Goal: Transaction & Acquisition: Purchase product/service

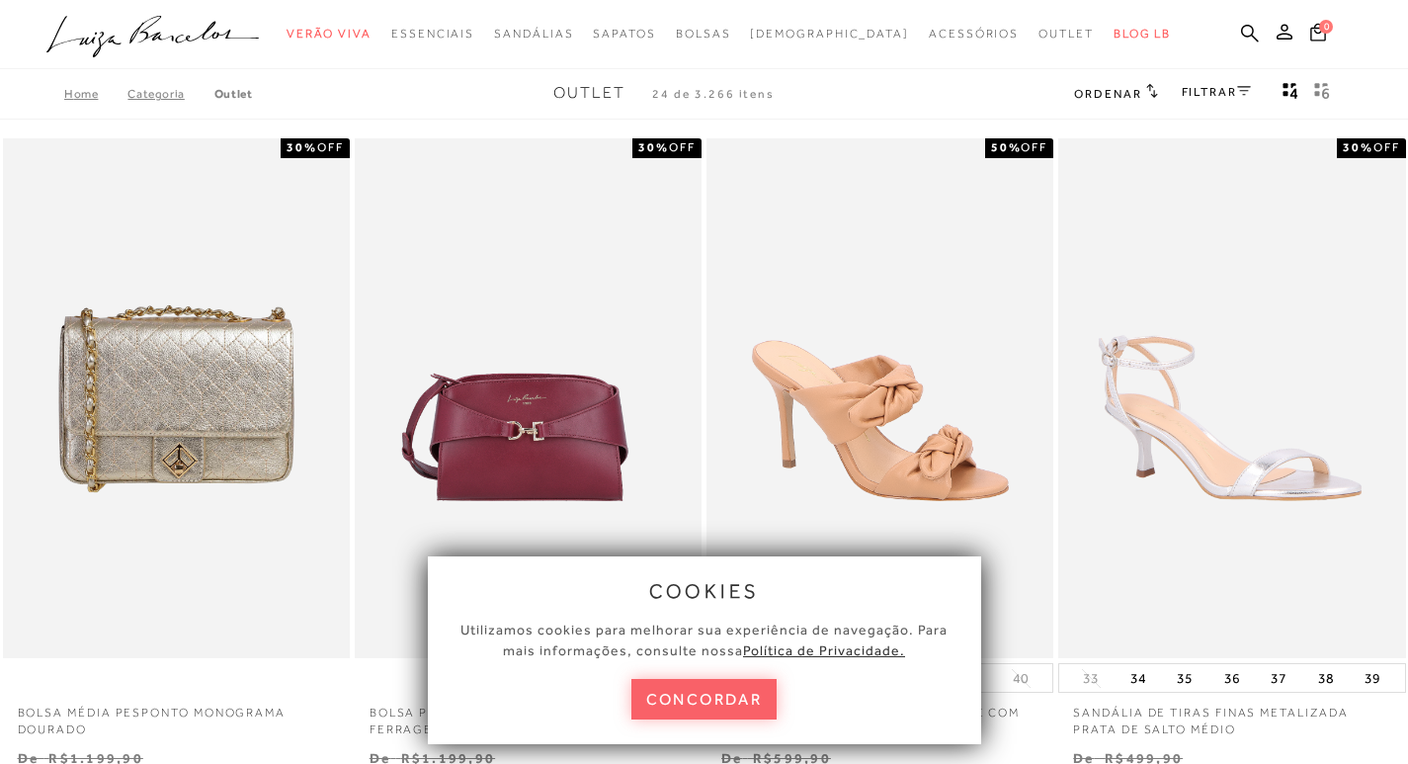
drag, startPoint x: 692, startPoint y: 696, endPoint x: 705, endPoint y: 680, distance: 21.8
click at [692, 696] on button "concordar" at bounding box center [704, 699] width 146 height 41
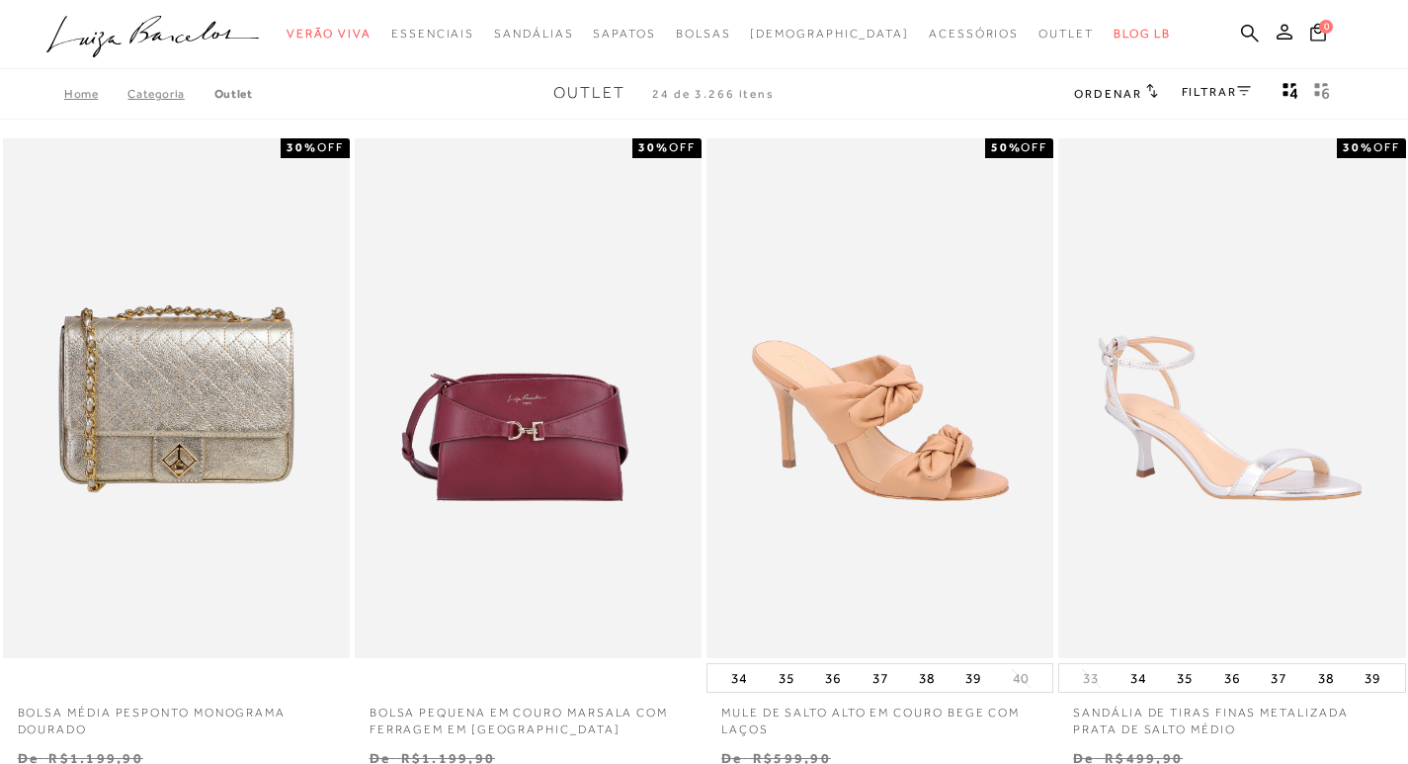
click at [1238, 35] on ul ".a{fill-rule:evenodd;} Verão Viva Em alta Favoritos das Influenciadoras Apostas…" at bounding box center [688, 34] width 1285 height 37
click at [1247, 25] on icon at bounding box center [1250, 33] width 18 height 18
click at [1241, 33] on icon at bounding box center [1250, 33] width 18 height 19
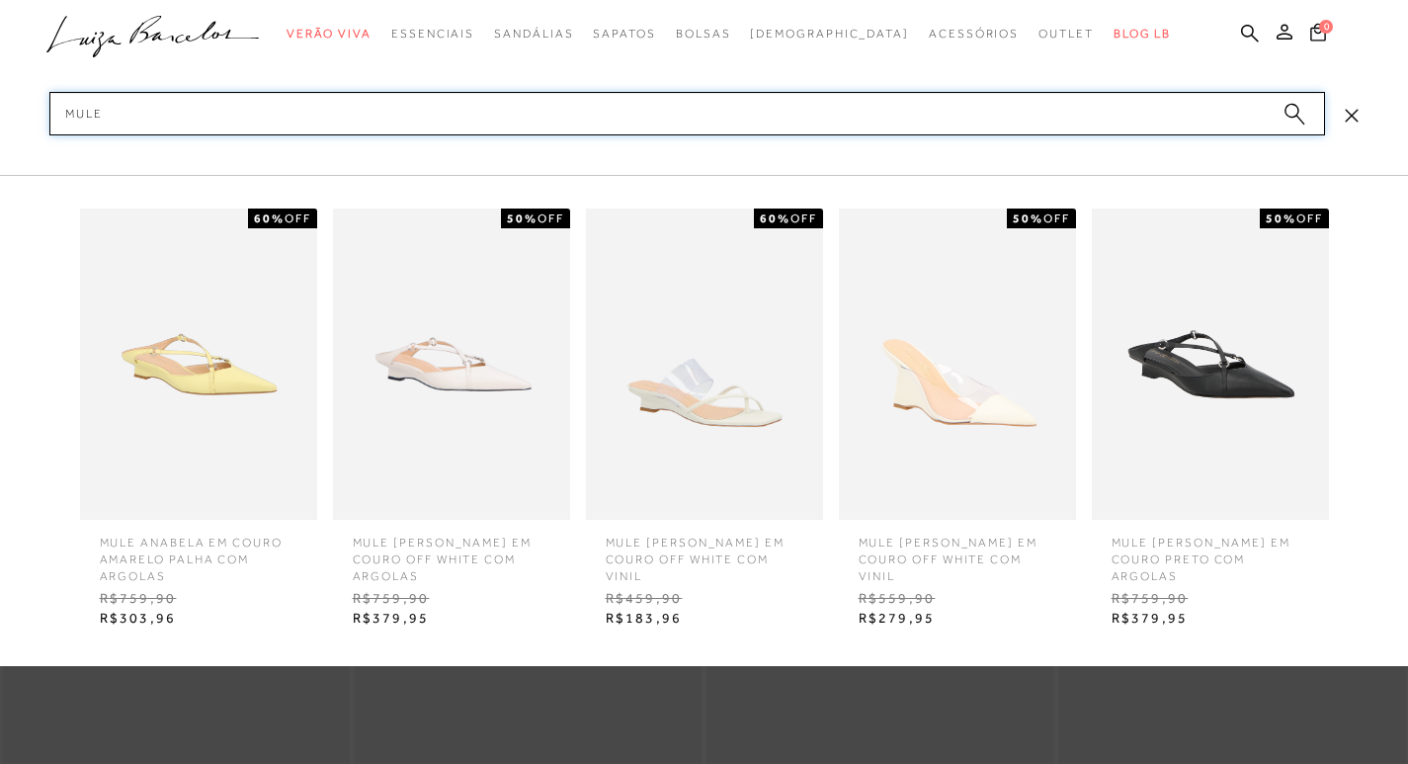
scroll to position [593, 0]
type input "MULE"
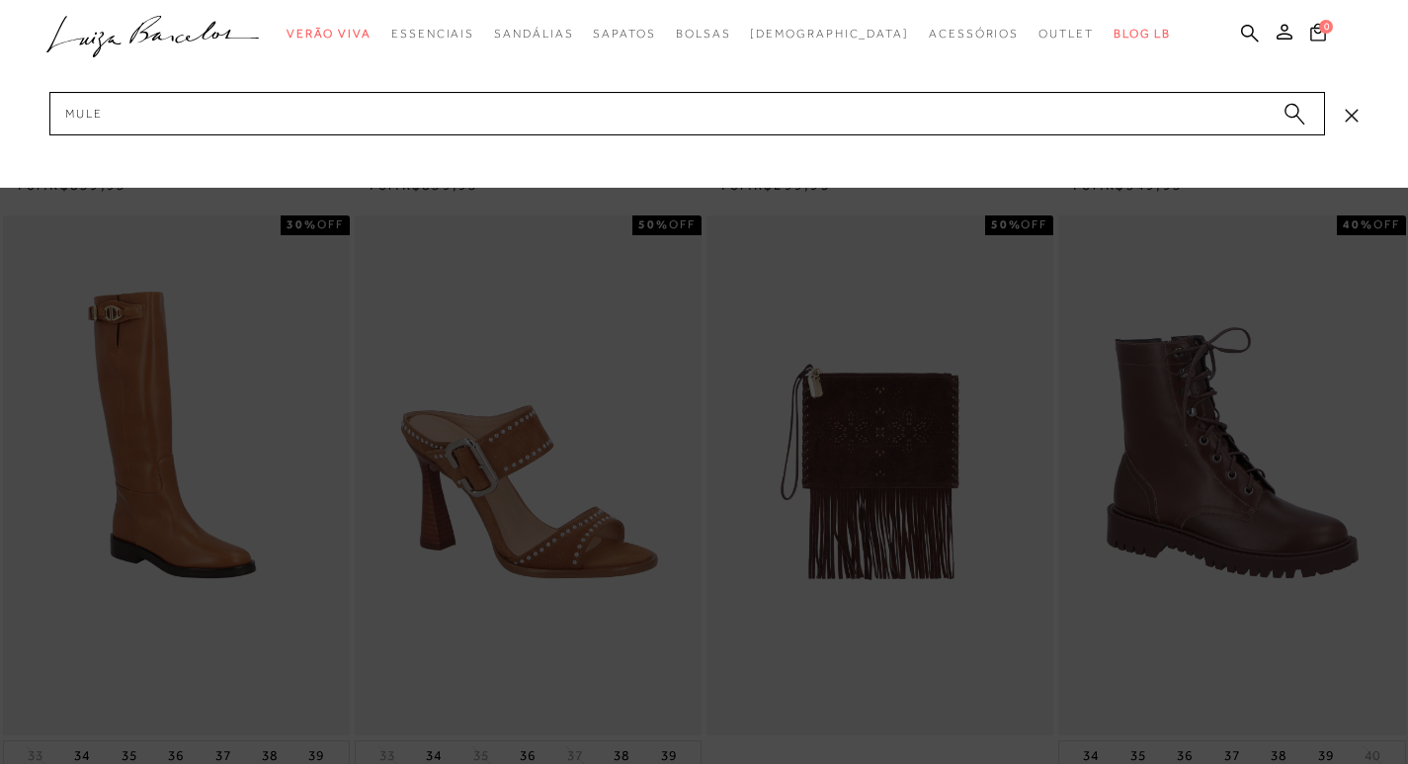
click at [1288, 113] on circle "submit" at bounding box center [1291, 111] width 14 height 14
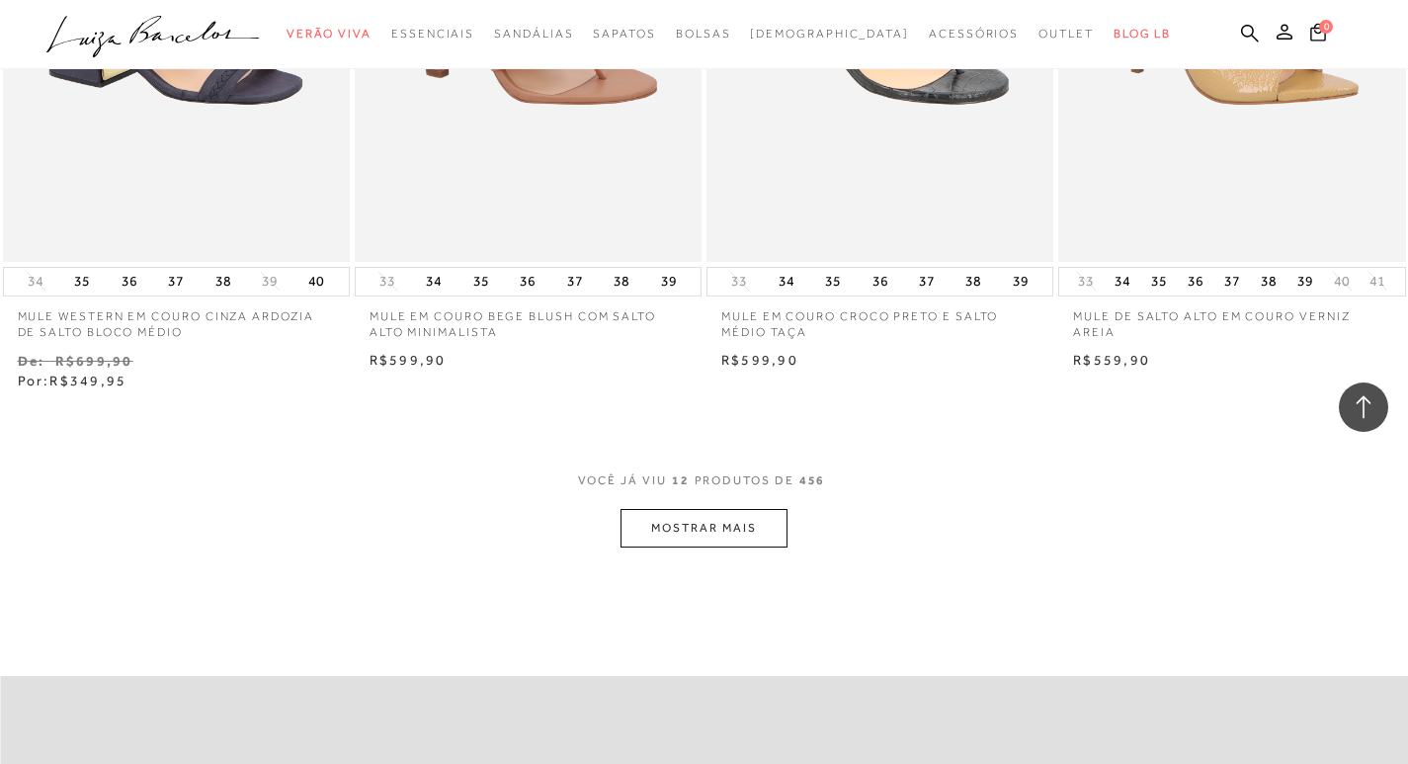
scroll to position [1778, 0]
click at [724, 531] on button "MOSTRAR MAIS" at bounding box center [703, 526] width 166 height 39
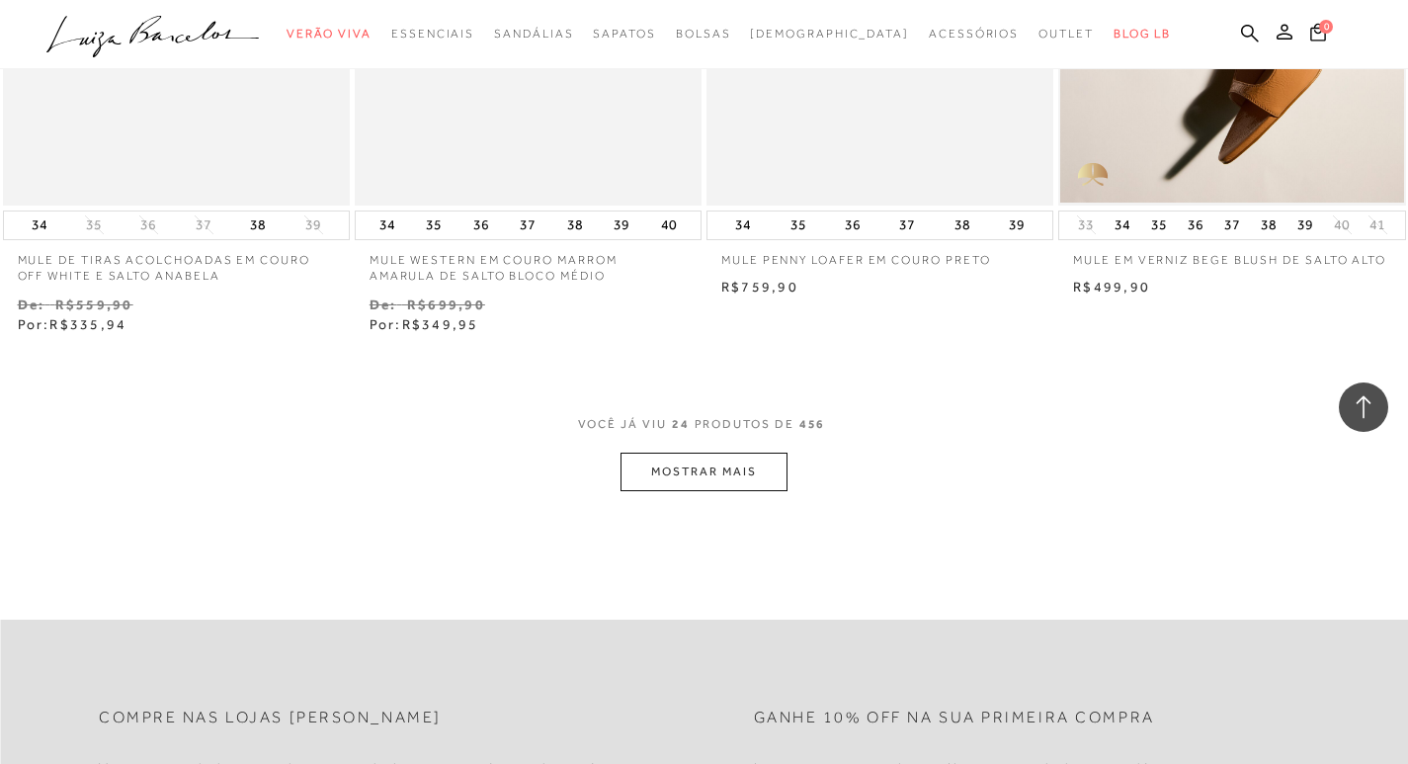
scroll to position [3952, 0]
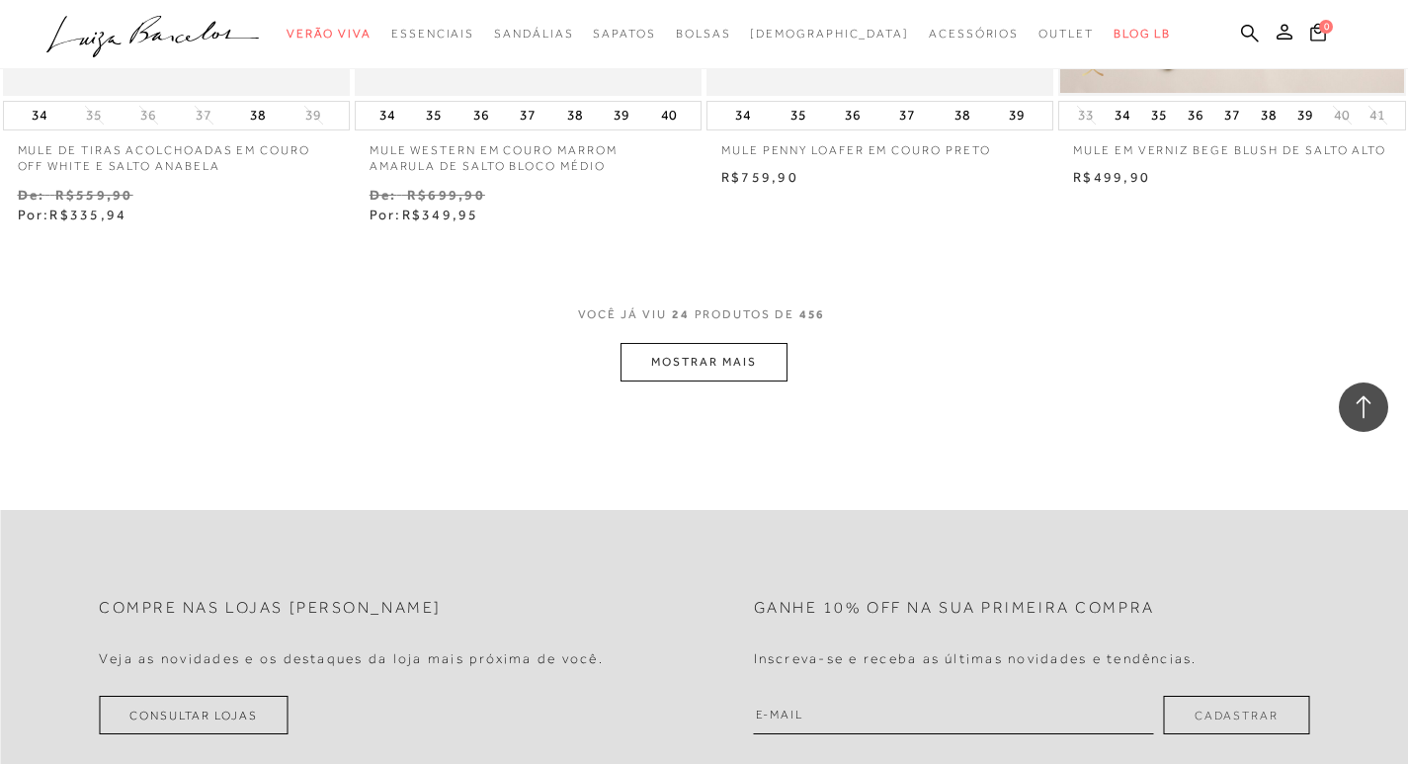
click at [694, 366] on button "MOSTRAR MAIS" at bounding box center [703, 362] width 166 height 39
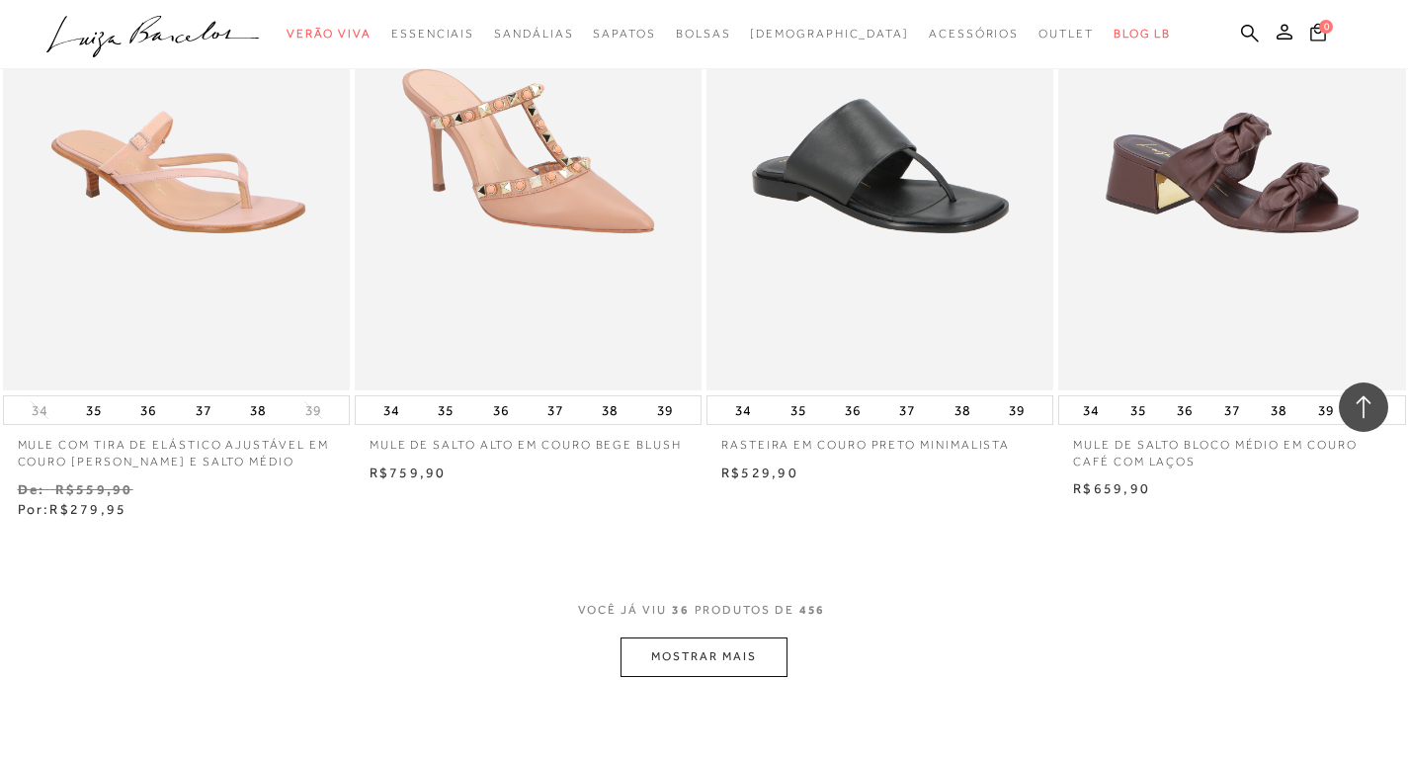
scroll to position [5730, 0]
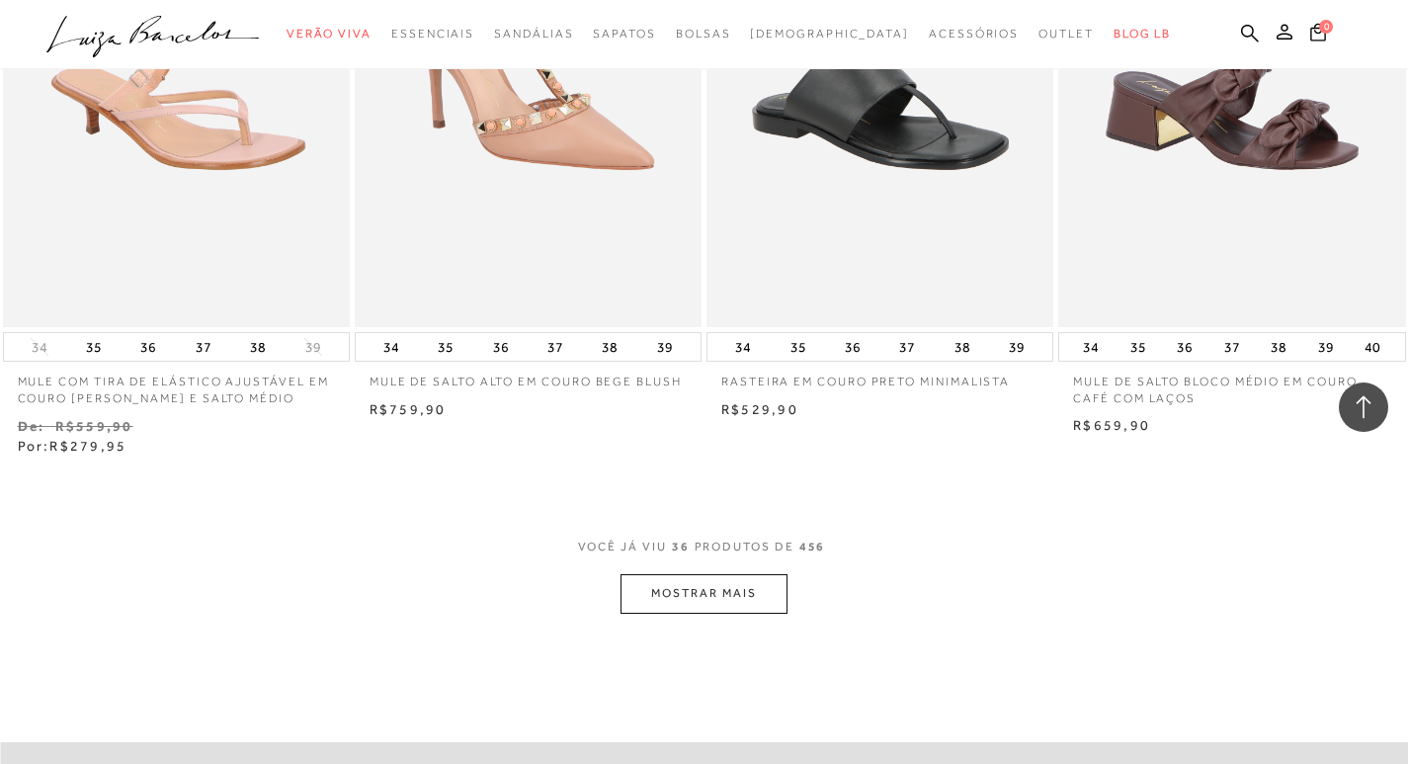
click at [753, 591] on button "MOSTRAR MAIS" at bounding box center [703, 593] width 166 height 39
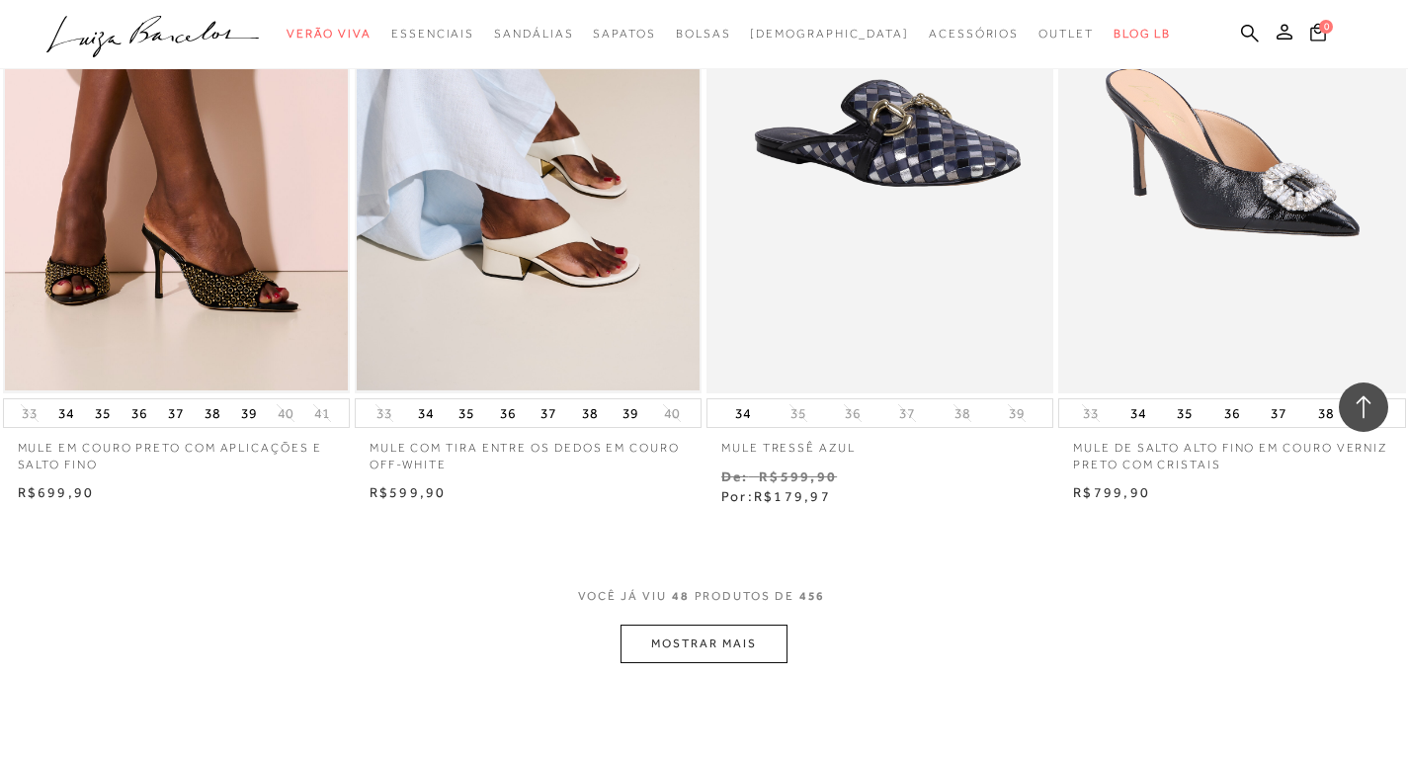
scroll to position [7804, 0]
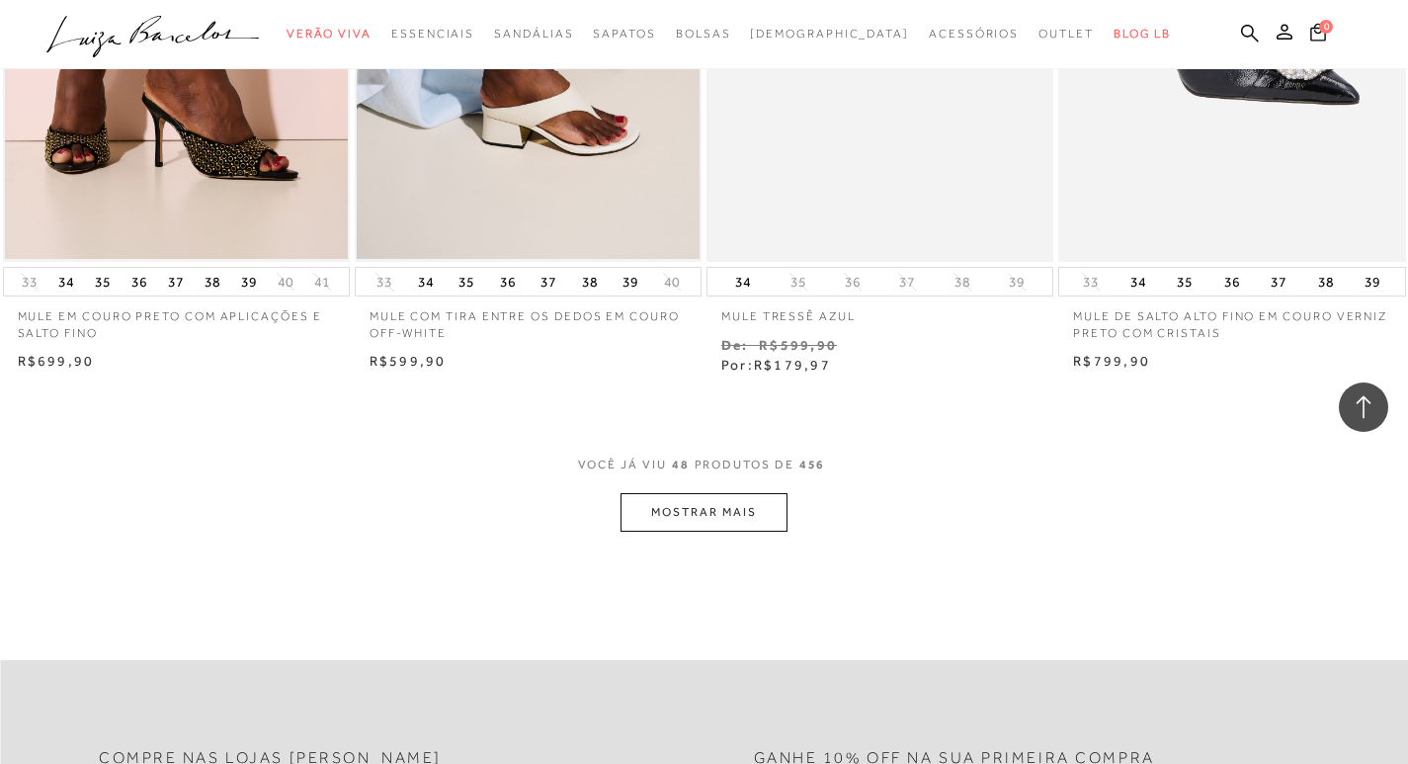
click at [732, 504] on button "MOSTRAR MAIS" at bounding box center [703, 512] width 166 height 39
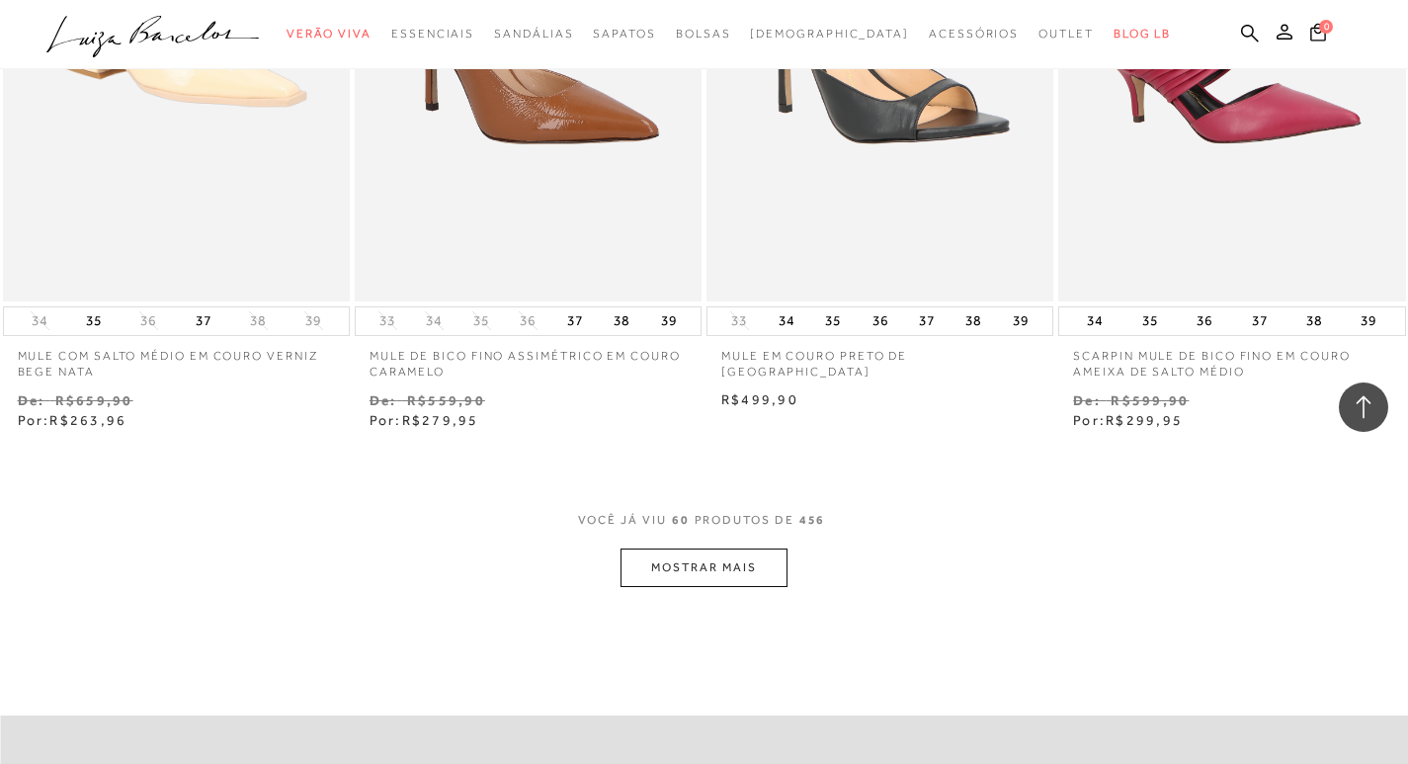
scroll to position [9780, 0]
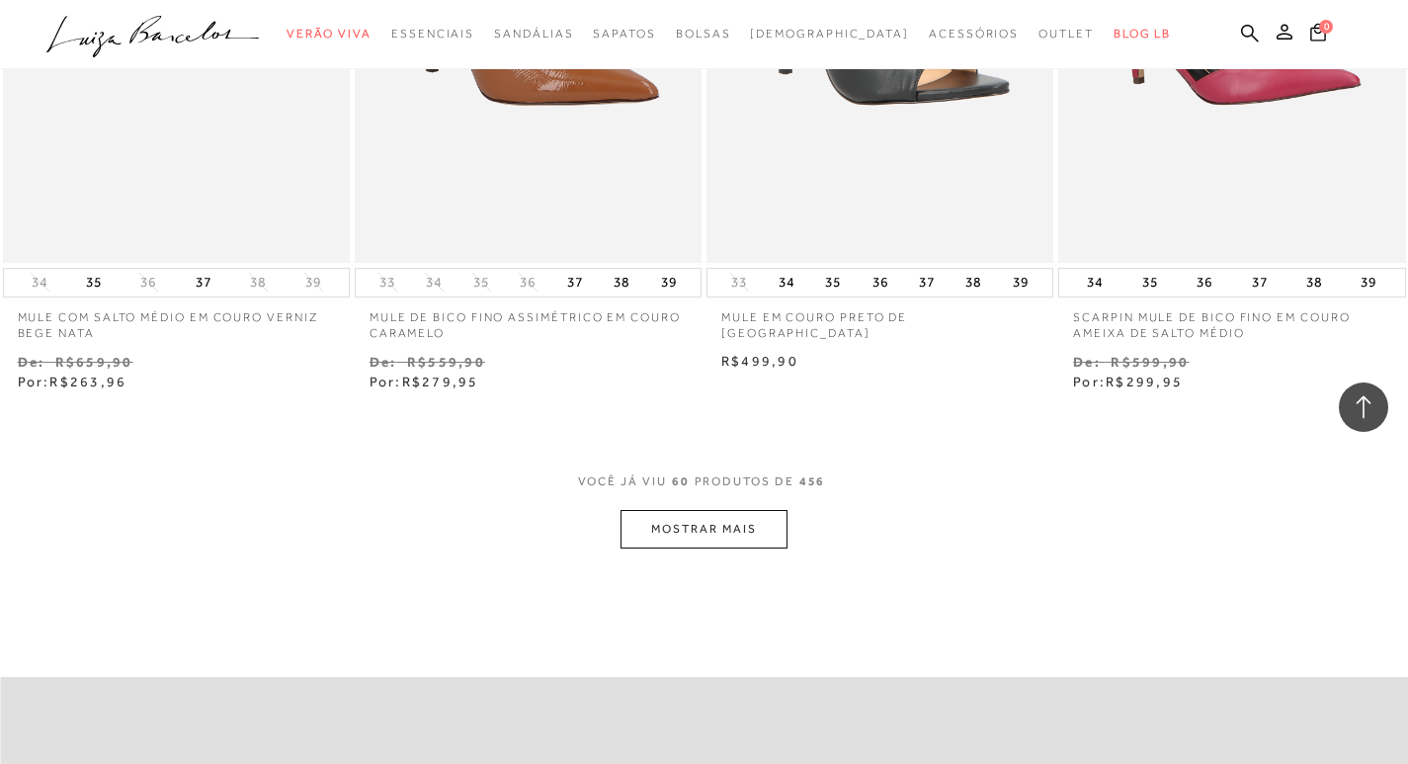
click at [701, 525] on button "MOSTRAR MAIS" at bounding box center [703, 529] width 166 height 39
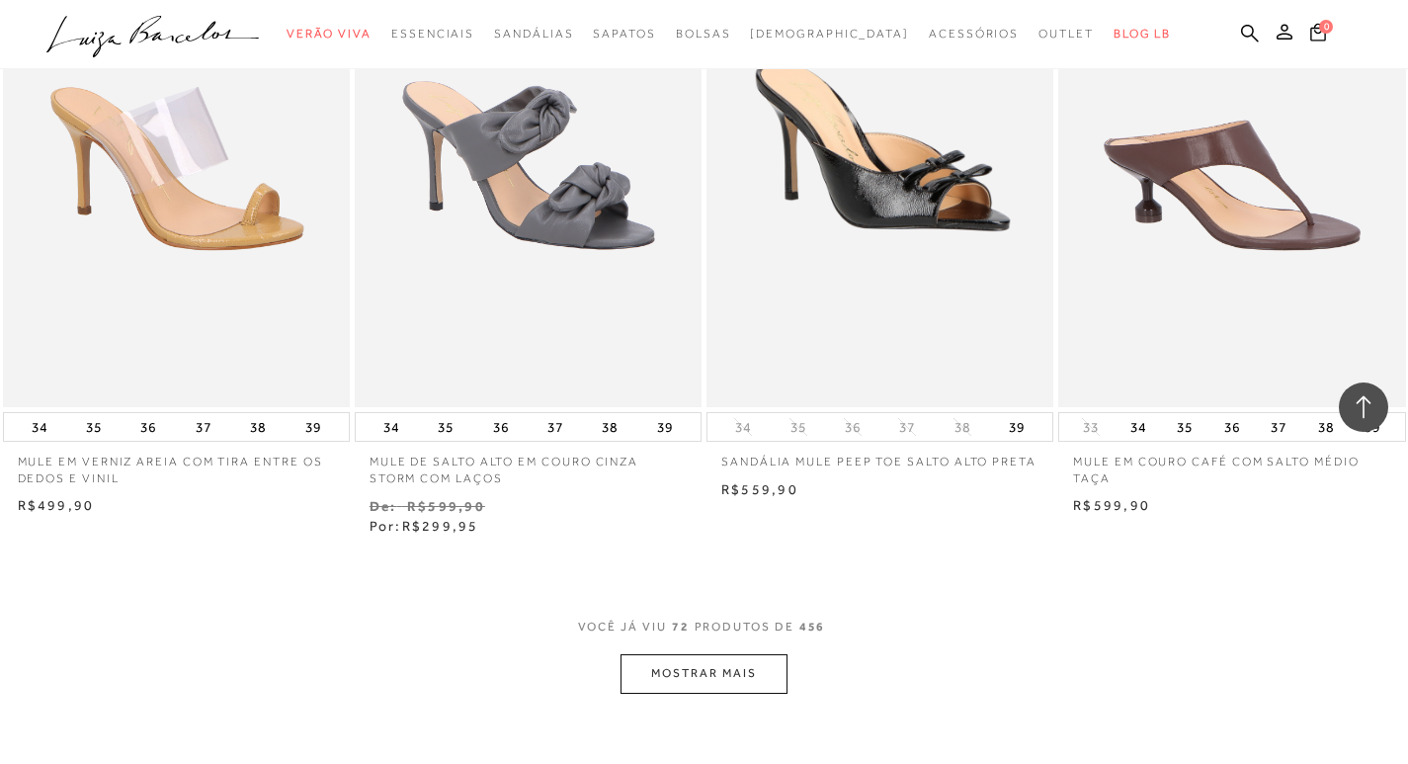
scroll to position [11657, 0]
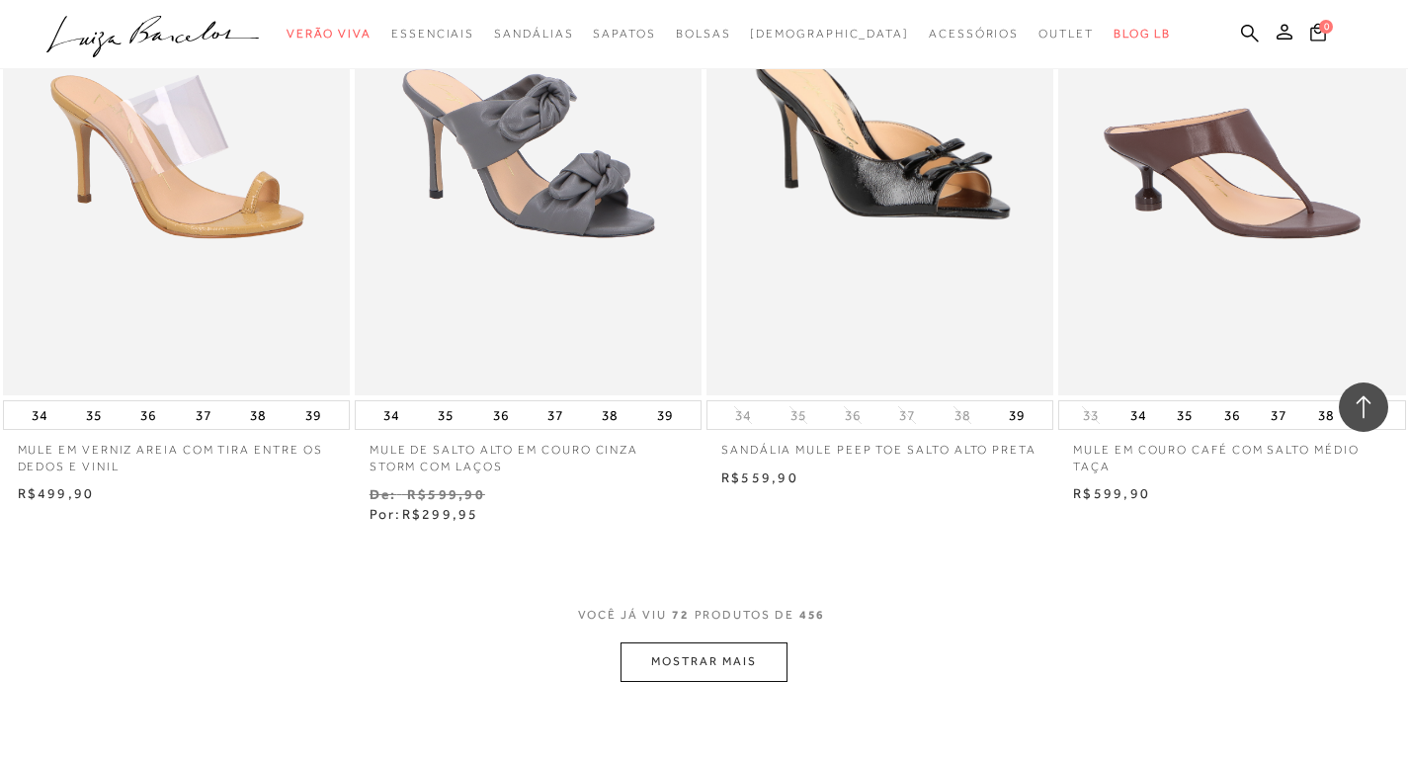
click at [678, 660] on button "MOSTRAR MAIS" at bounding box center [703, 661] width 166 height 39
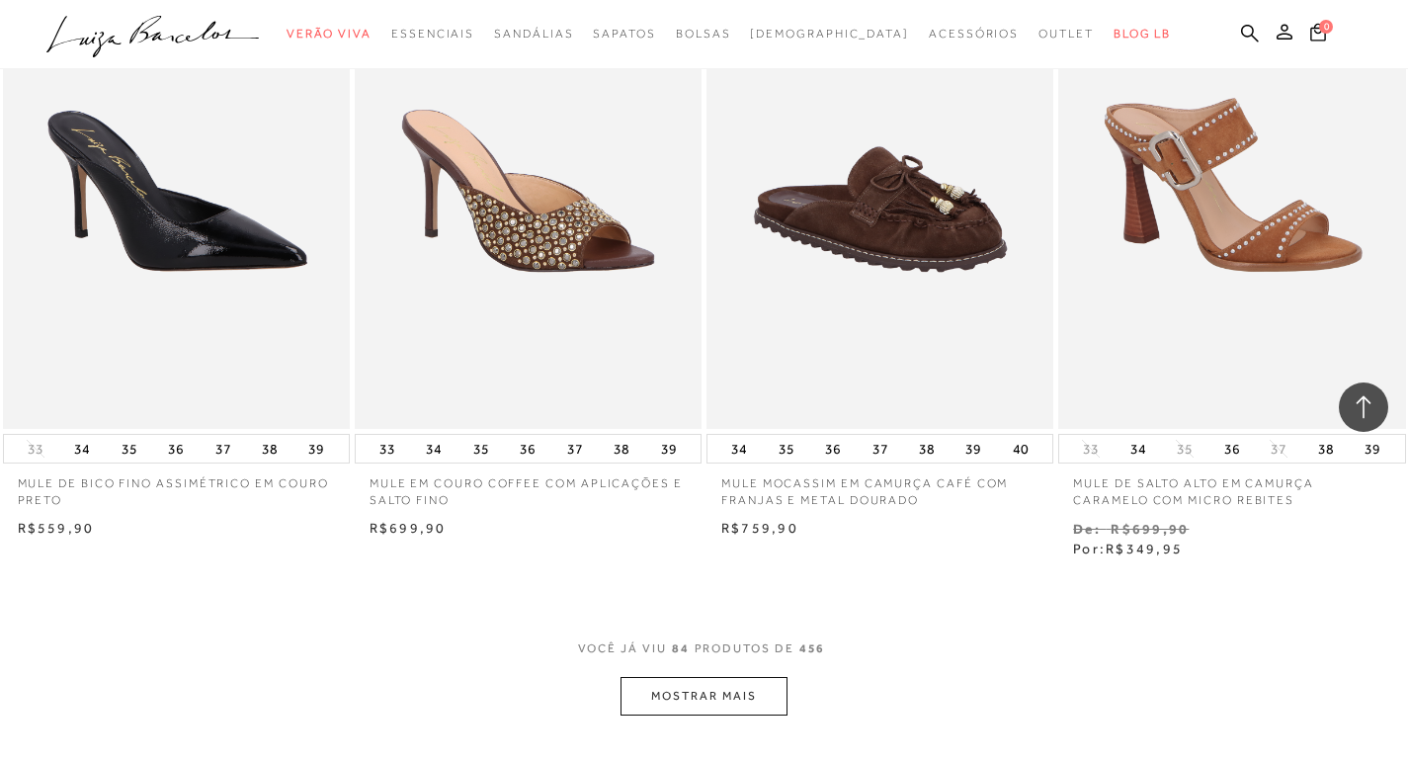
scroll to position [13831, 0]
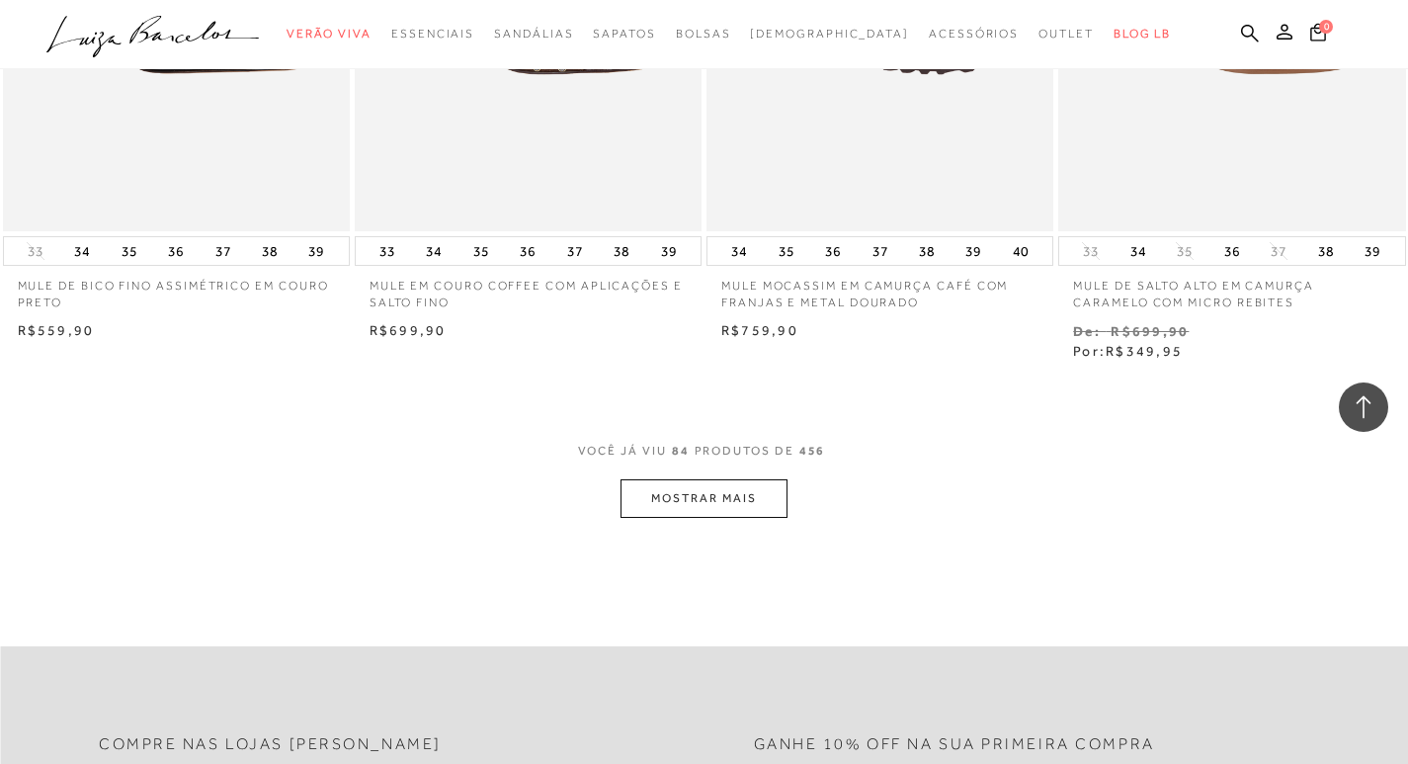
click at [704, 517] on button "MOSTRAR MAIS" at bounding box center [703, 498] width 166 height 39
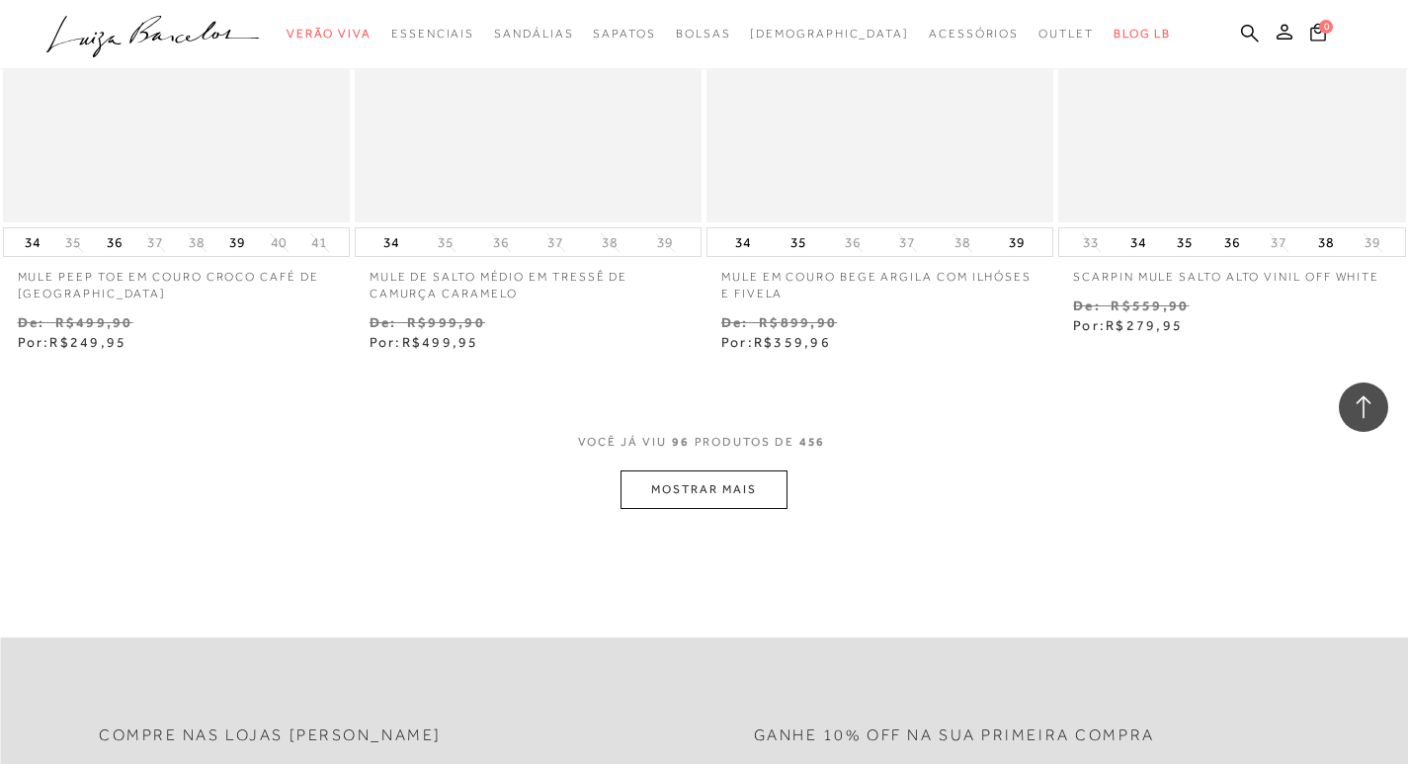
scroll to position [15905, 0]
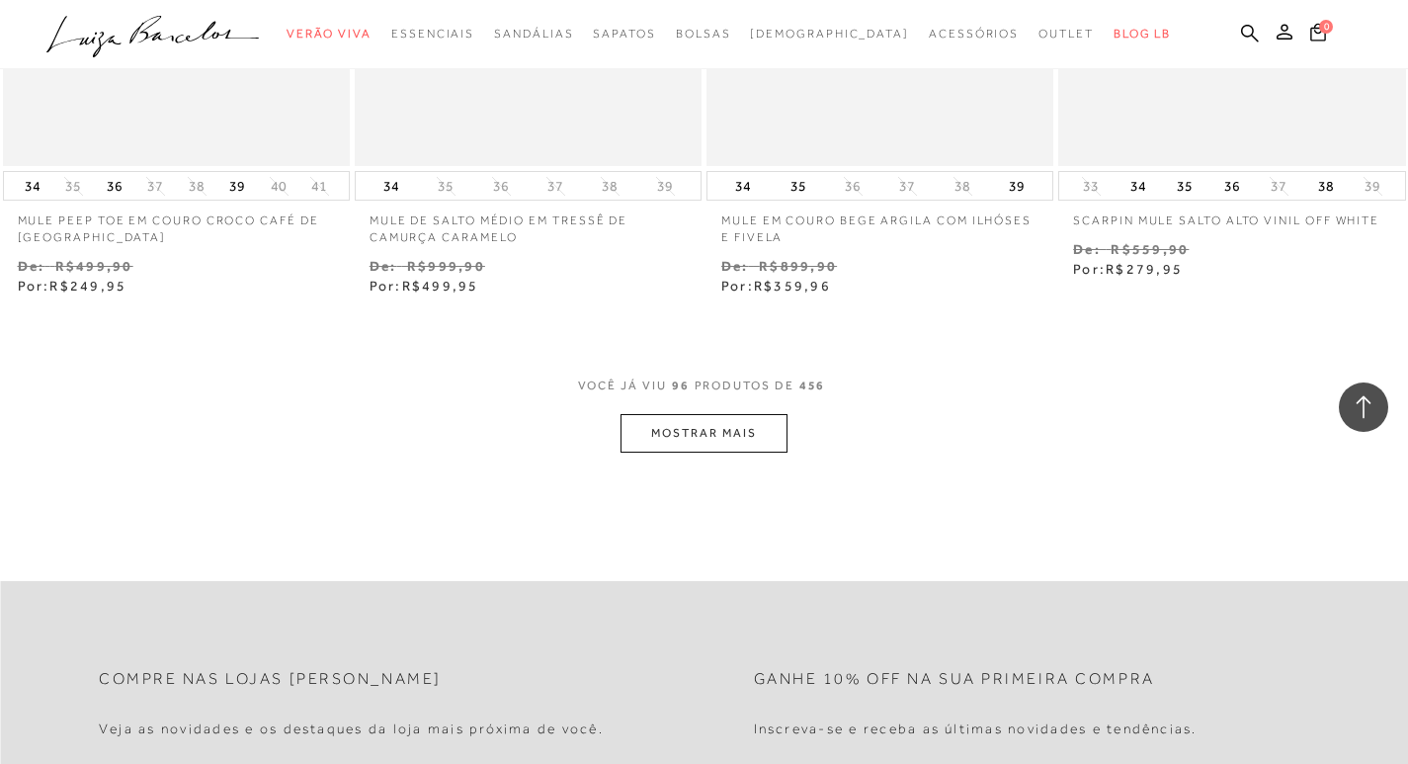
click at [700, 430] on button "MOSTRAR MAIS" at bounding box center [703, 433] width 166 height 39
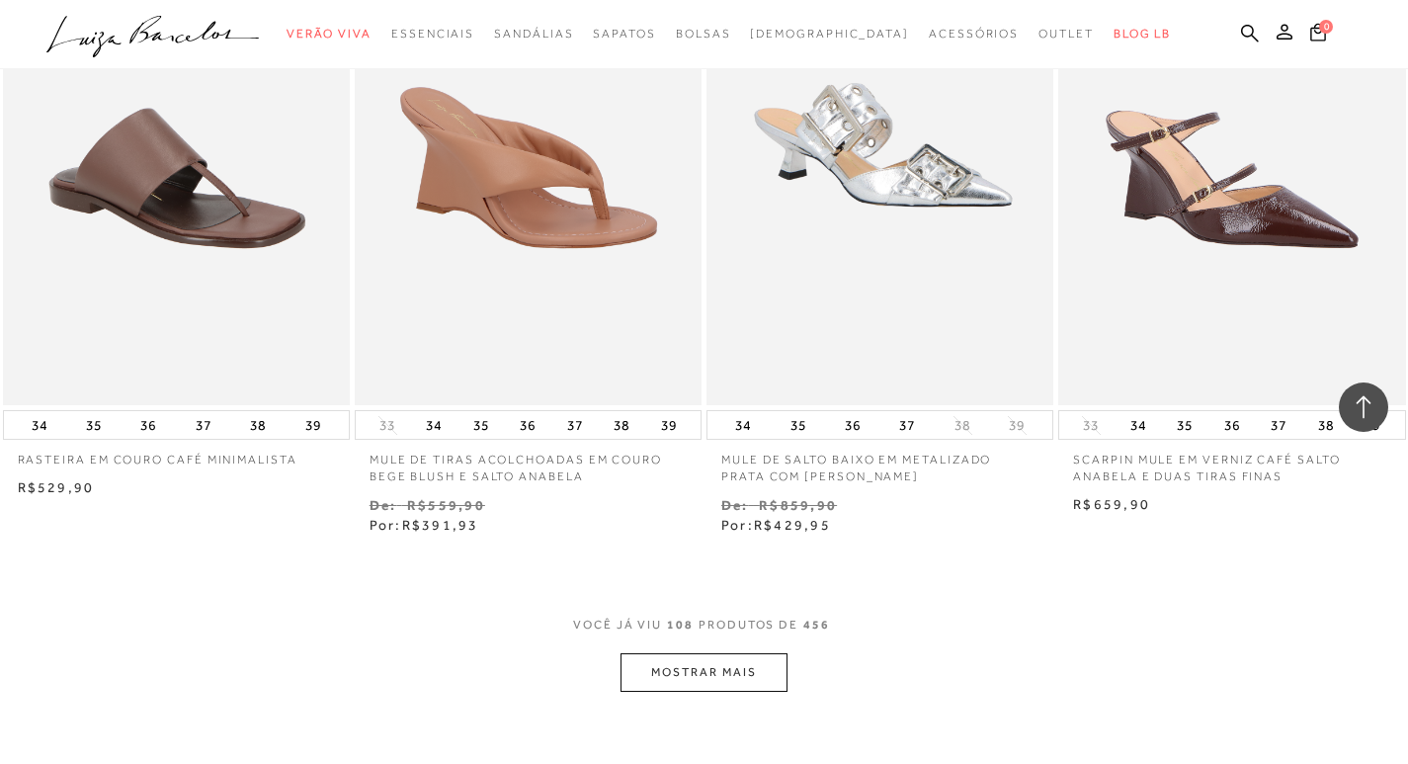
scroll to position [17684, 0]
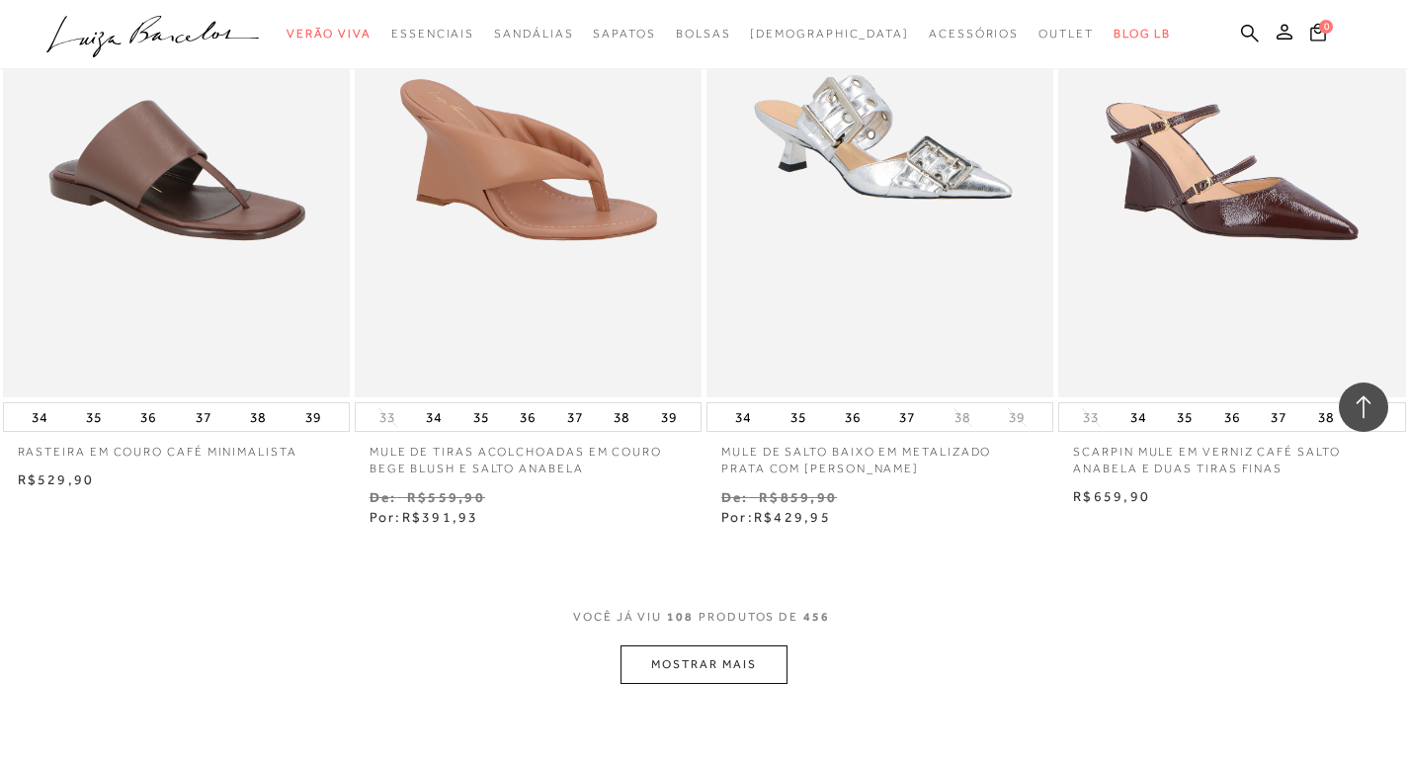
click at [685, 663] on button "MOSTRAR MAIS" at bounding box center [703, 664] width 166 height 39
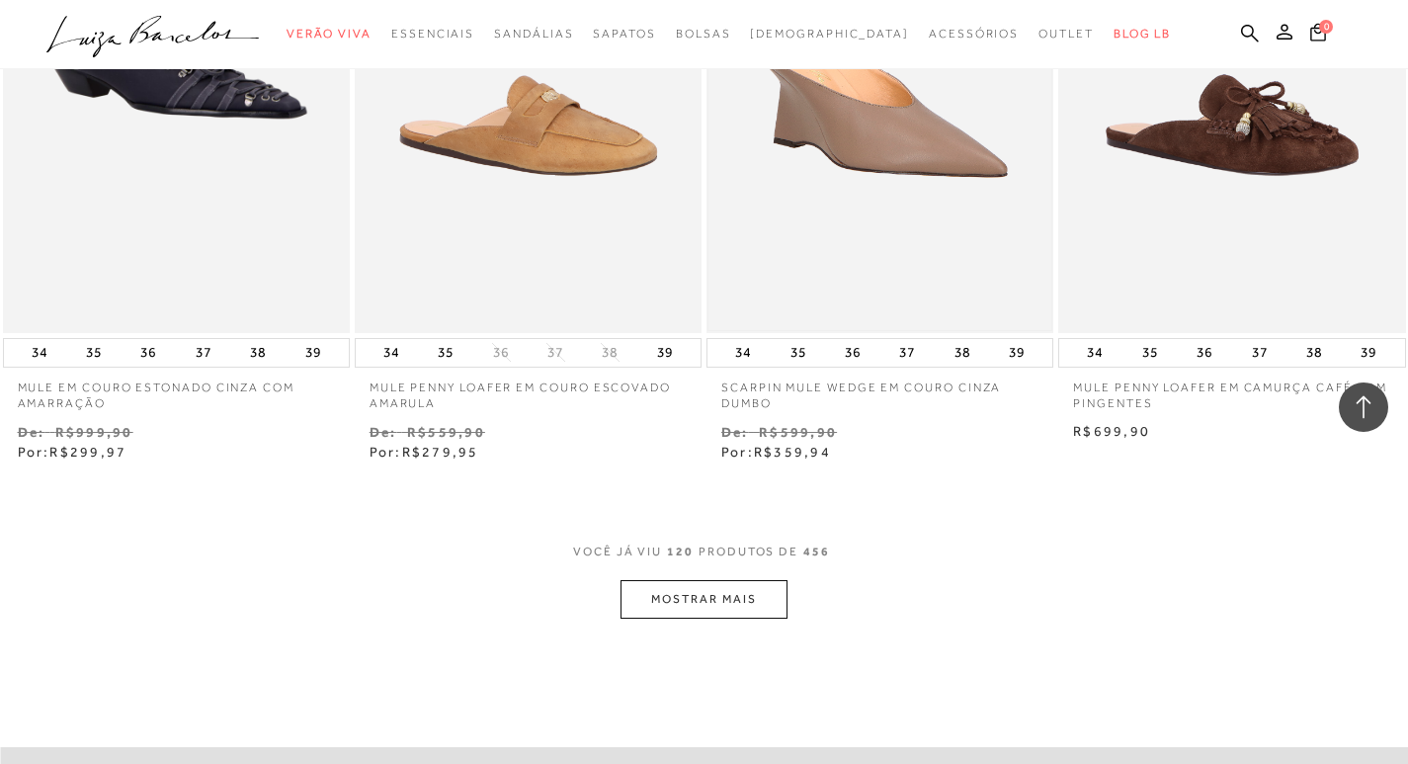
scroll to position [19857, 0]
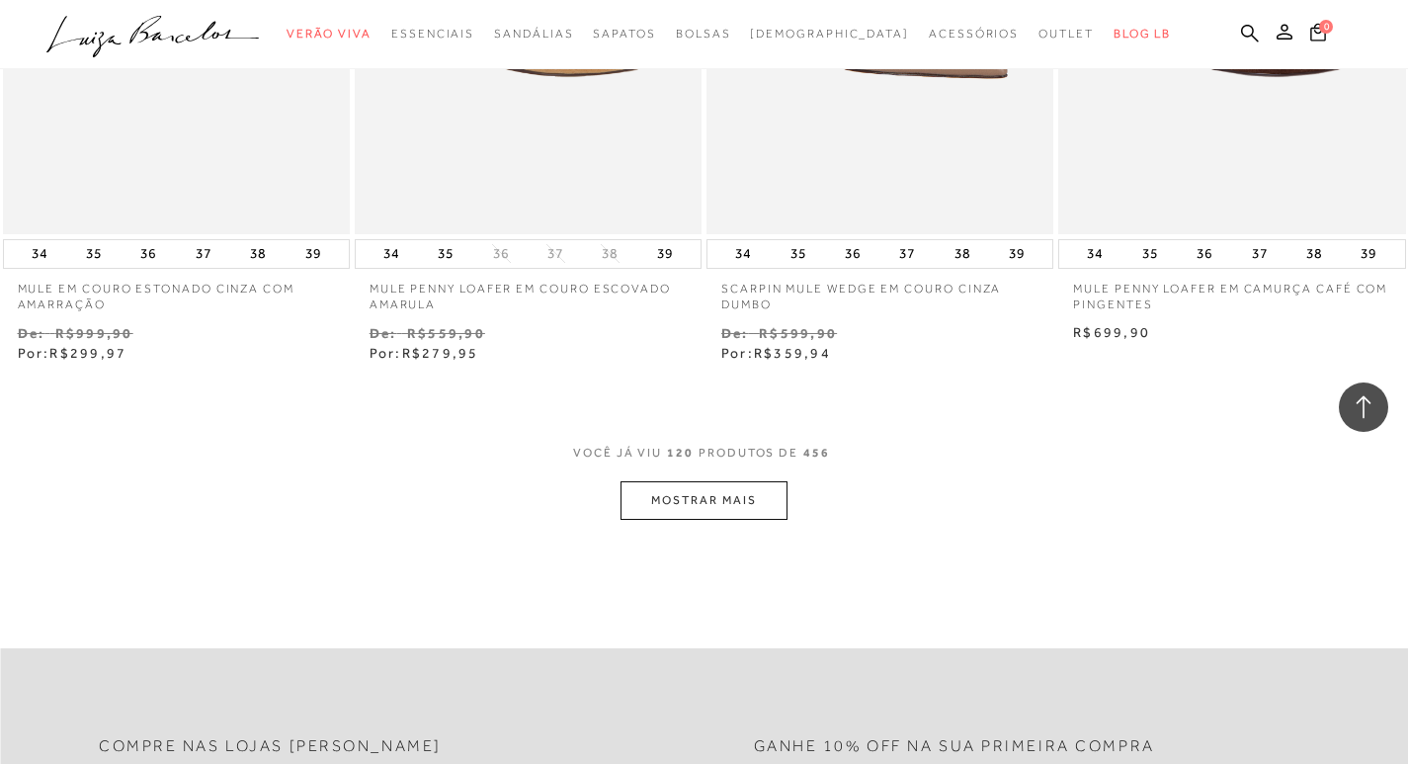
click at [679, 503] on button "MOSTRAR MAIS" at bounding box center [703, 500] width 166 height 39
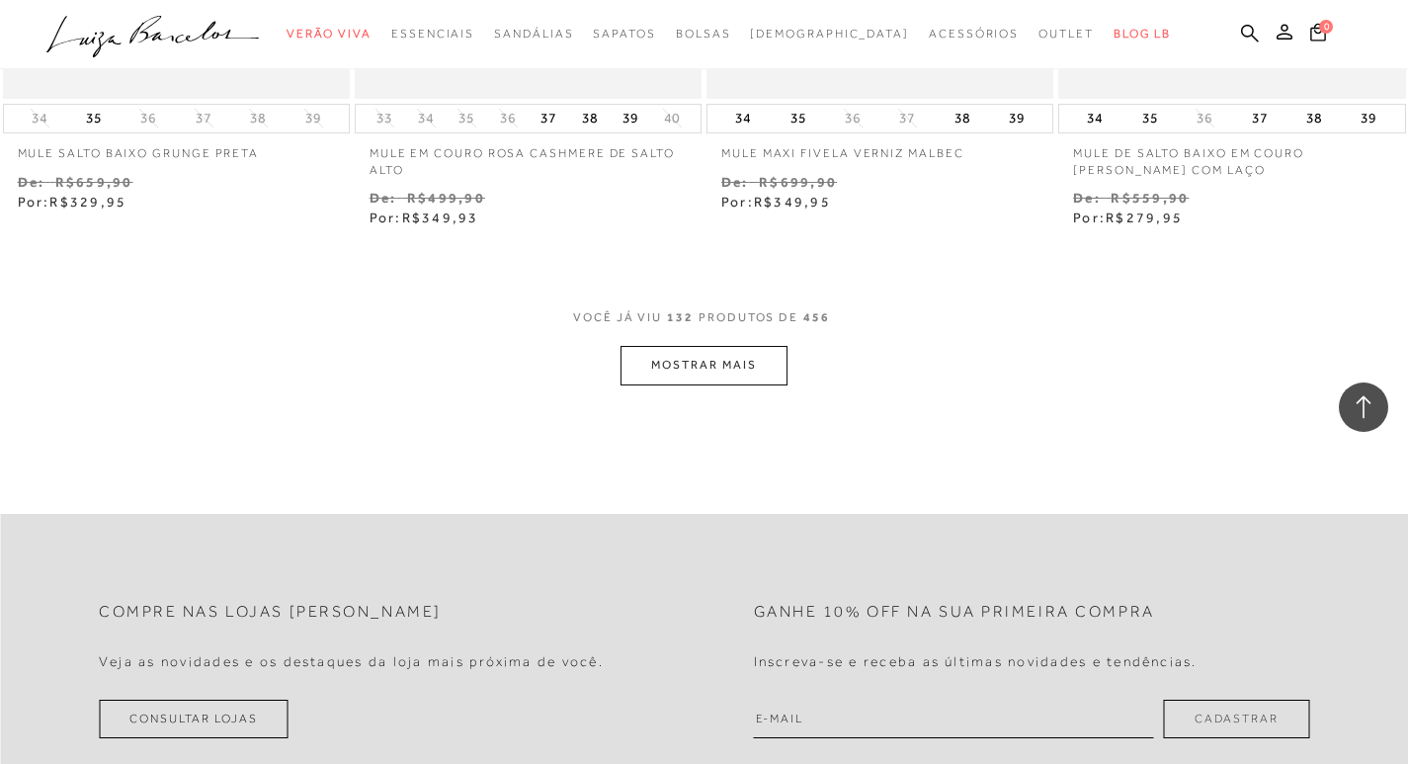
scroll to position [22030, 0]
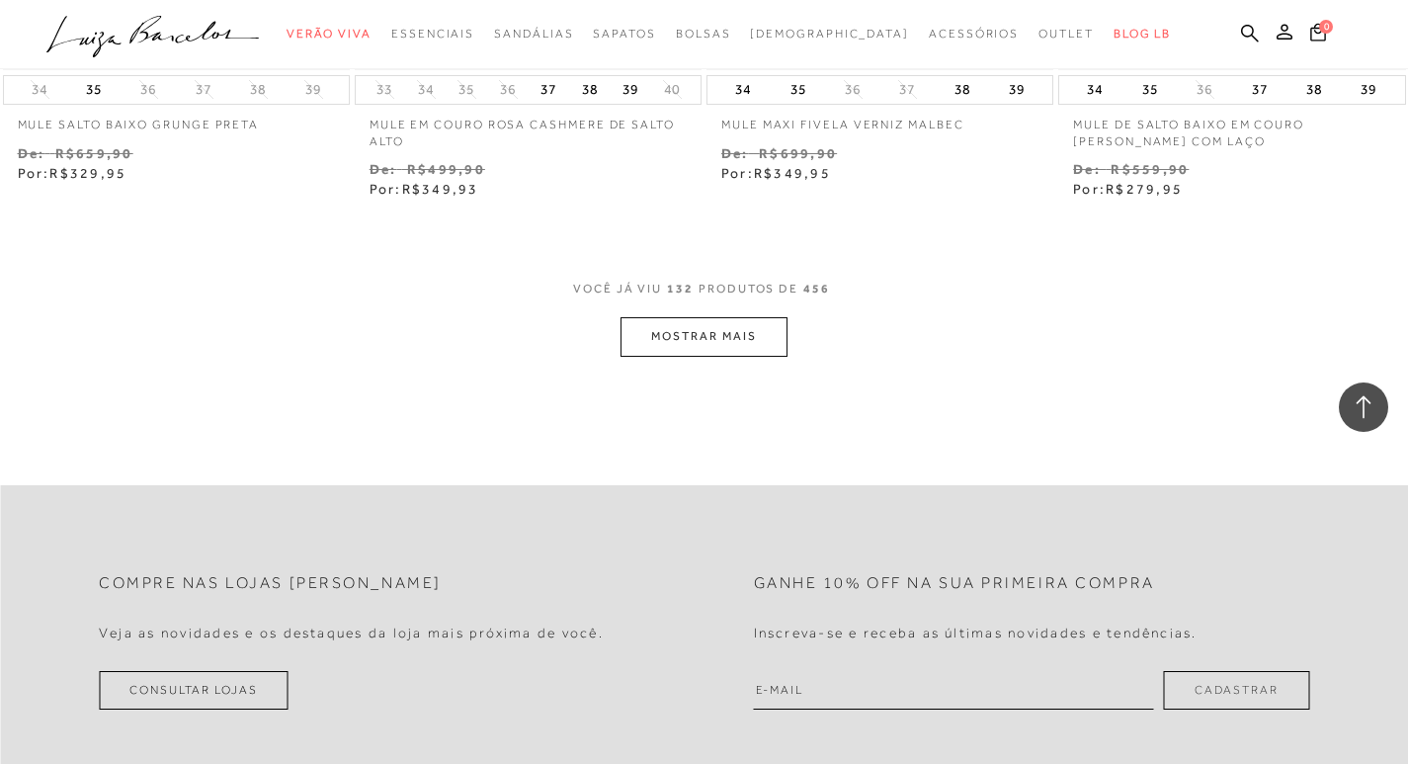
click at [651, 334] on button "MOSTRAR MAIS" at bounding box center [703, 336] width 166 height 39
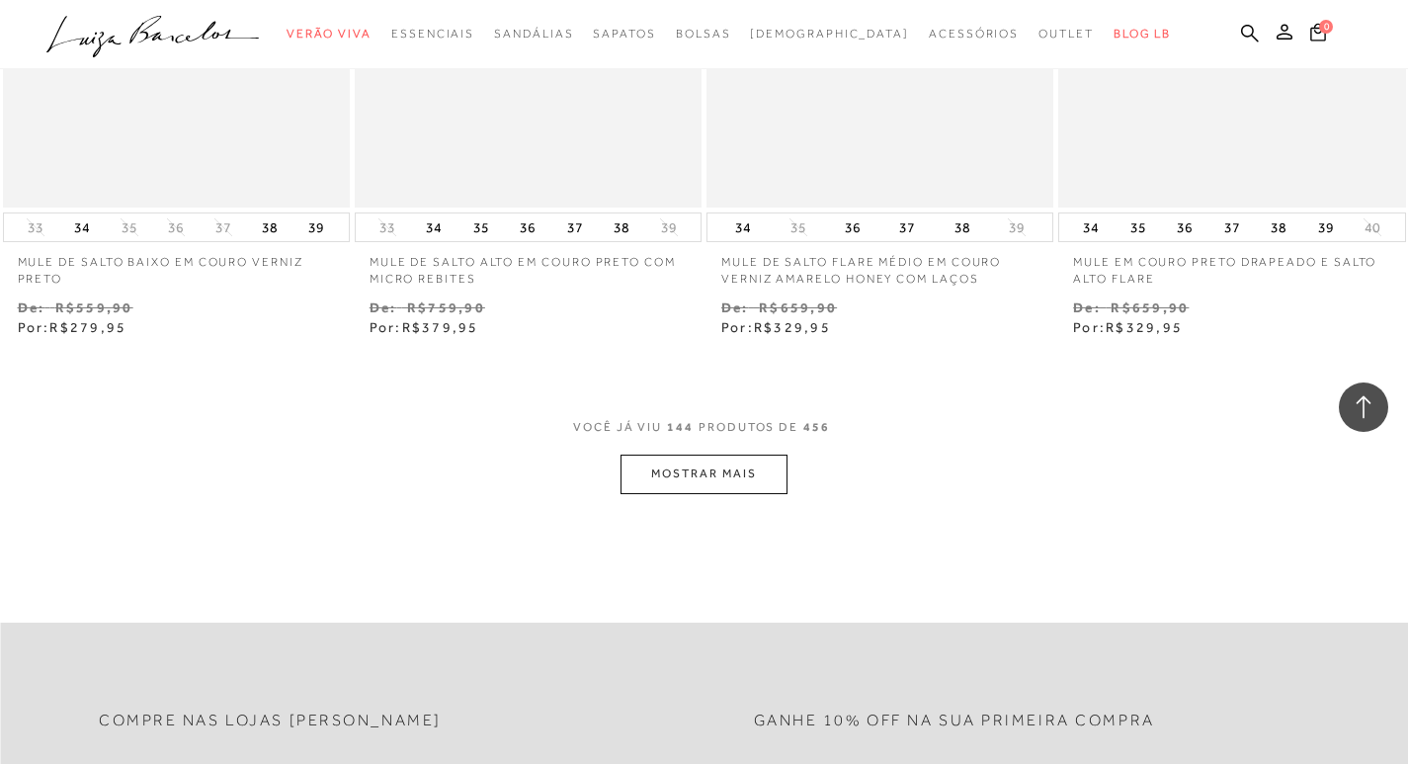
scroll to position [23907, 0]
click at [730, 470] on button "MOSTRAR MAIS" at bounding box center [703, 468] width 166 height 39
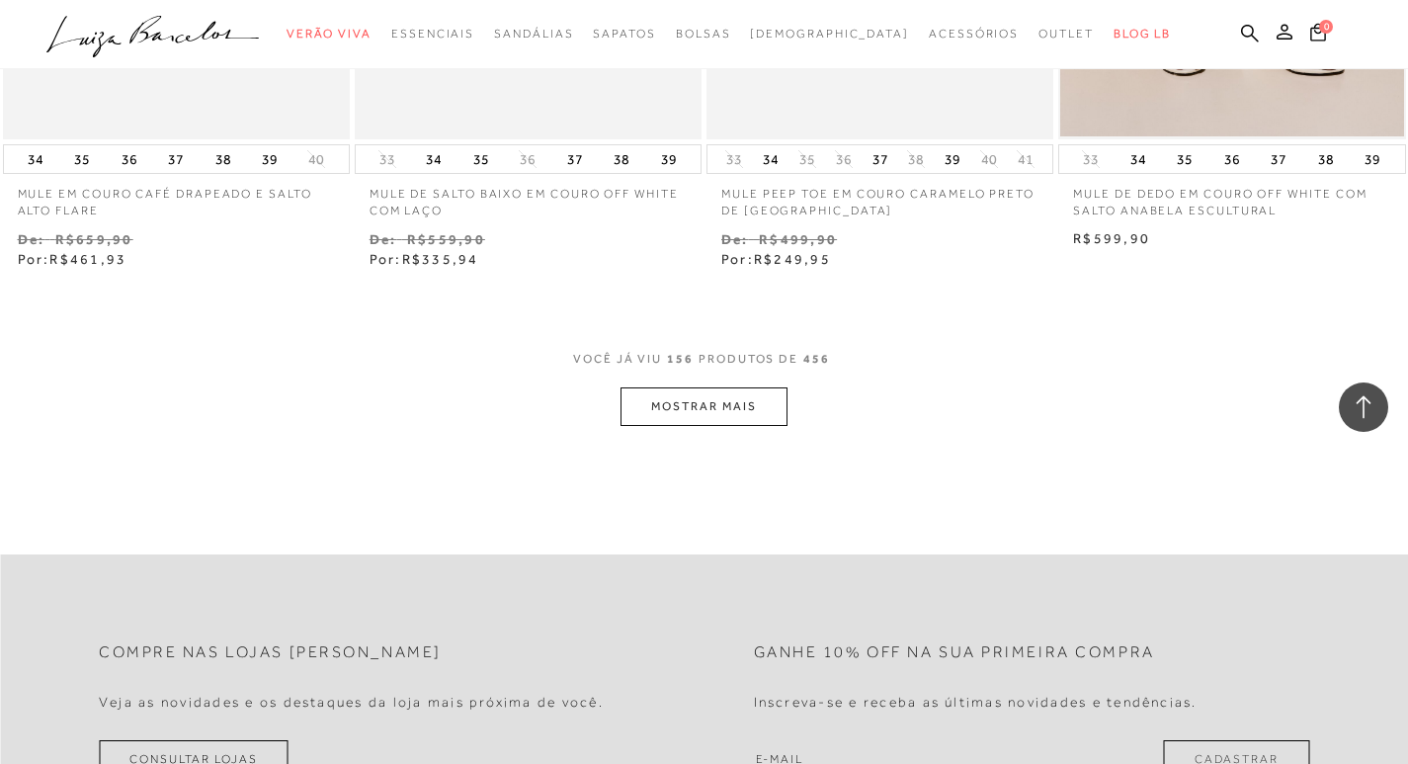
scroll to position [25982, 0]
click at [713, 407] on button "MOSTRAR MAIS" at bounding box center [703, 404] width 166 height 39
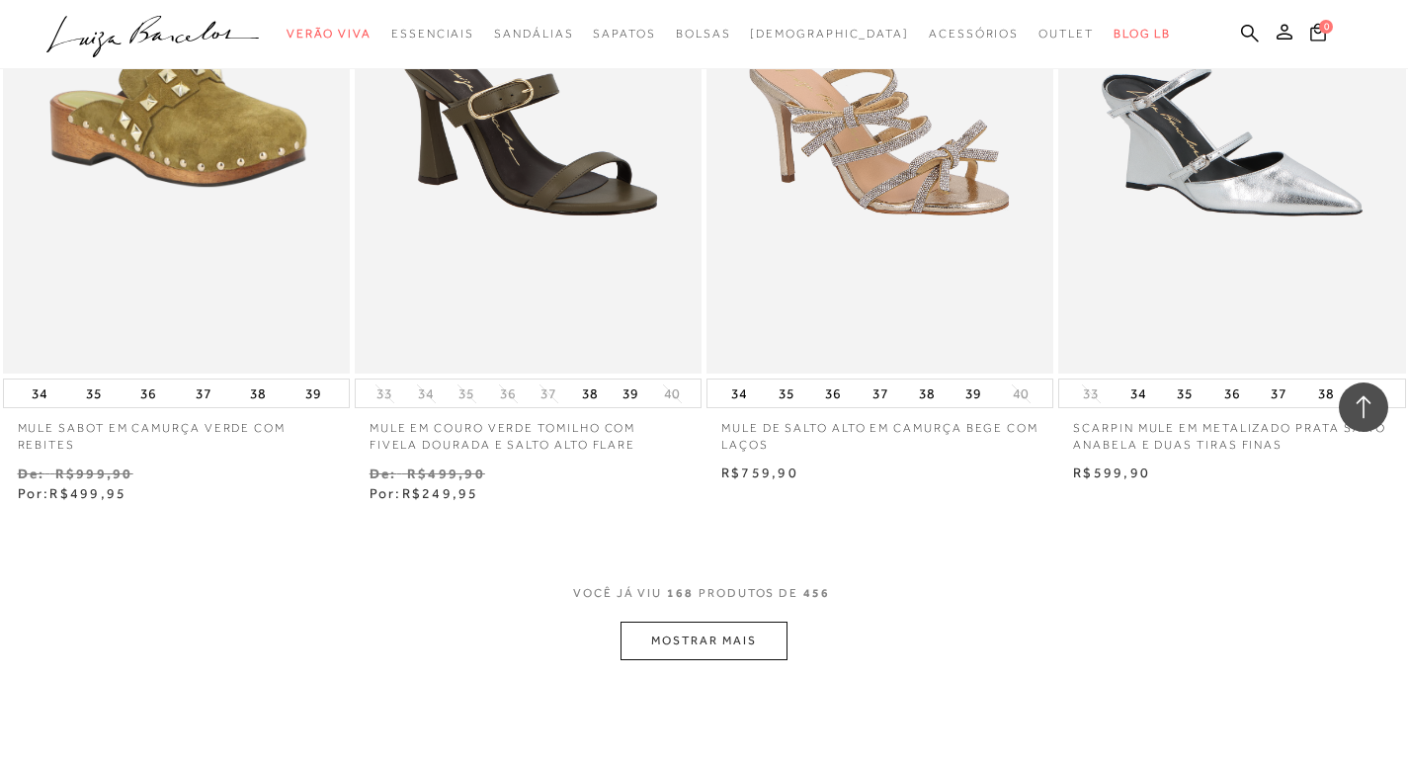
scroll to position [27760, 0]
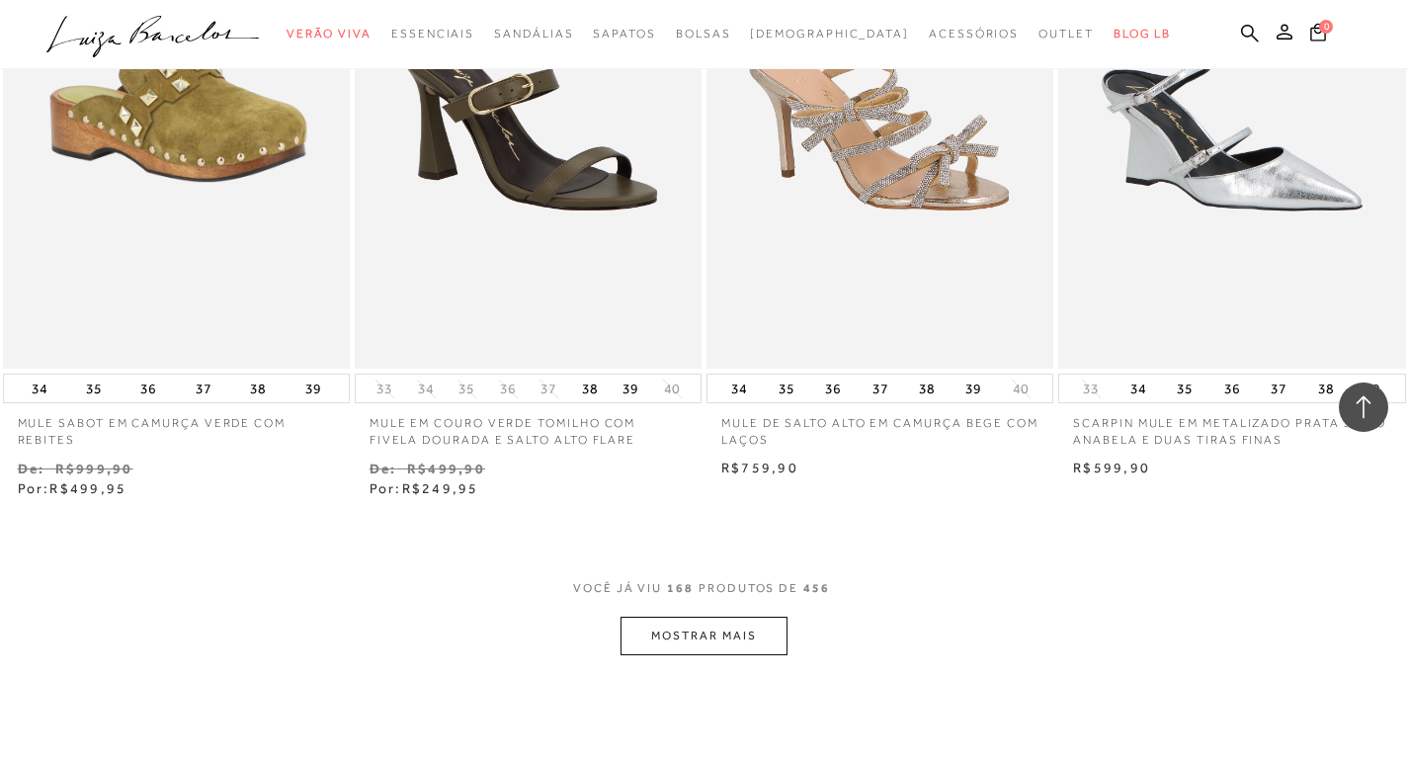
click at [665, 626] on button "MOSTRAR MAIS" at bounding box center [703, 635] width 166 height 39
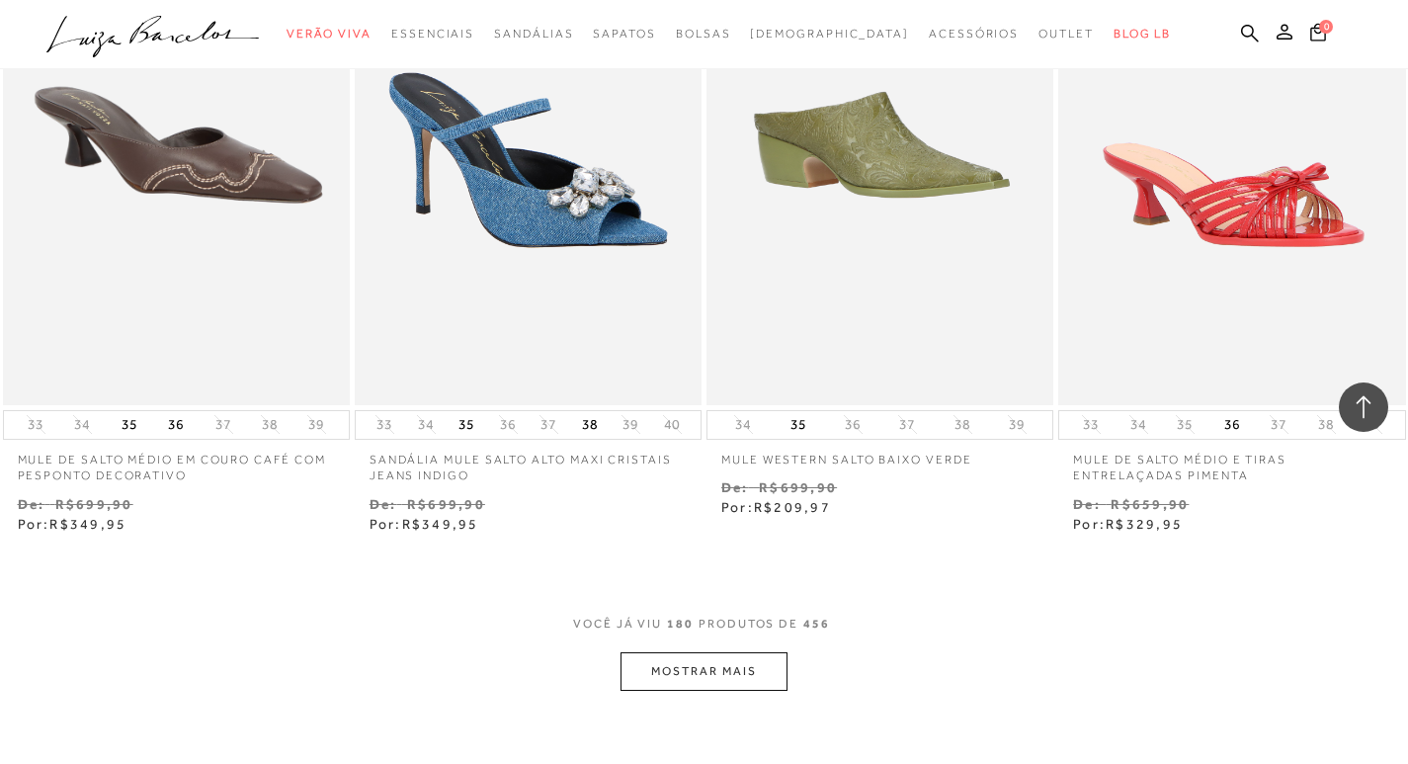
scroll to position [29736, 0]
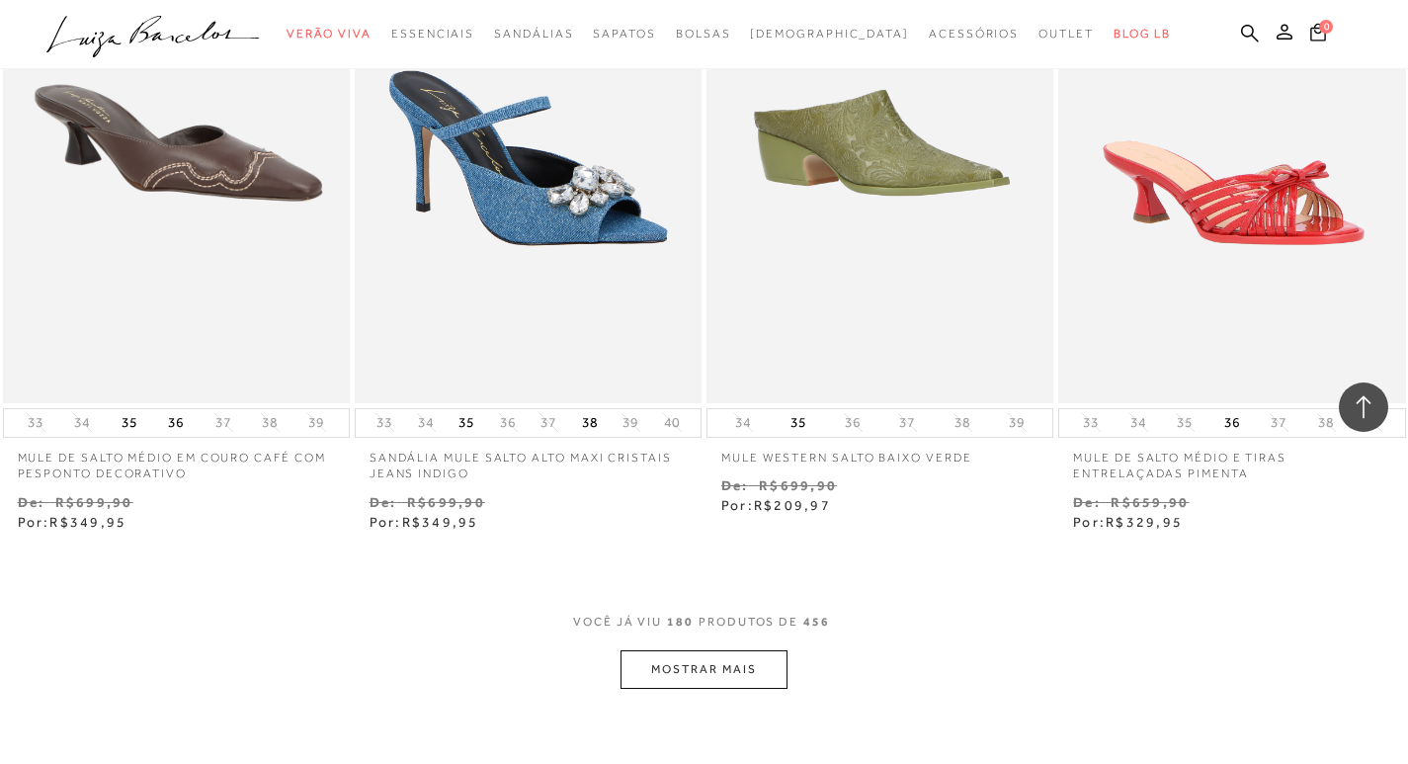
click at [716, 673] on button "MOSTRAR MAIS" at bounding box center [703, 669] width 166 height 39
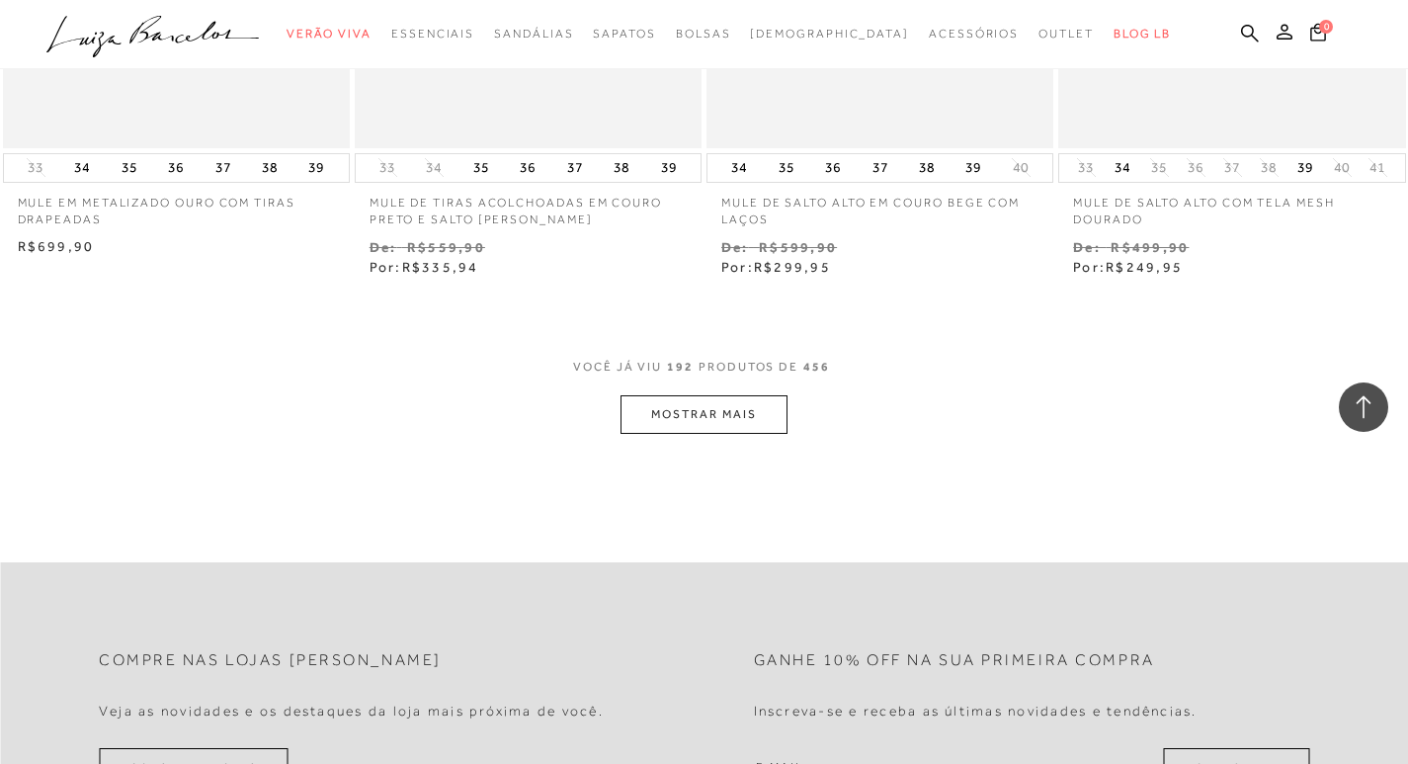
scroll to position [32008, 0]
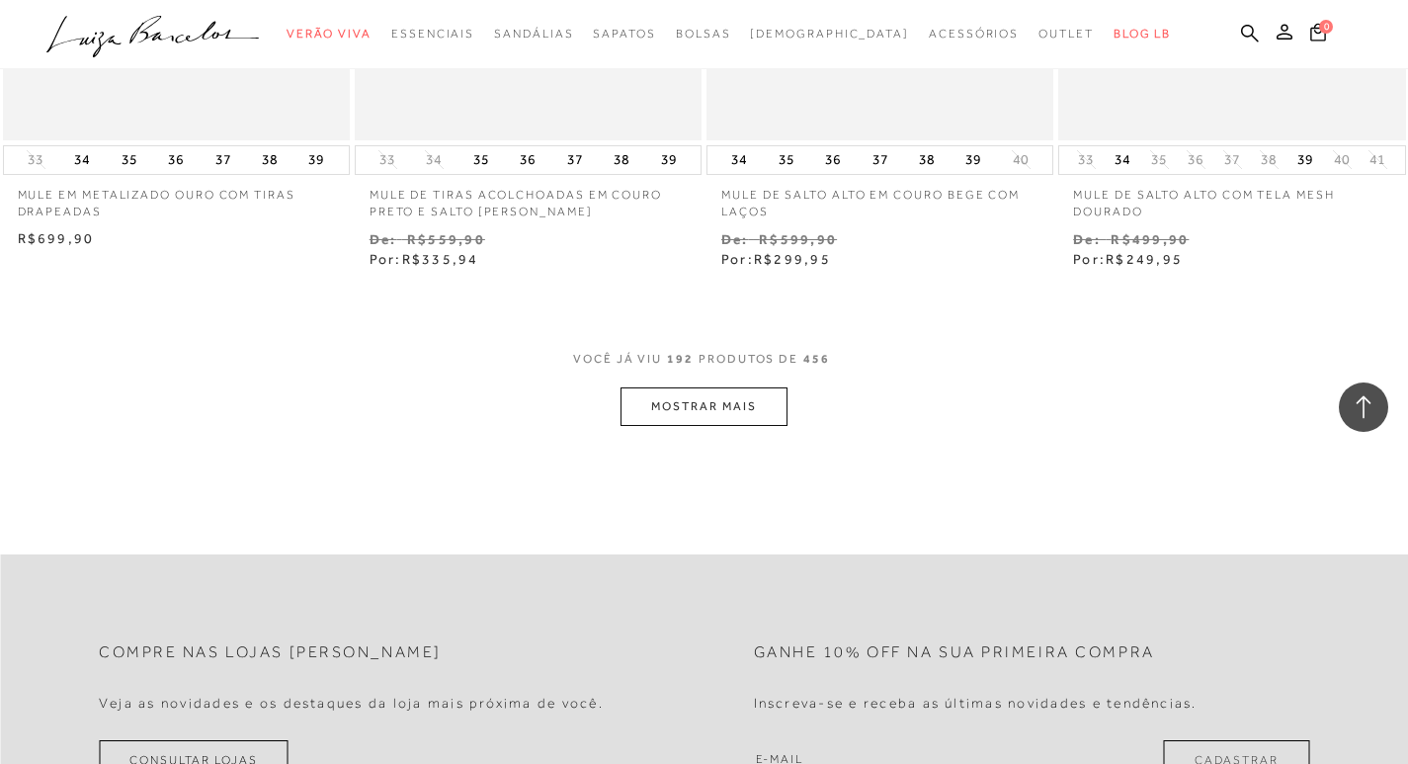
click at [698, 401] on button "MOSTRAR MAIS" at bounding box center [703, 406] width 166 height 39
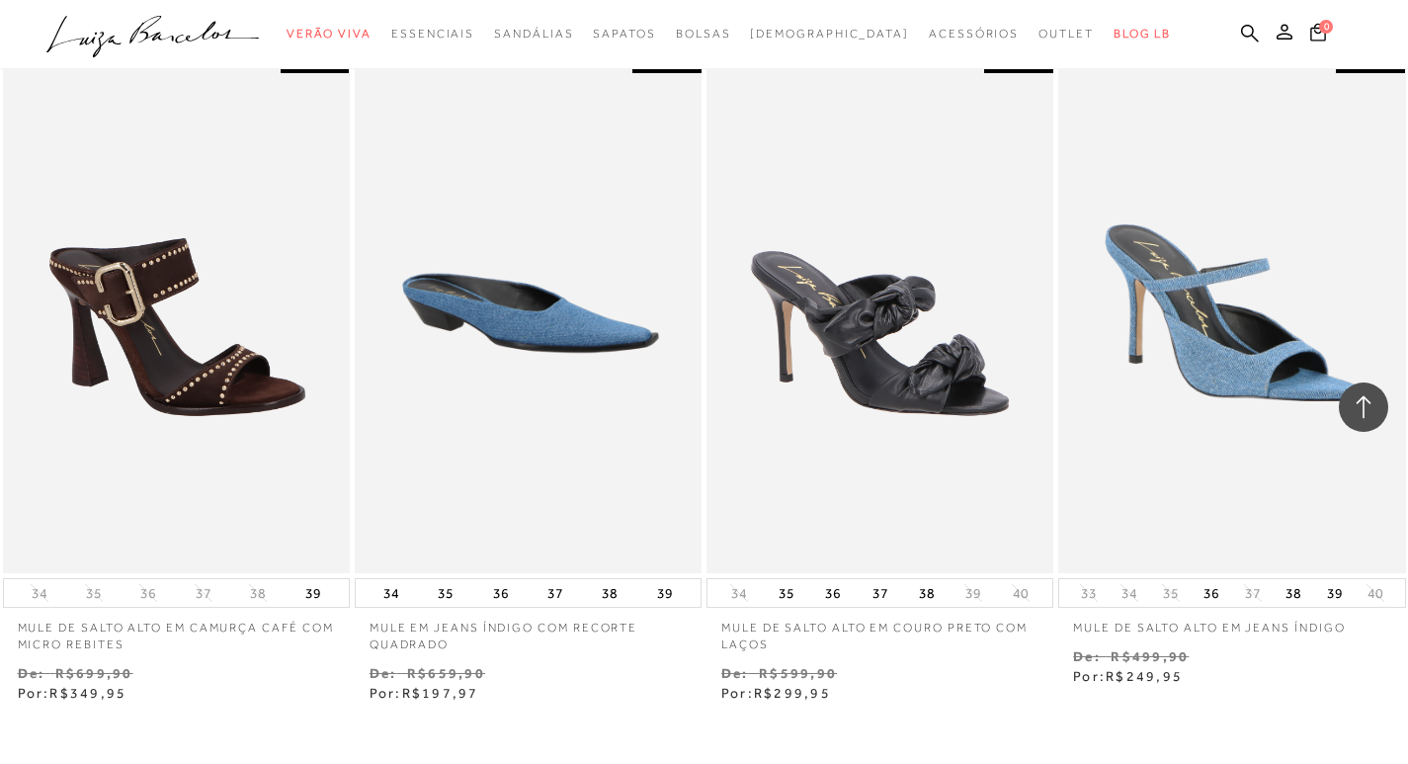
scroll to position [33490, 0]
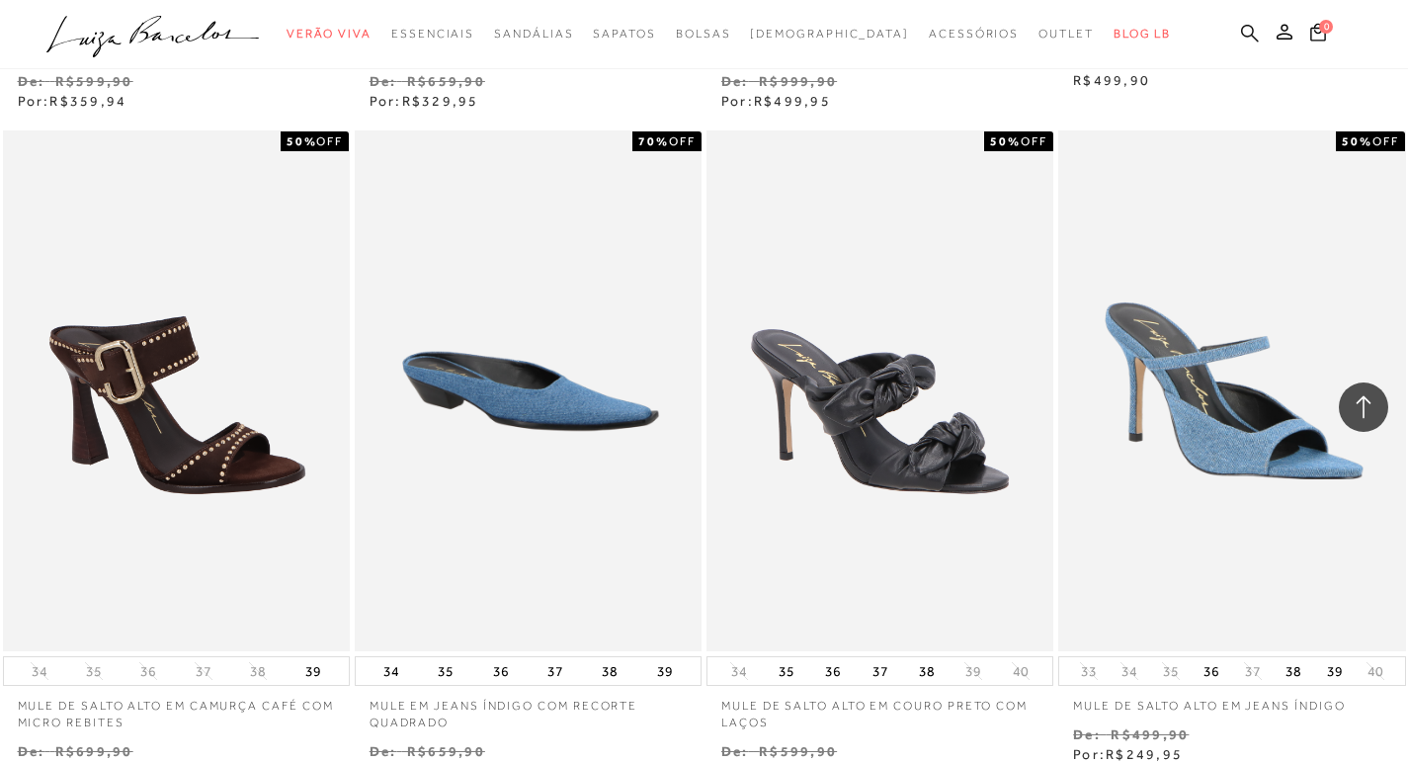
click at [1245, 27] on icon at bounding box center [1250, 33] width 18 height 18
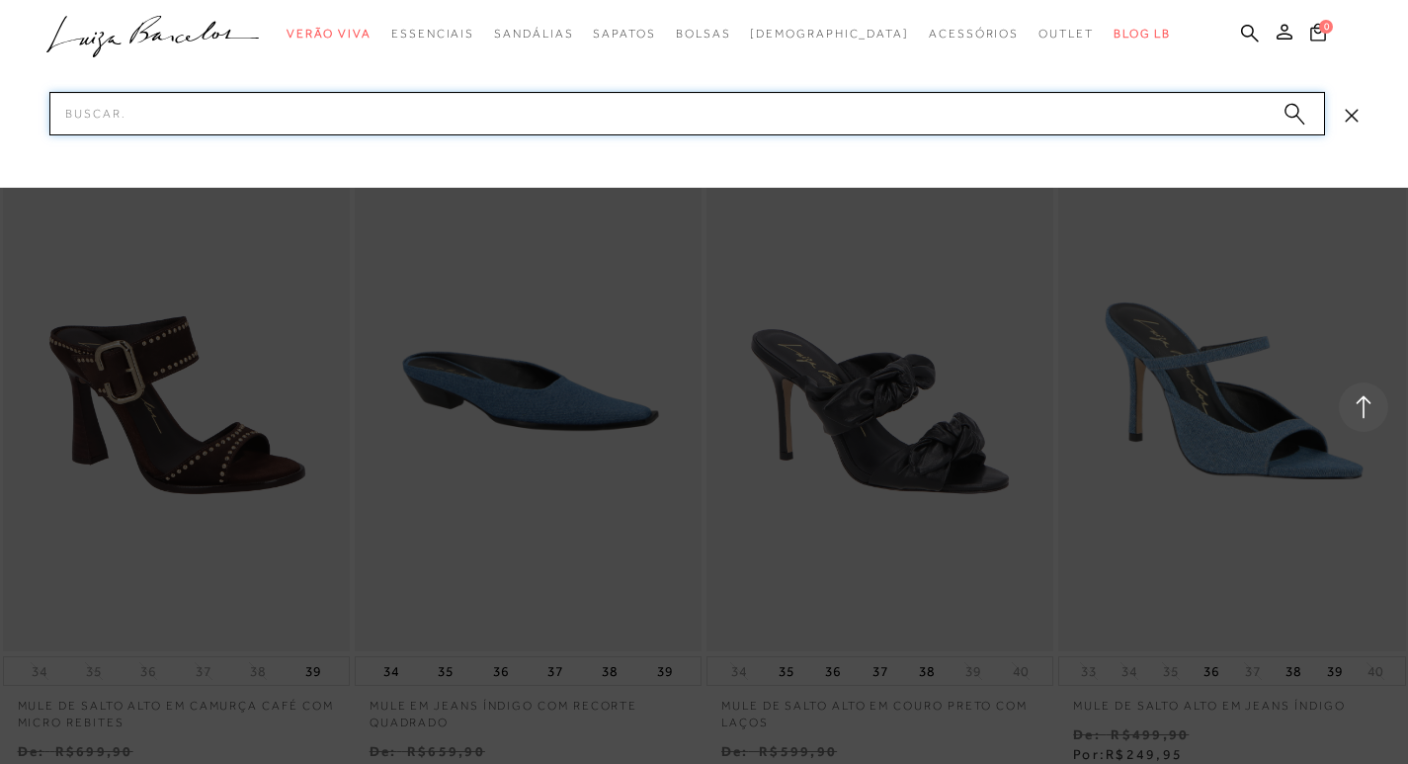
click at [392, 116] on input "Pesquisar" at bounding box center [686, 113] width 1275 height 43
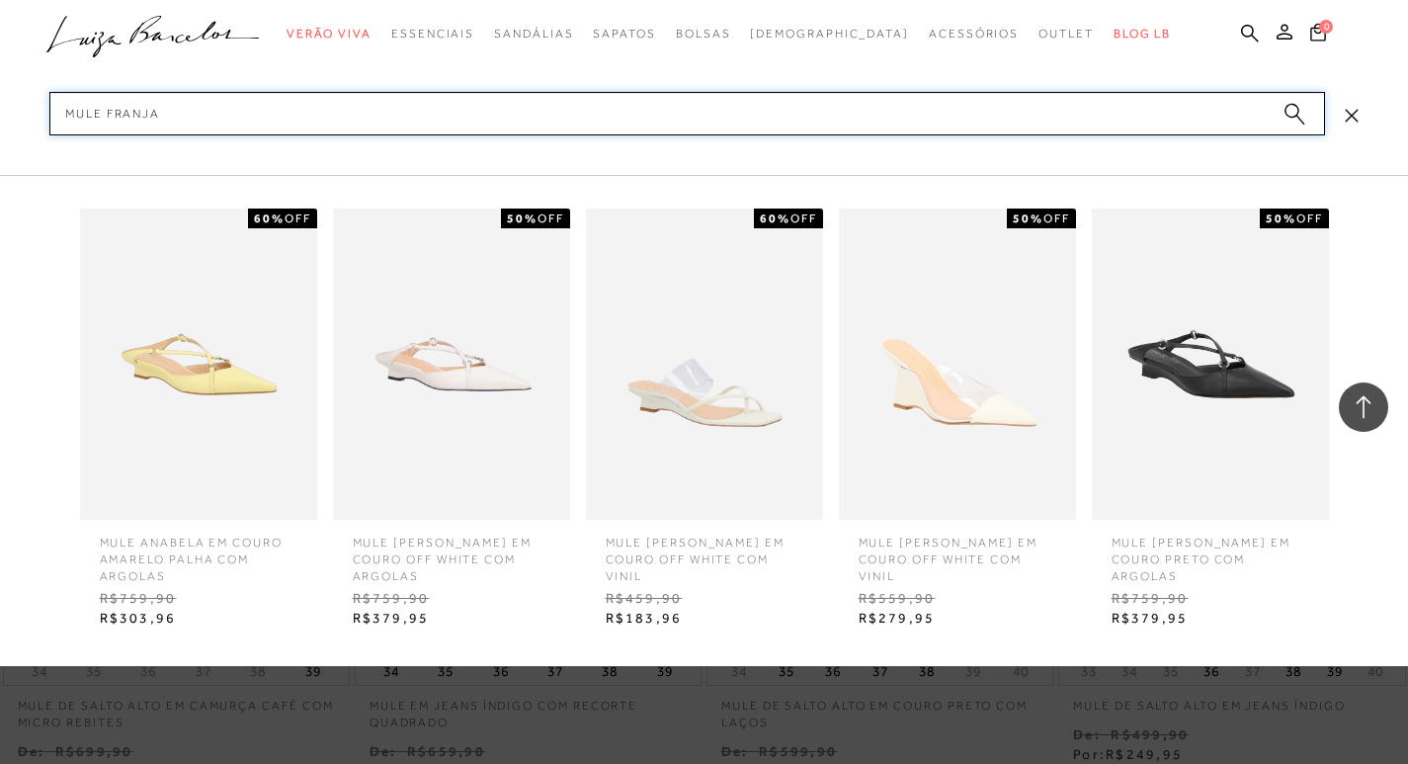
type input "MULE FRANJAS"
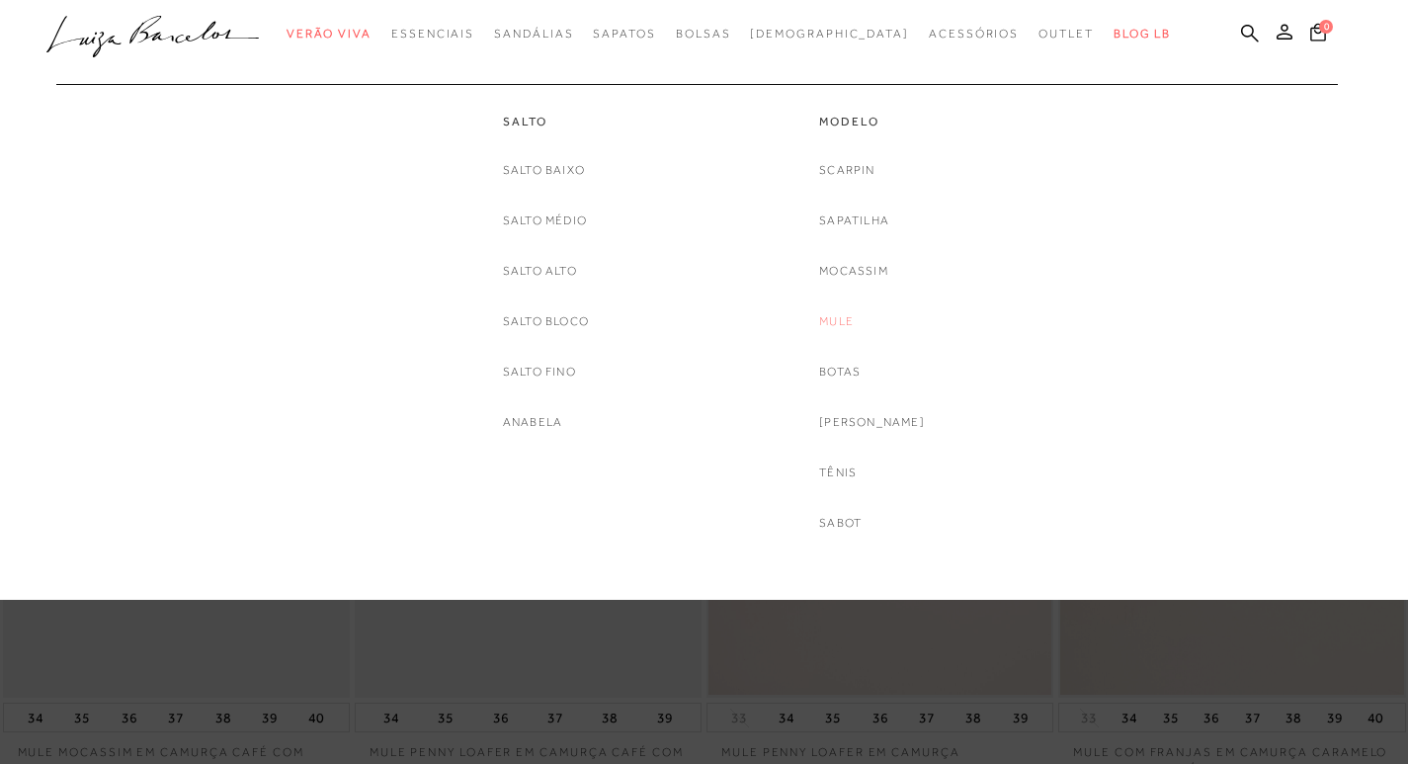
click at [852, 320] on link "Mule" at bounding box center [836, 321] width 35 height 21
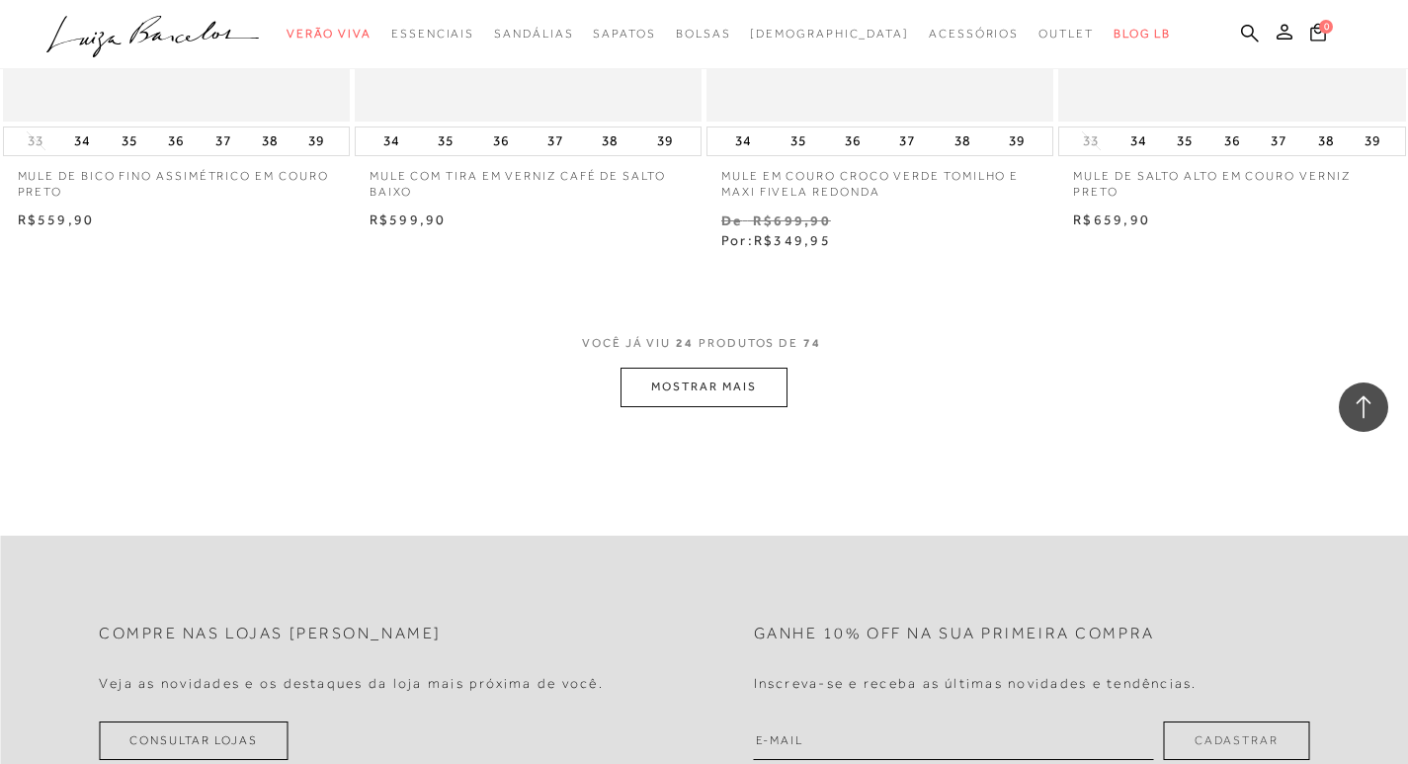
scroll to position [3847, 0]
click at [719, 386] on button "MOSTRAR MAIS" at bounding box center [703, 385] width 166 height 39
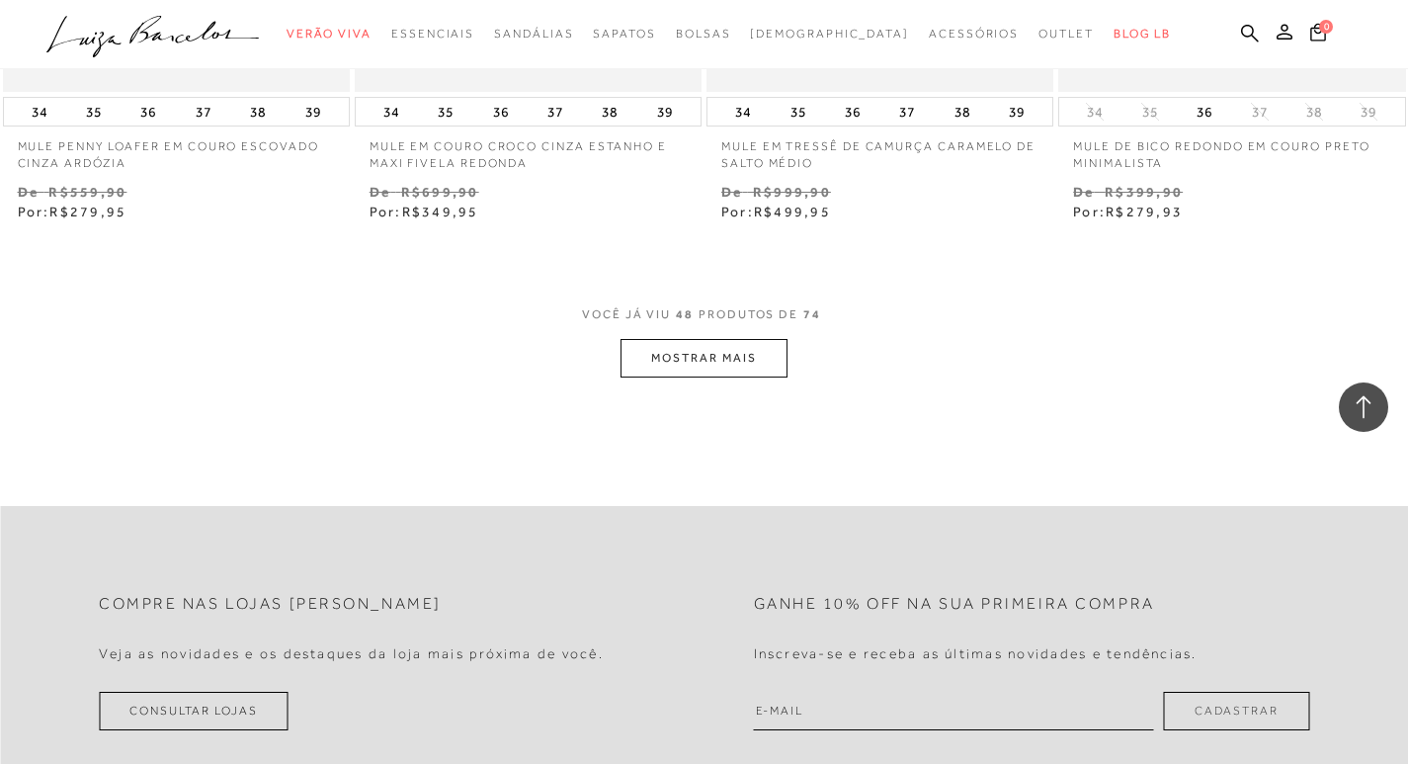
scroll to position [7897, 0]
click at [705, 361] on button "MOSTRAR MAIS" at bounding box center [703, 354] width 166 height 39
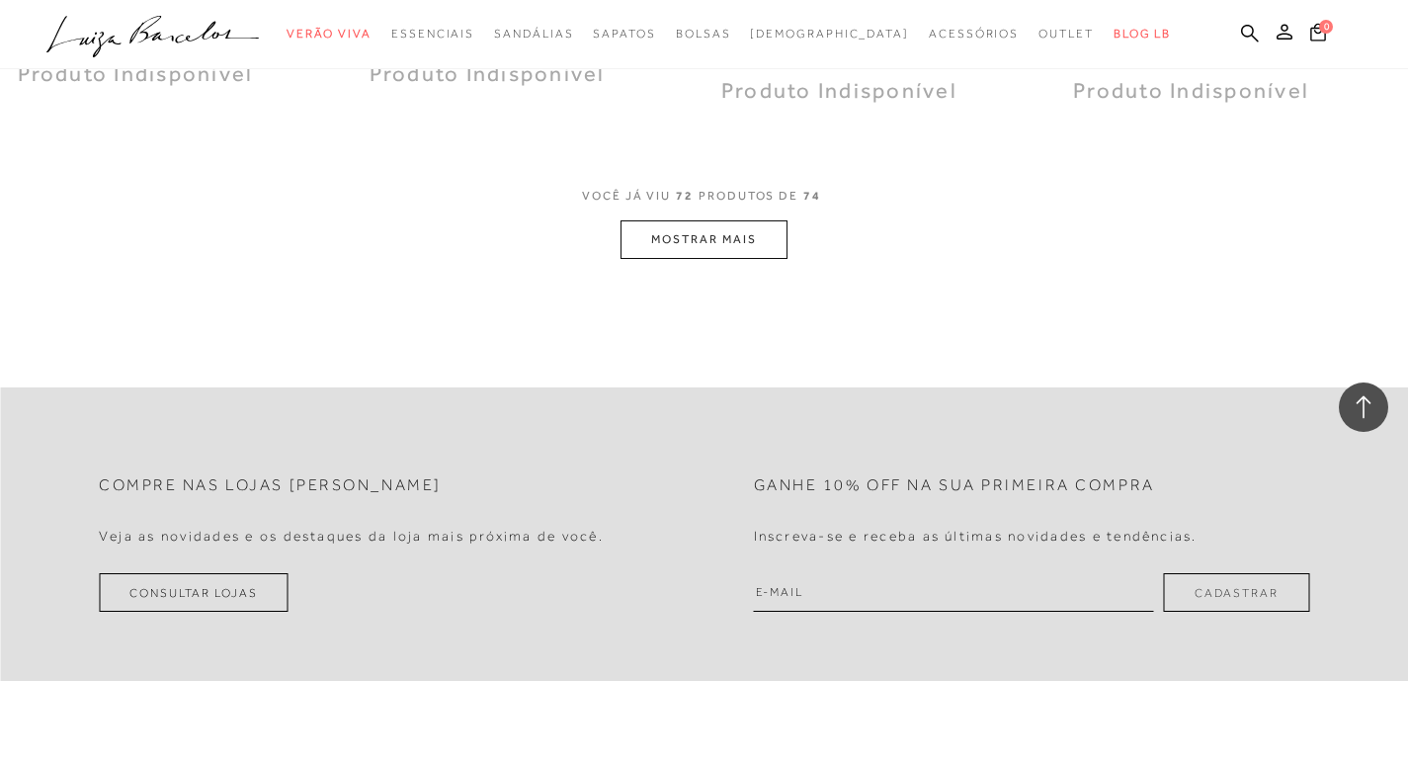
scroll to position [12047, 0]
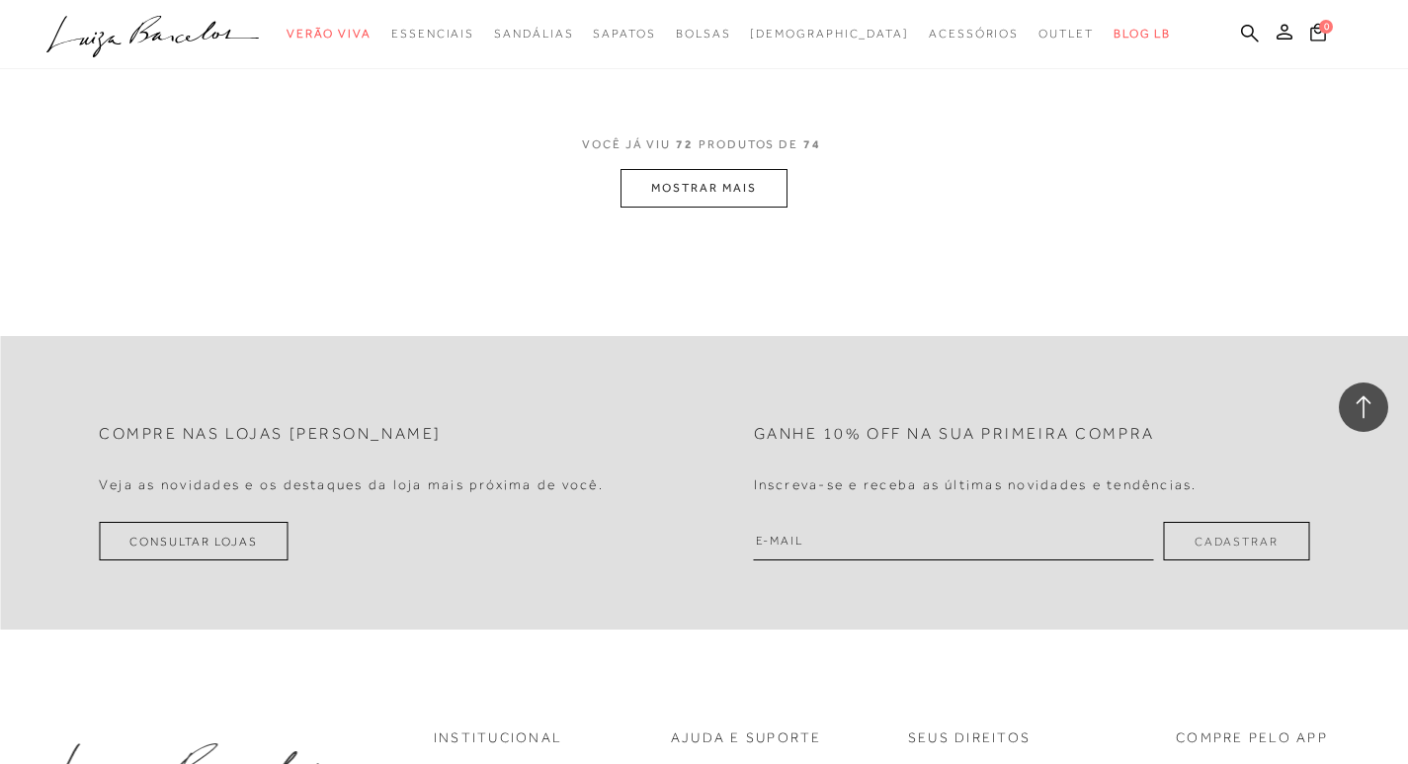
click at [701, 187] on button "MOSTRAR MAIS" at bounding box center [703, 188] width 166 height 39
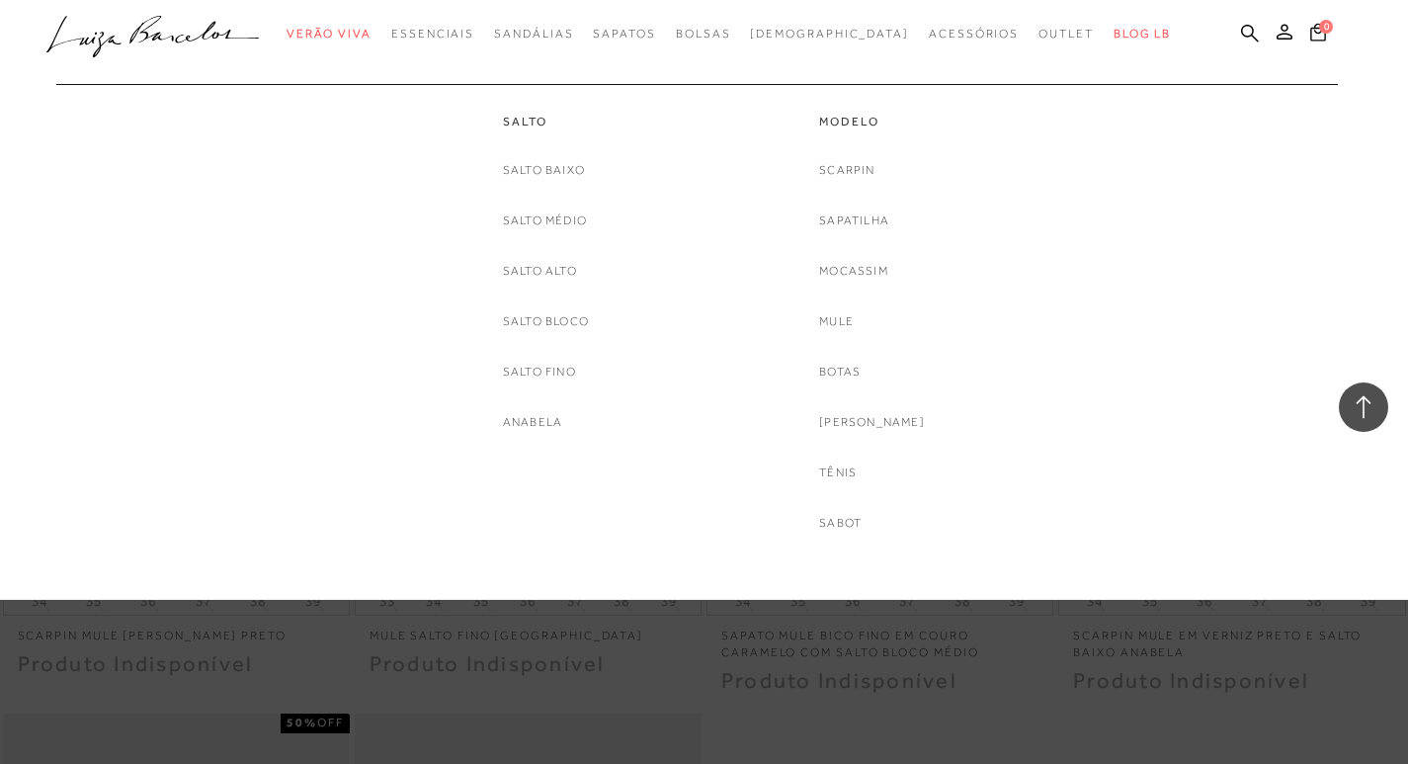
scroll to position [11256, 0]
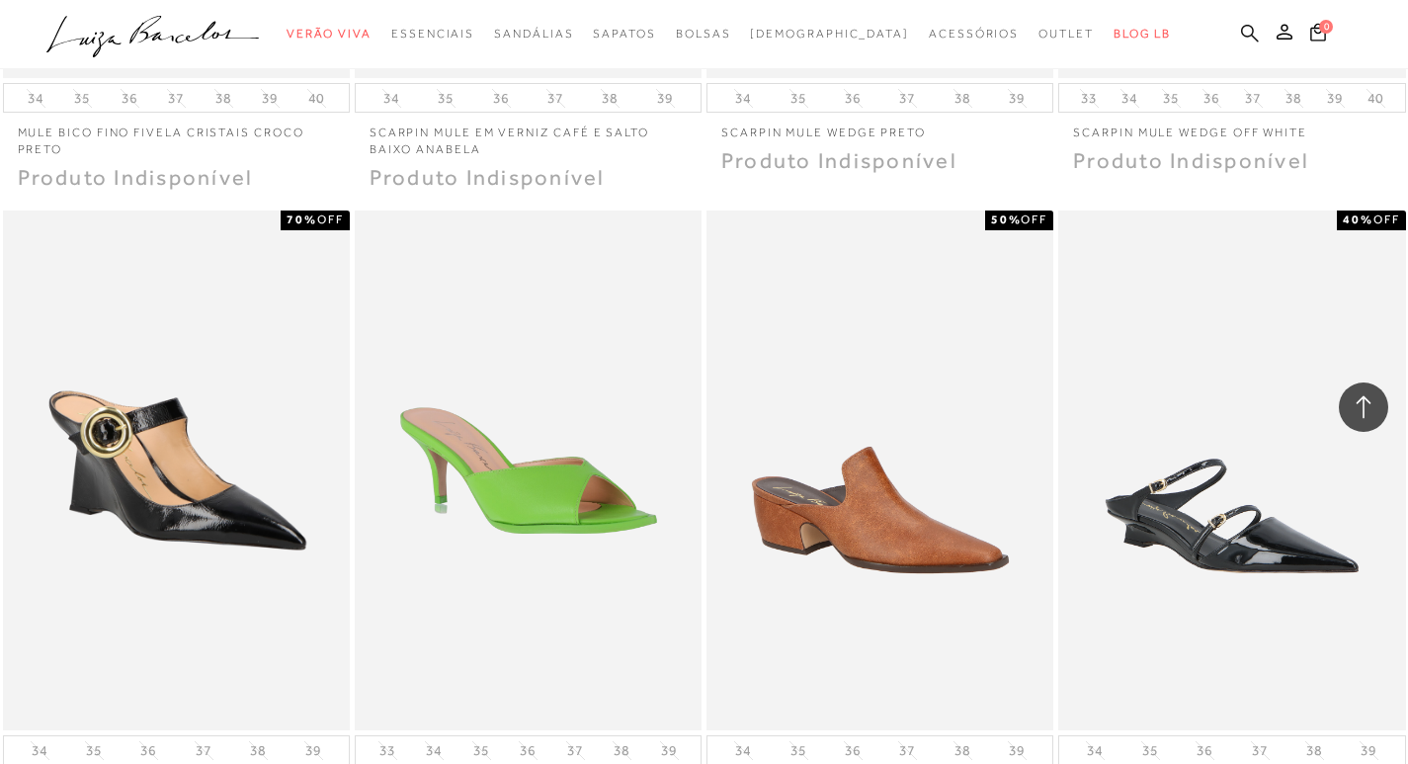
click at [1249, 26] on icon at bounding box center [1250, 33] width 18 height 18
click at [1250, 27] on icon at bounding box center [1250, 33] width 18 height 18
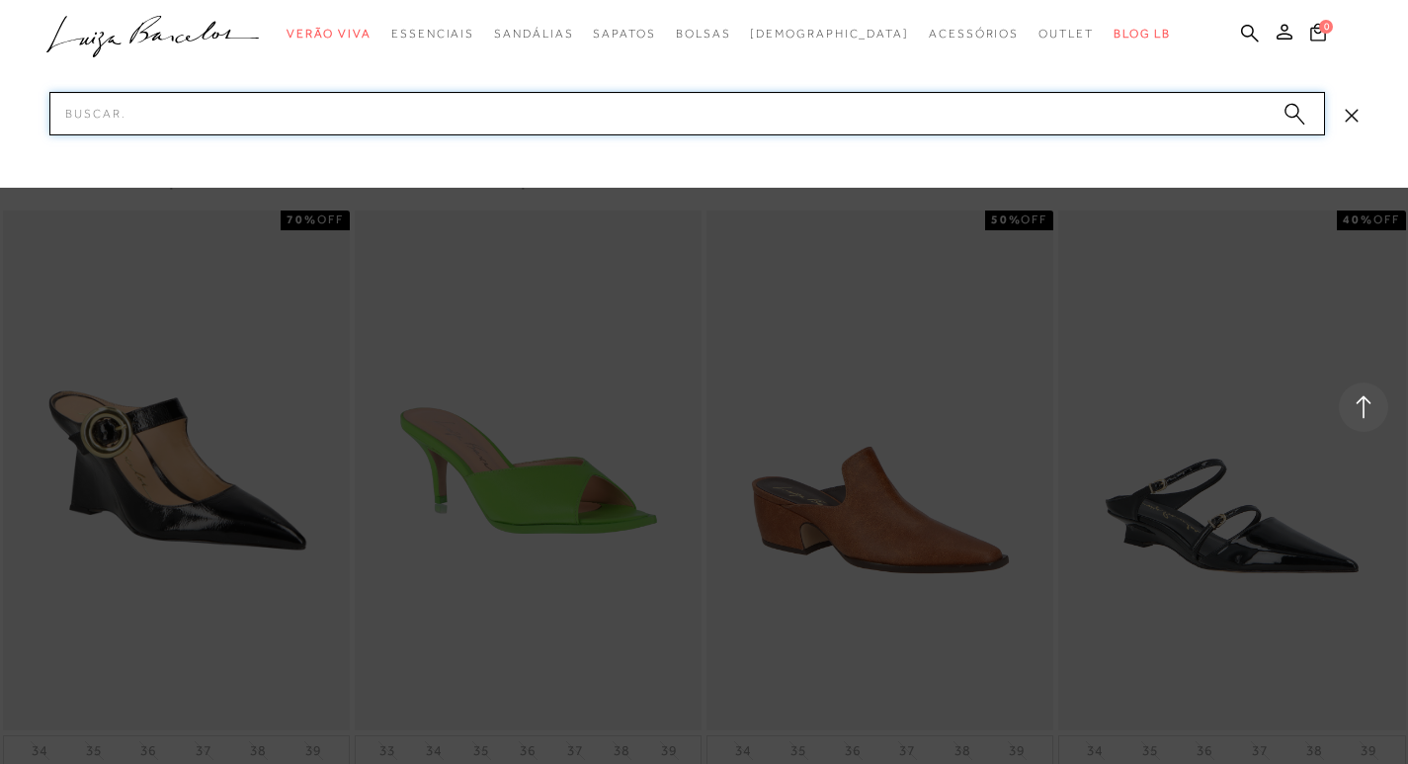
click at [335, 110] on input "Pesquisar" at bounding box center [686, 113] width 1275 height 43
type input "FIVELAS"
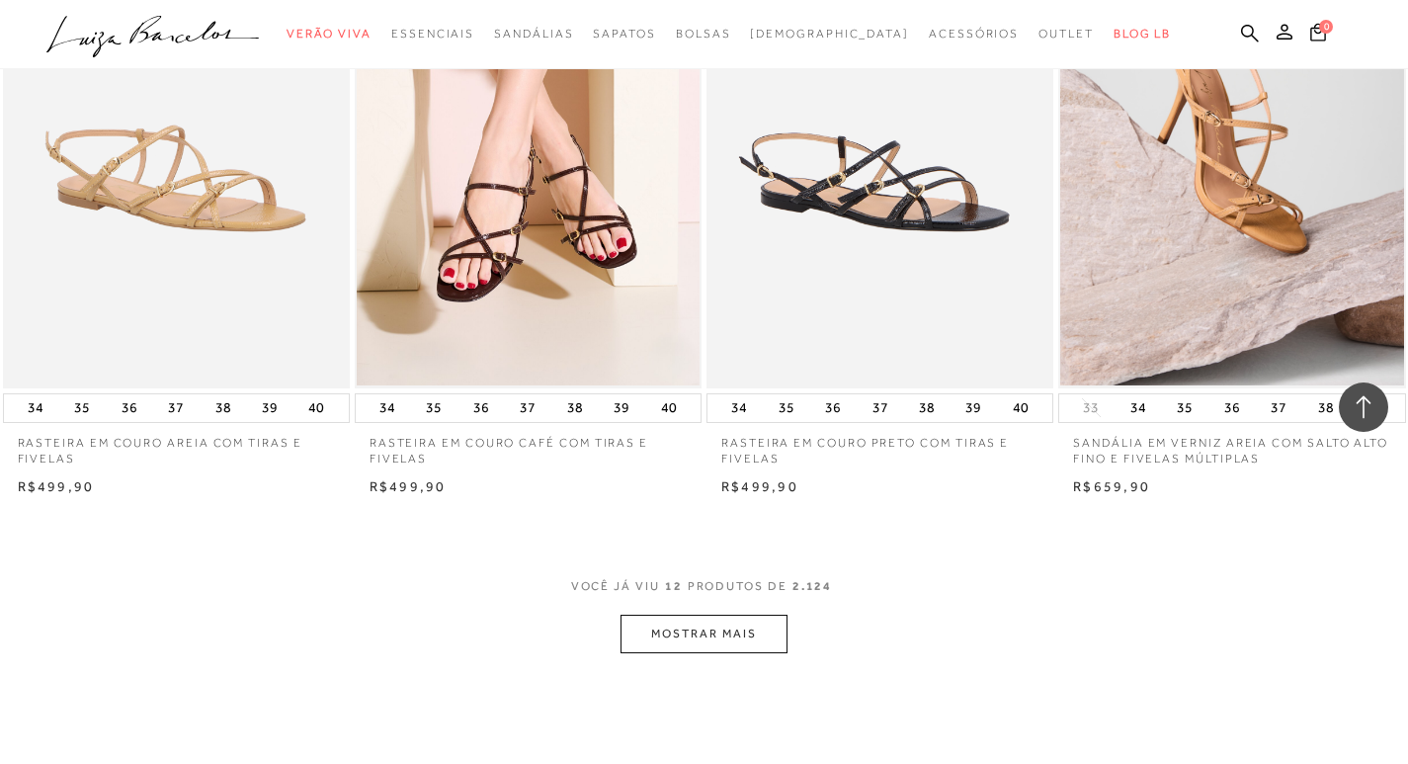
scroll to position [1679, 0]
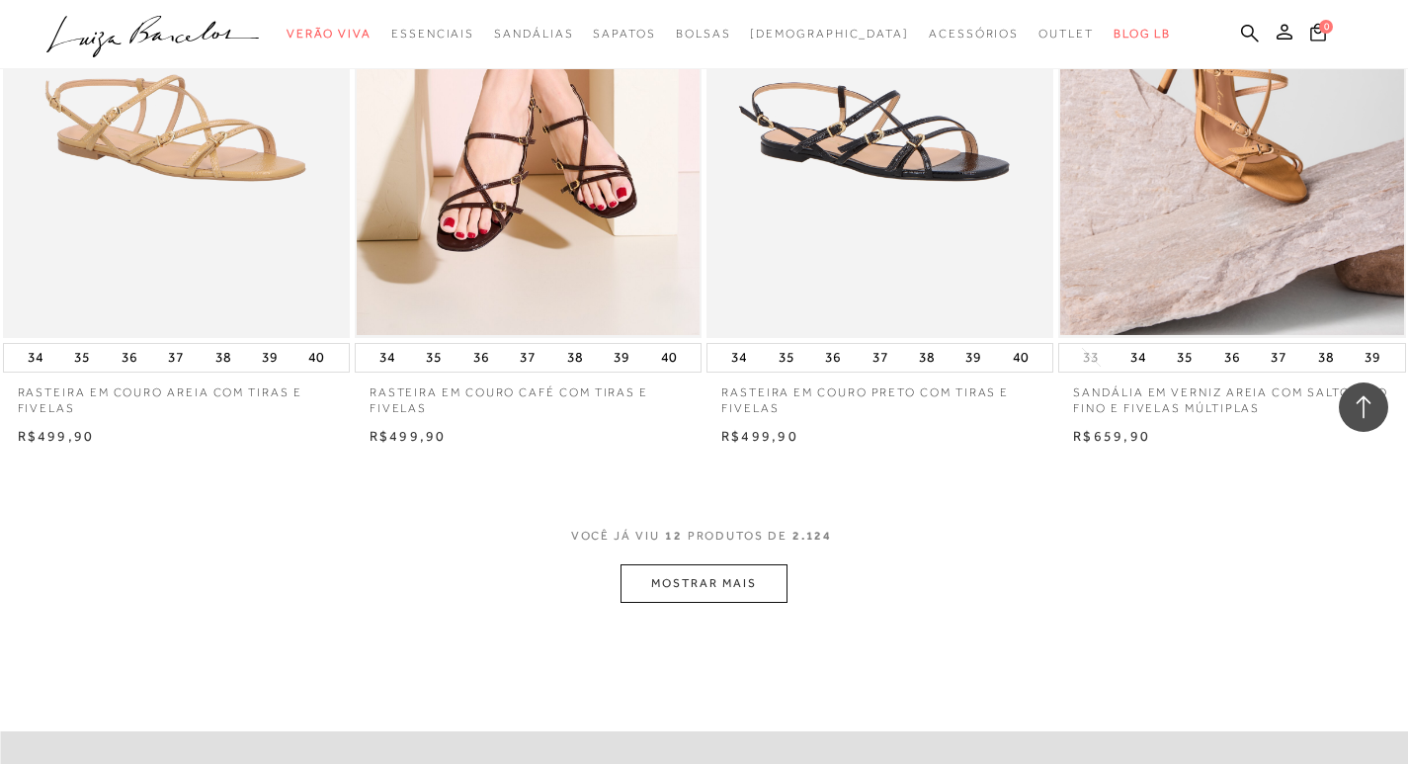
click at [747, 577] on button "MOSTRAR MAIS" at bounding box center [703, 583] width 166 height 39
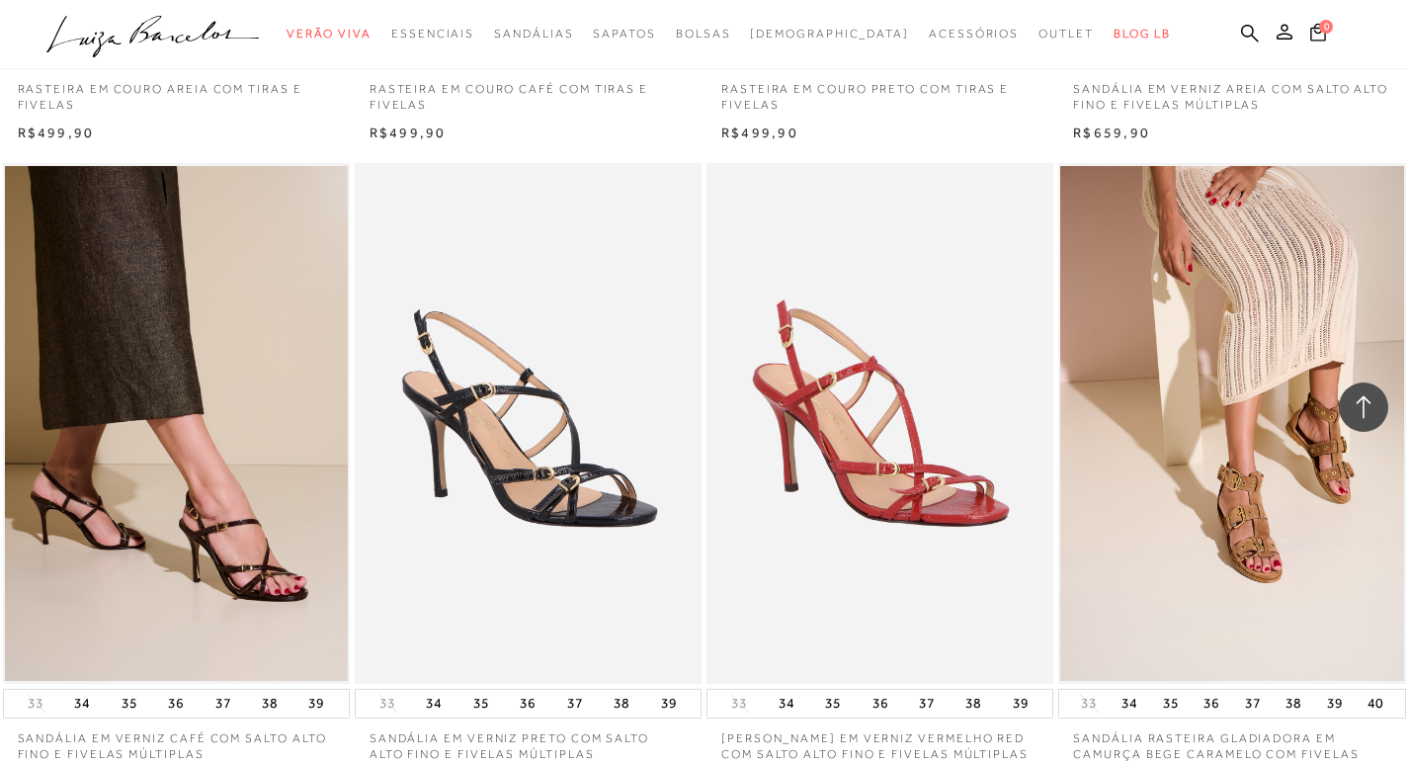
scroll to position [1976, 0]
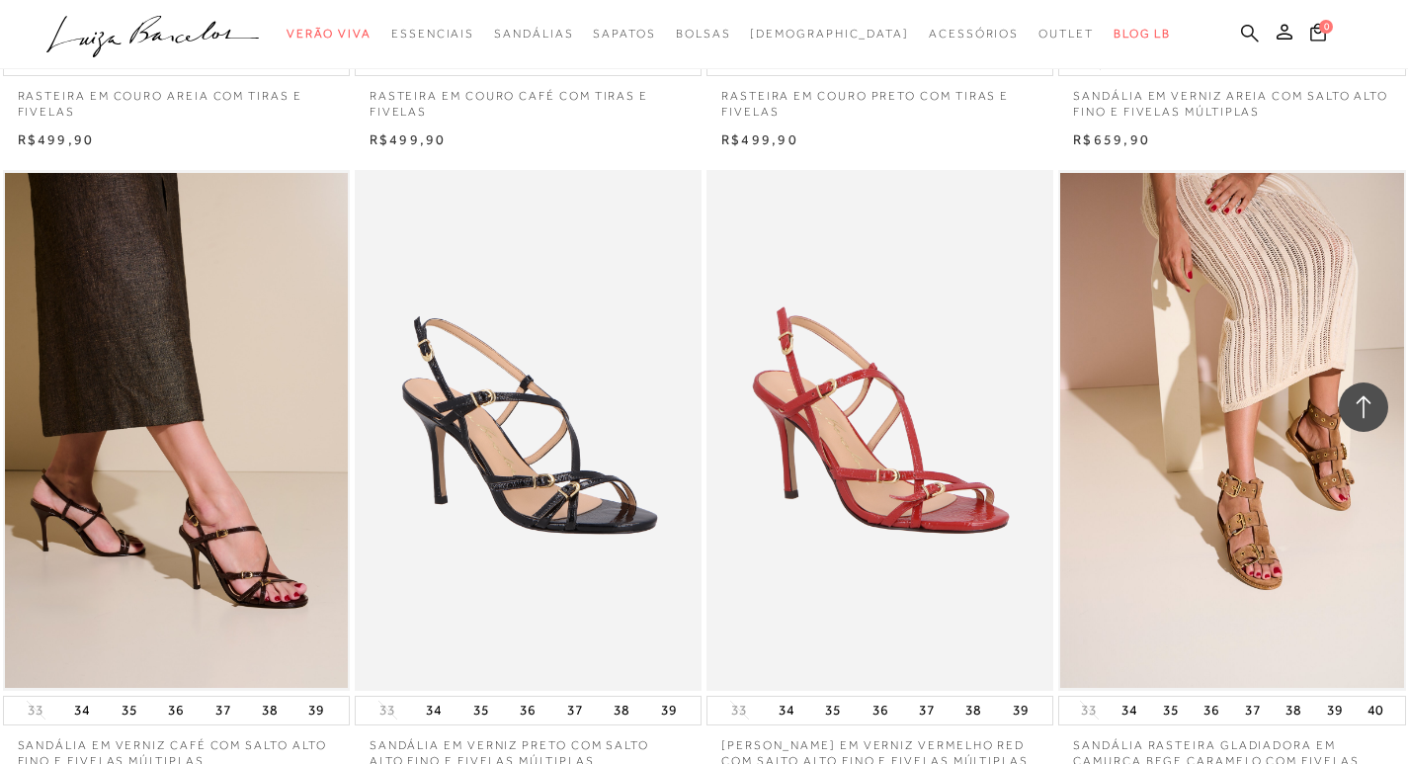
click at [1252, 30] on icon at bounding box center [1250, 33] width 18 height 18
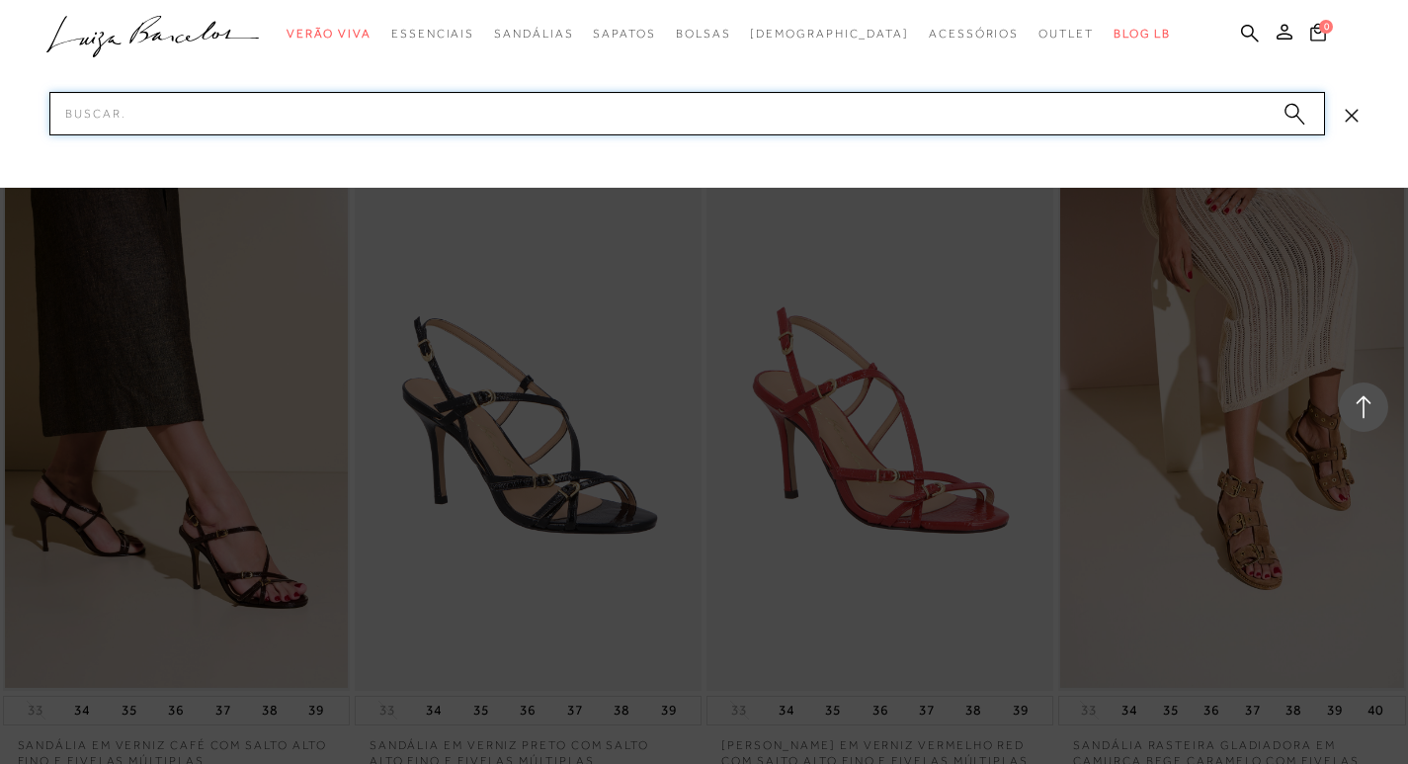
click at [553, 111] on input "Pesquisar" at bounding box center [686, 113] width 1275 height 43
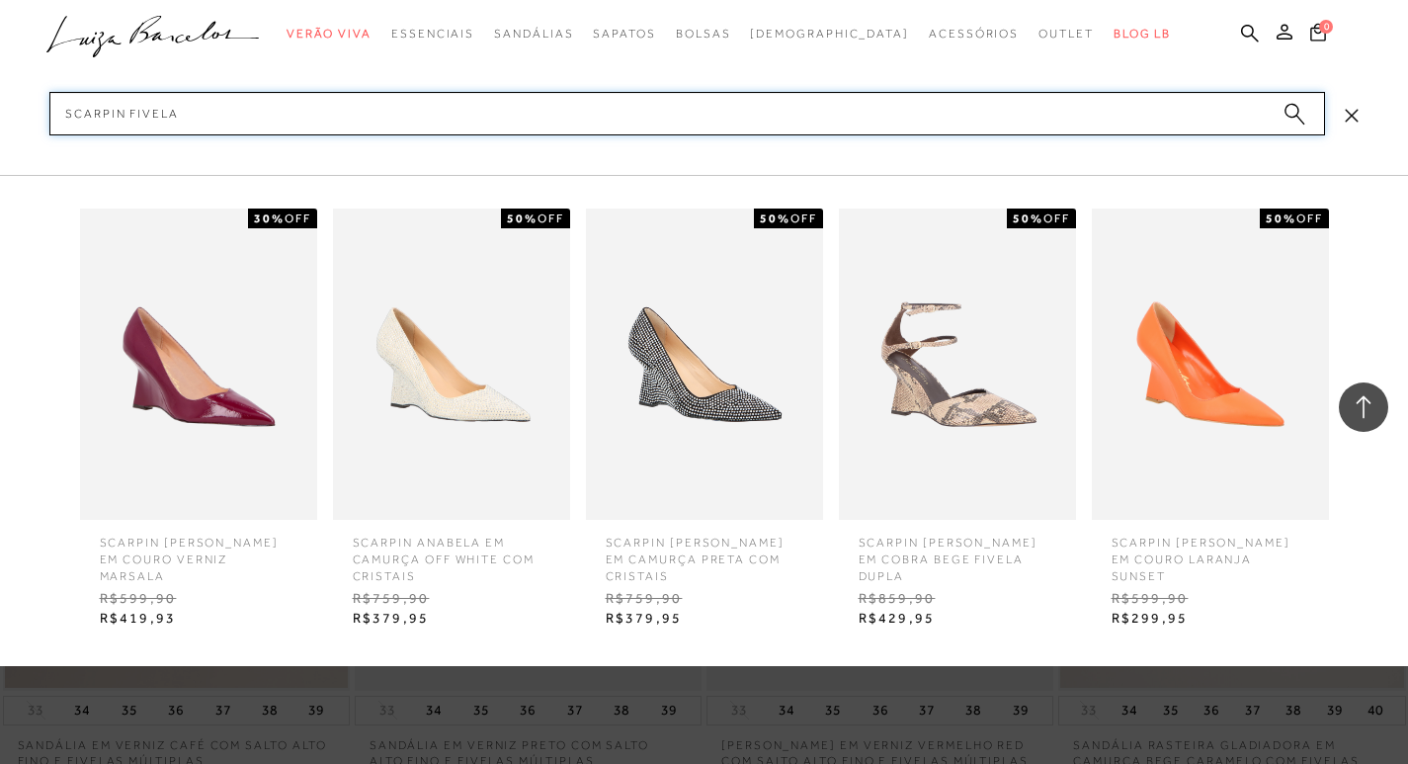
type input "SCARPIN FIVELAS"
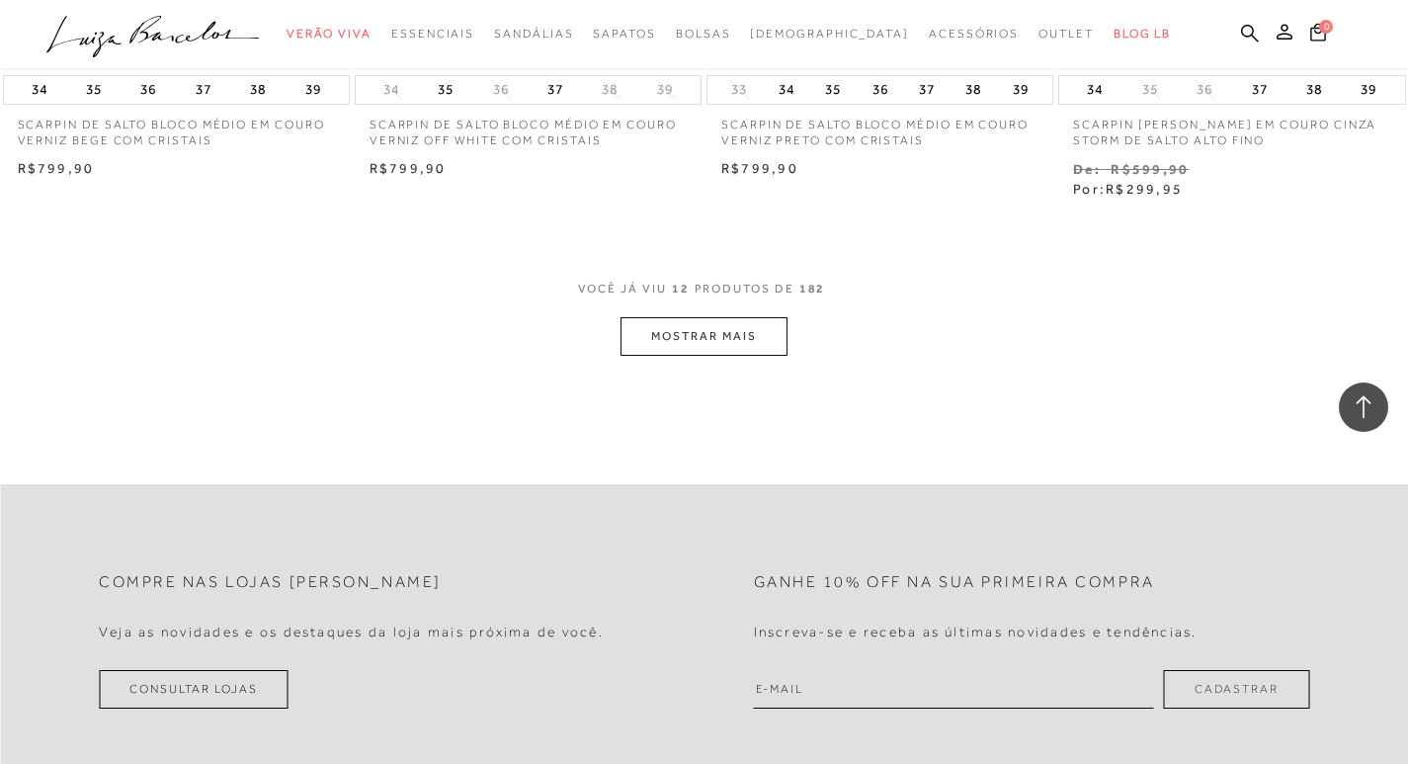
scroll to position [1976, 0]
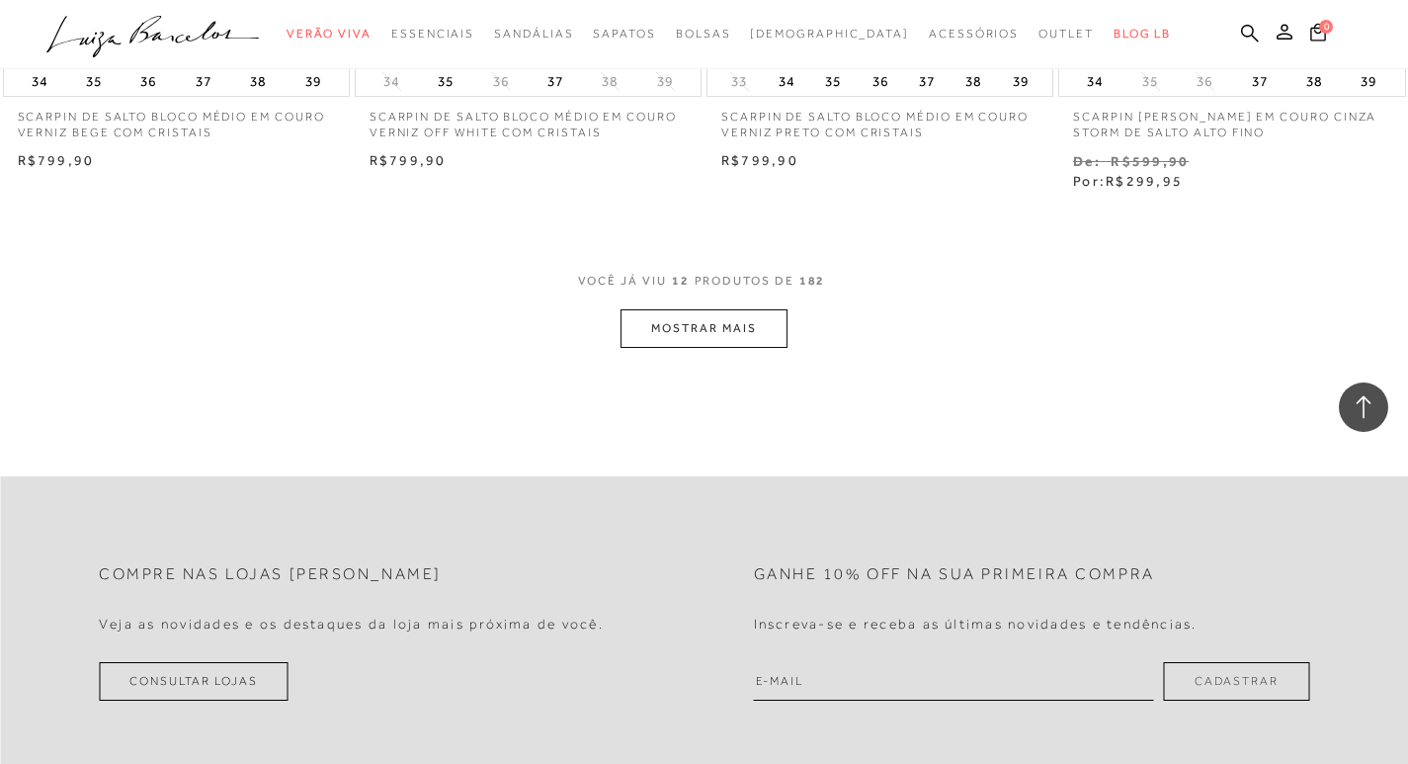
click at [712, 330] on button "MOSTRAR MAIS" at bounding box center [703, 328] width 166 height 39
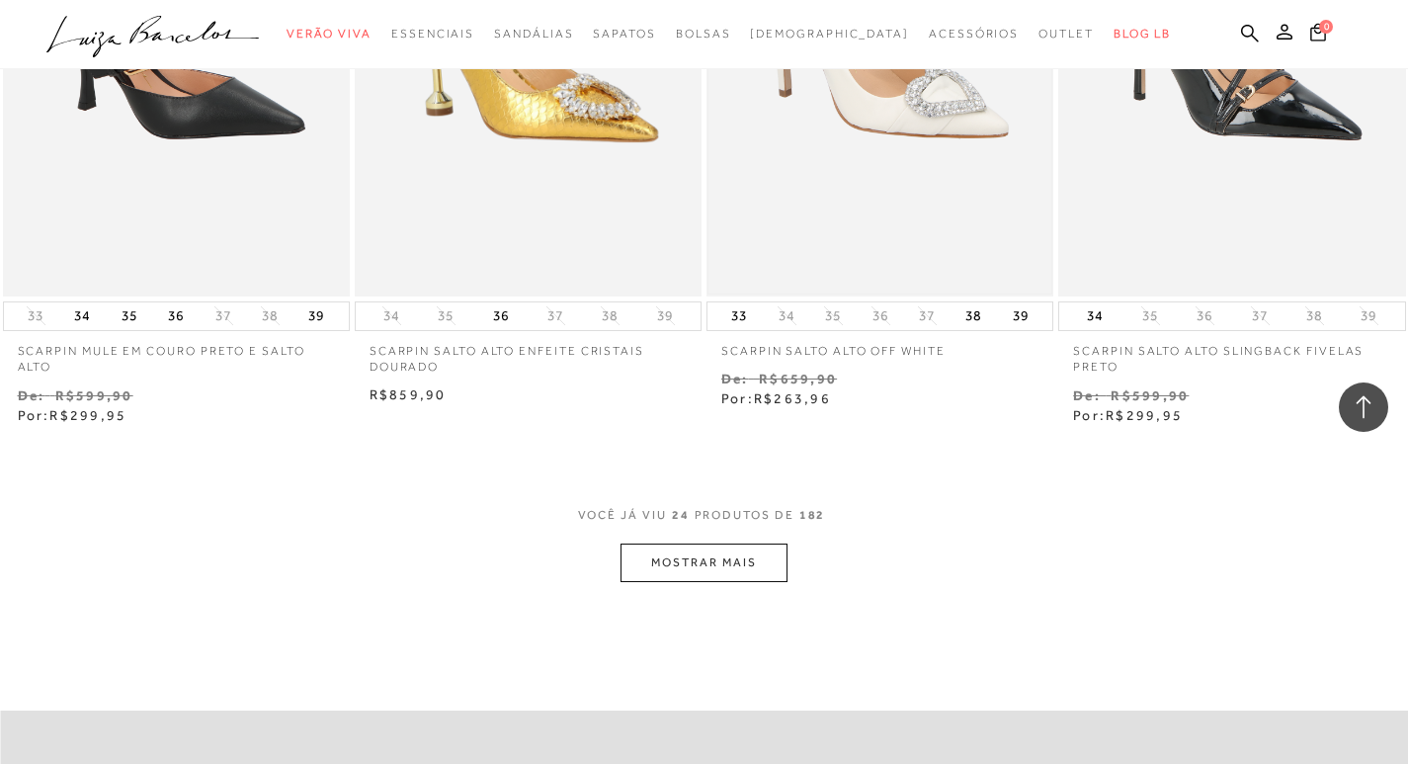
scroll to position [3952, 0]
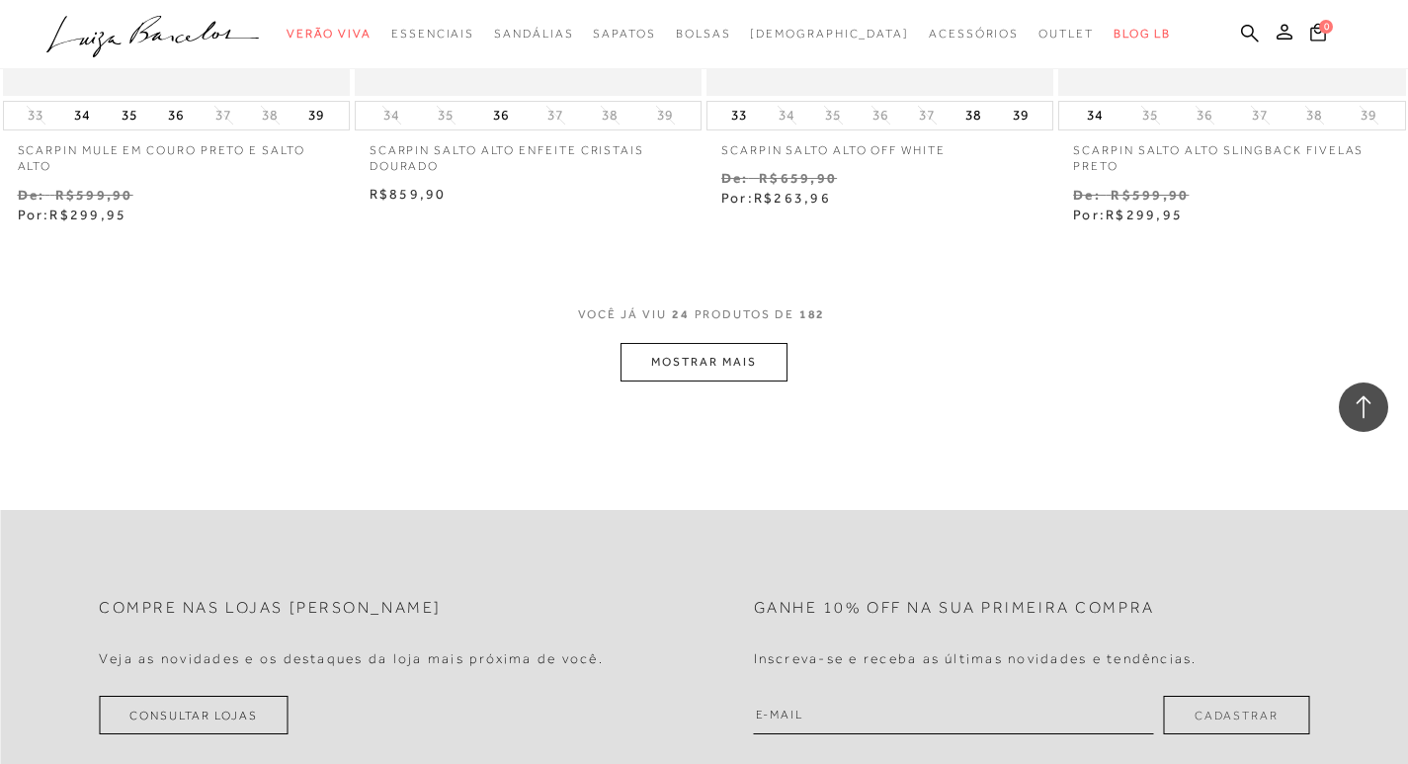
click at [740, 360] on button "MOSTRAR MAIS" at bounding box center [703, 362] width 166 height 39
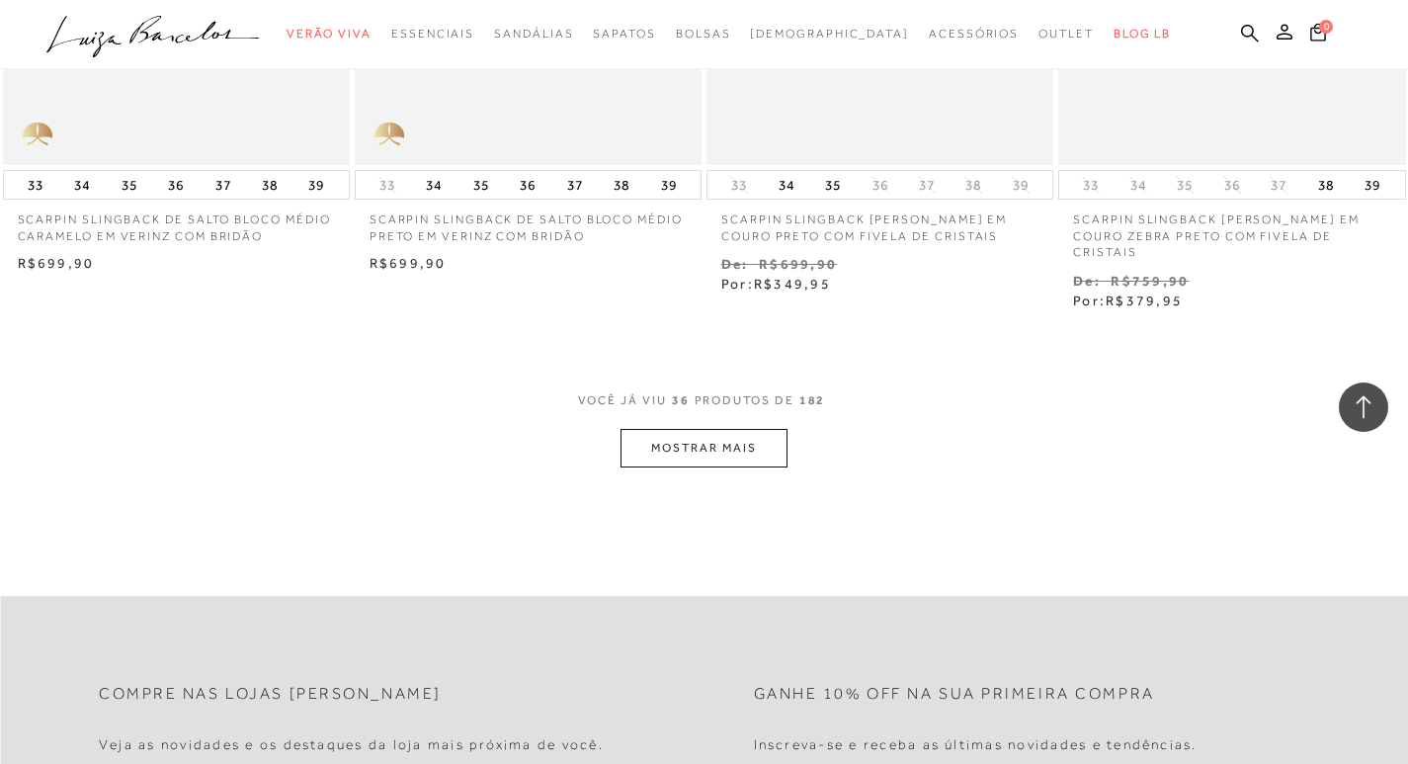
scroll to position [5927, 0]
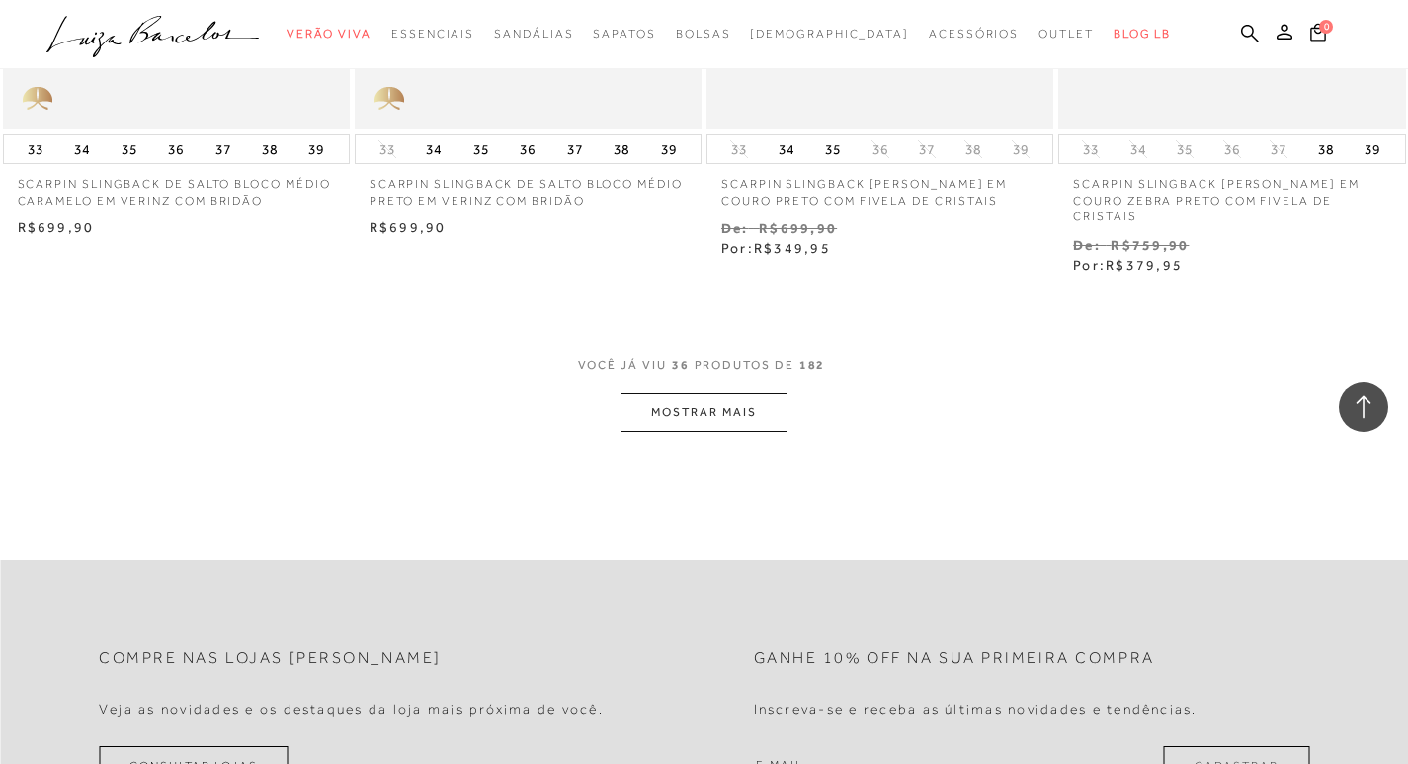
click at [681, 395] on button "MOSTRAR MAIS" at bounding box center [703, 412] width 166 height 39
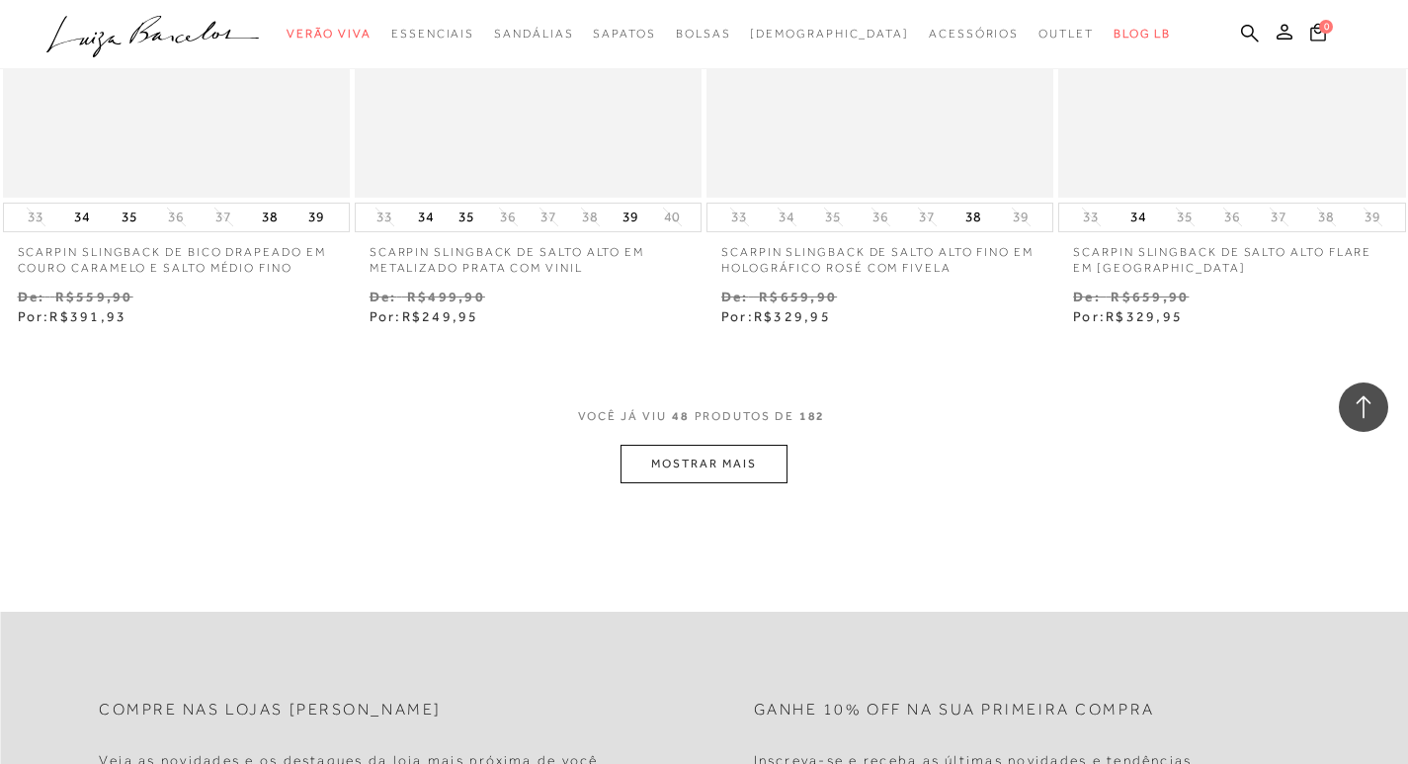
scroll to position [7903, 0]
click at [718, 444] on button "MOSTRAR MAIS" at bounding box center [703, 463] width 166 height 39
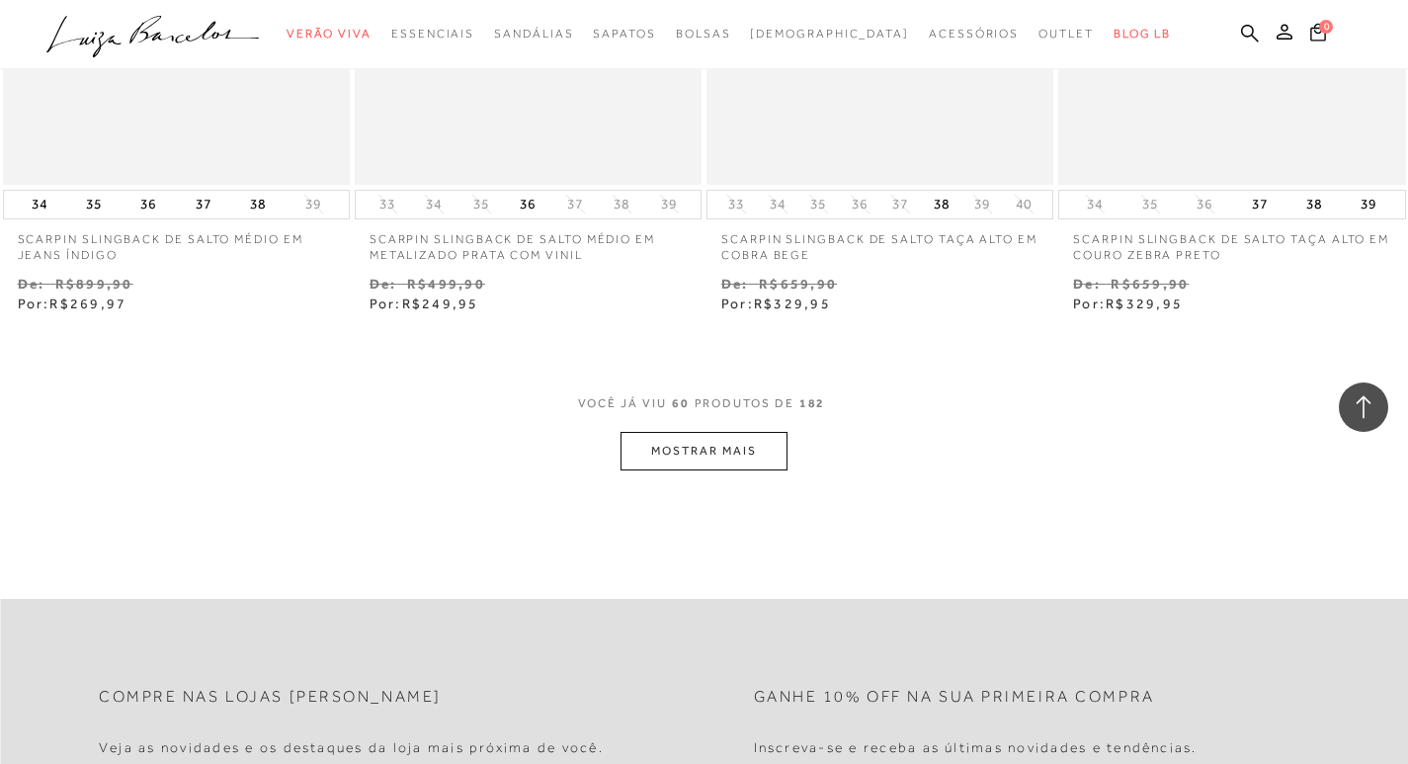
scroll to position [9978, 0]
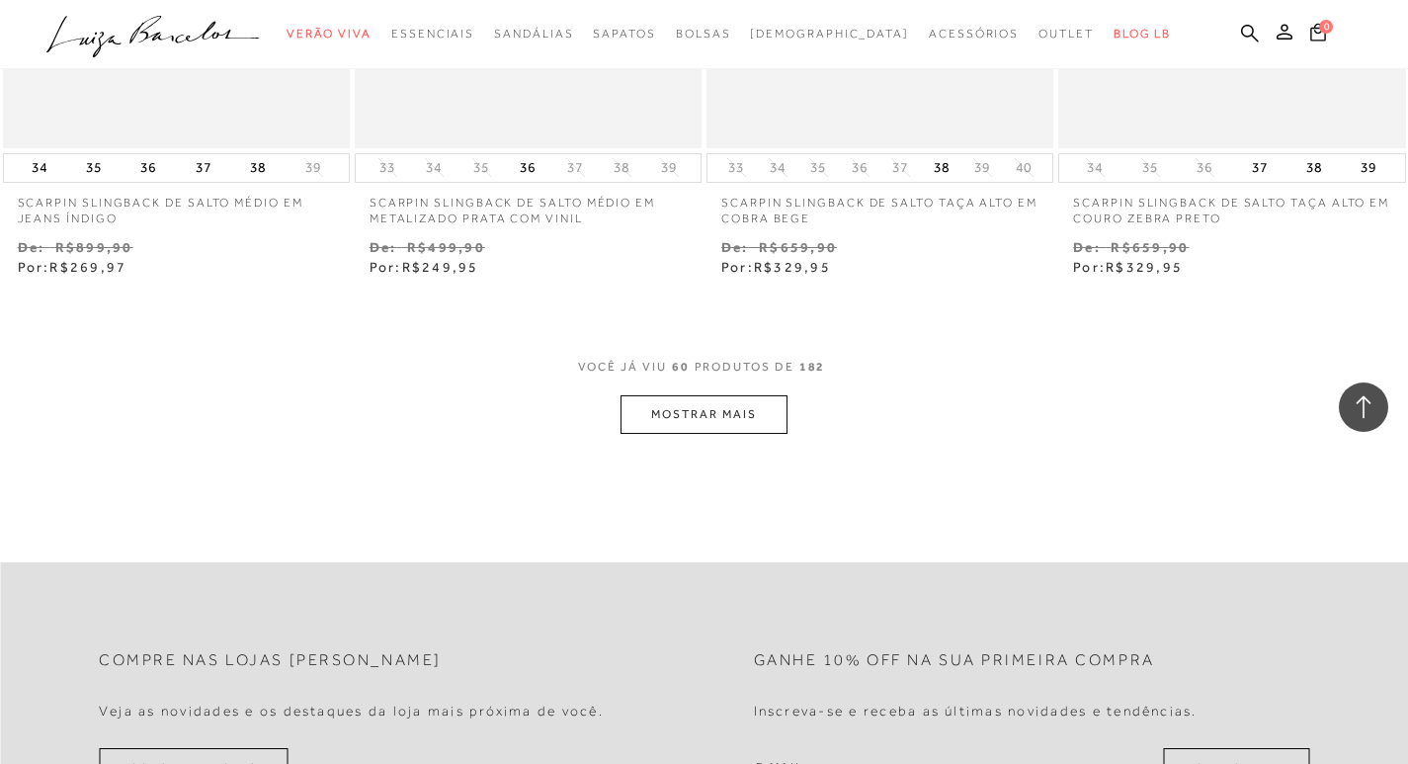
click at [731, 395] on button "MOSTRAR MAIS" at bounding box center [703, 414] width 166 height 39
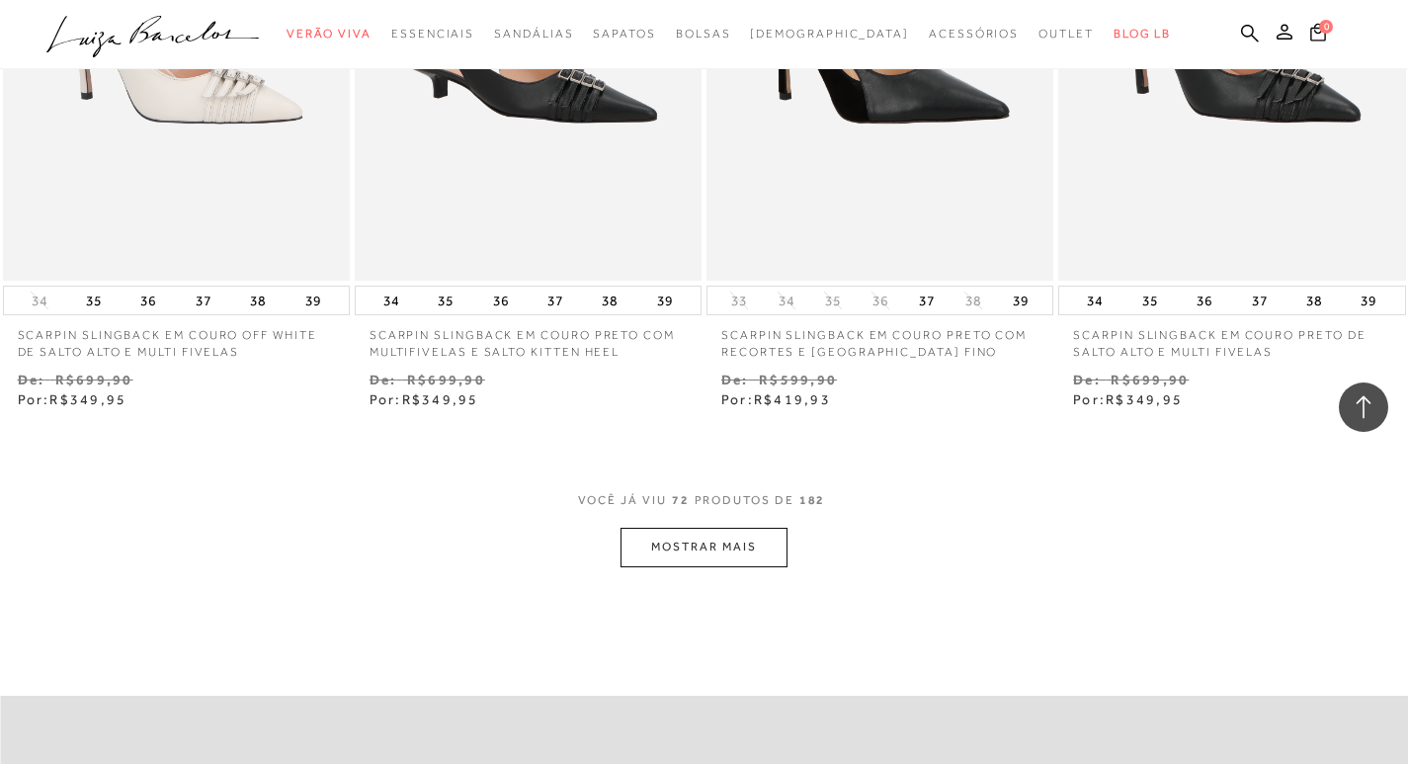
scroll to position [11954, 0]
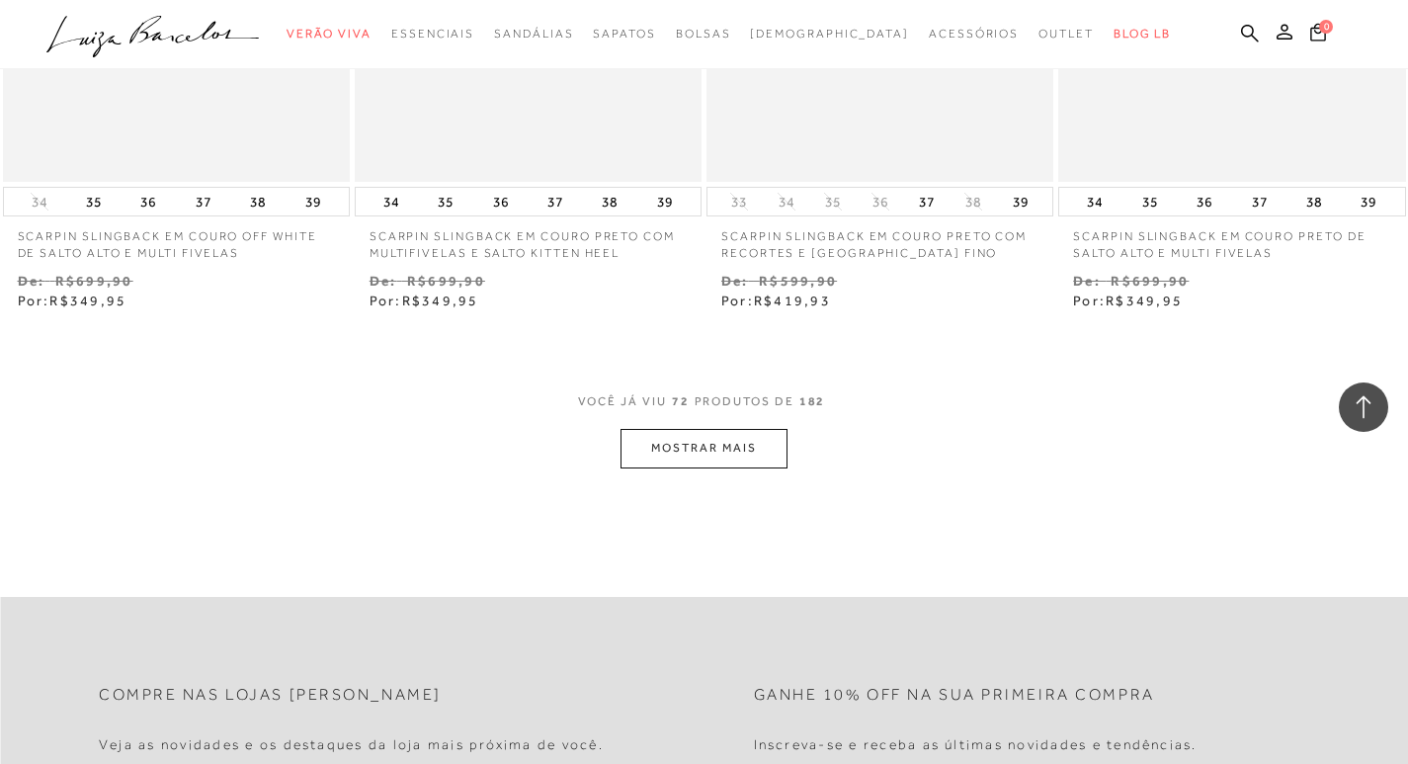
click at [725, 429] on button "MOSTRAR MAIS" at bounding box center [703, 448] width 166 height 39
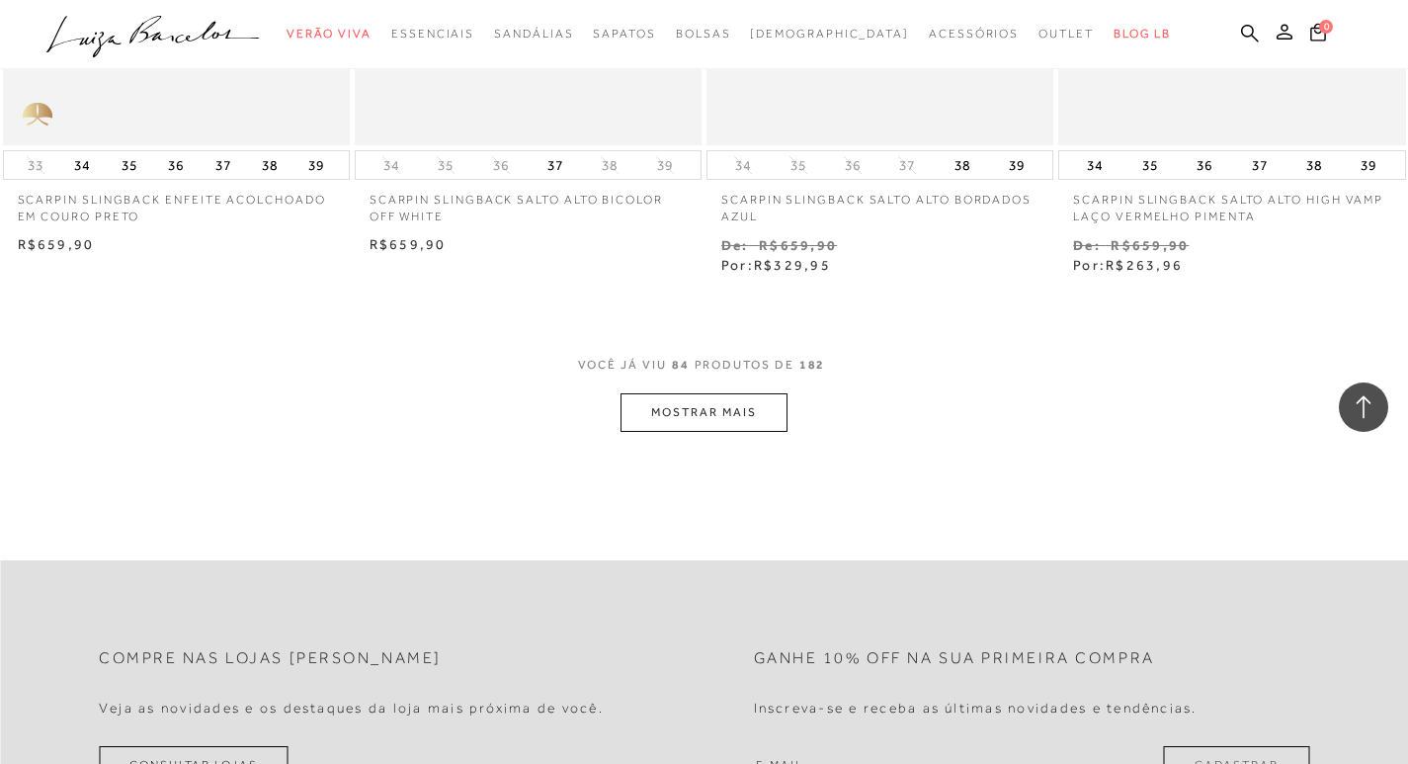
scroll to position [14028, 0]
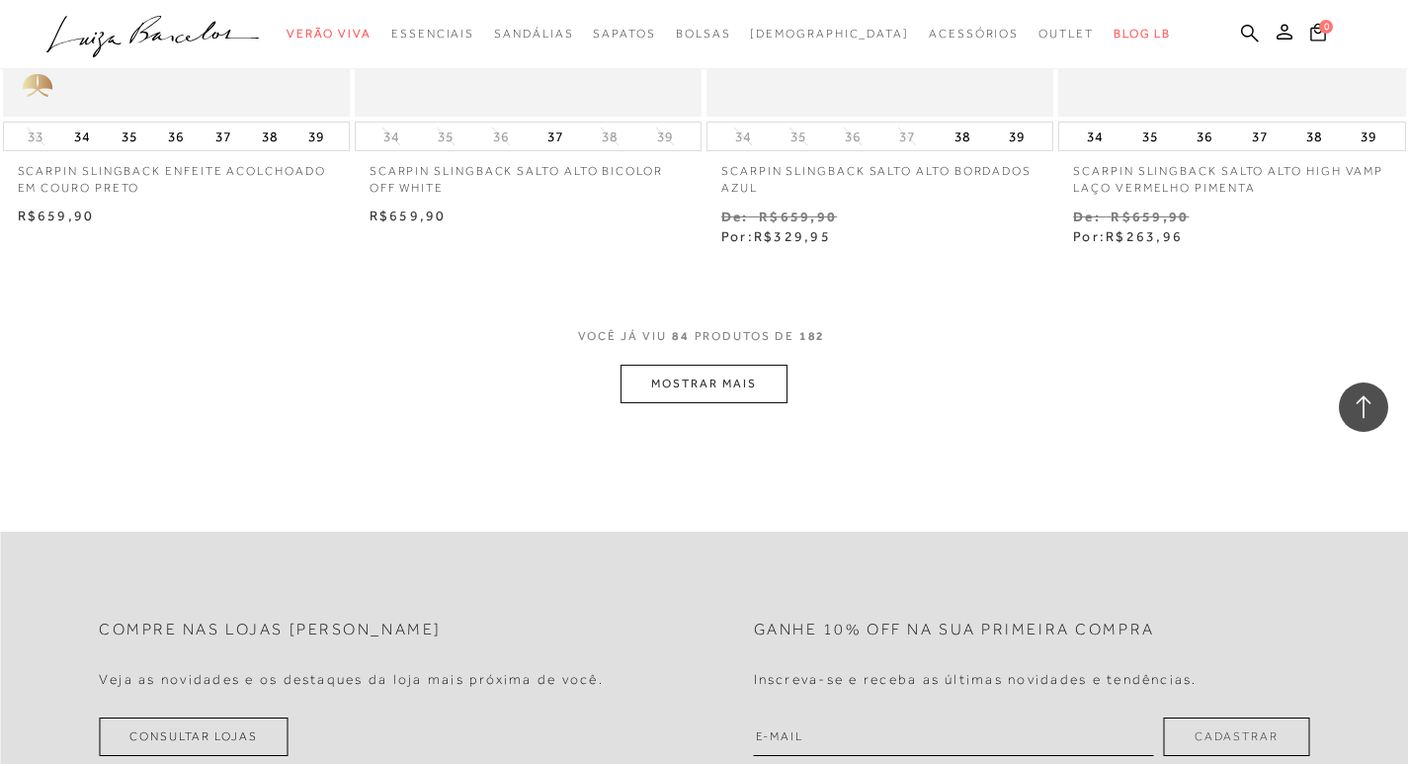
click at [724, 371] on button "MOSTRAR MAIS" at bounding box center [703, 384] width 166 height 39
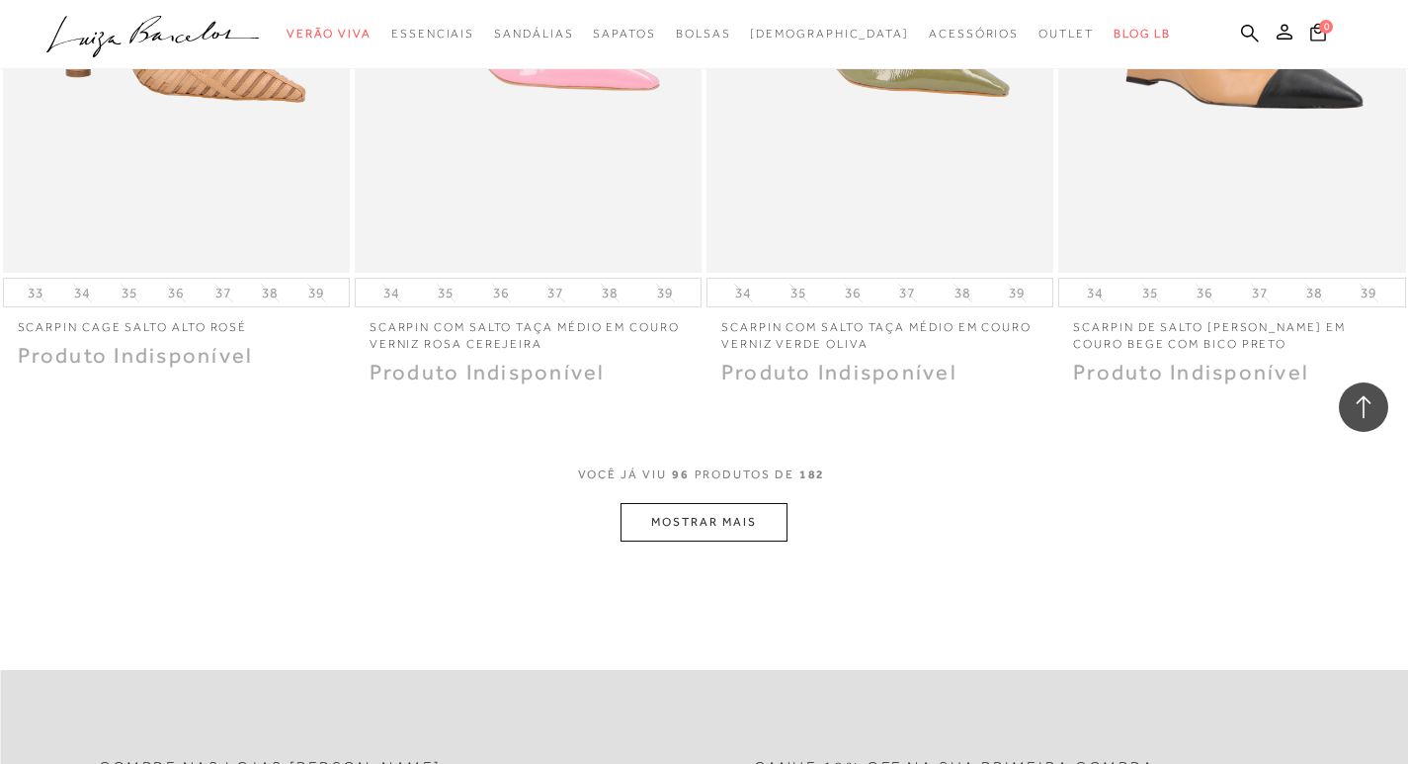
scroll to position [15905, 0]
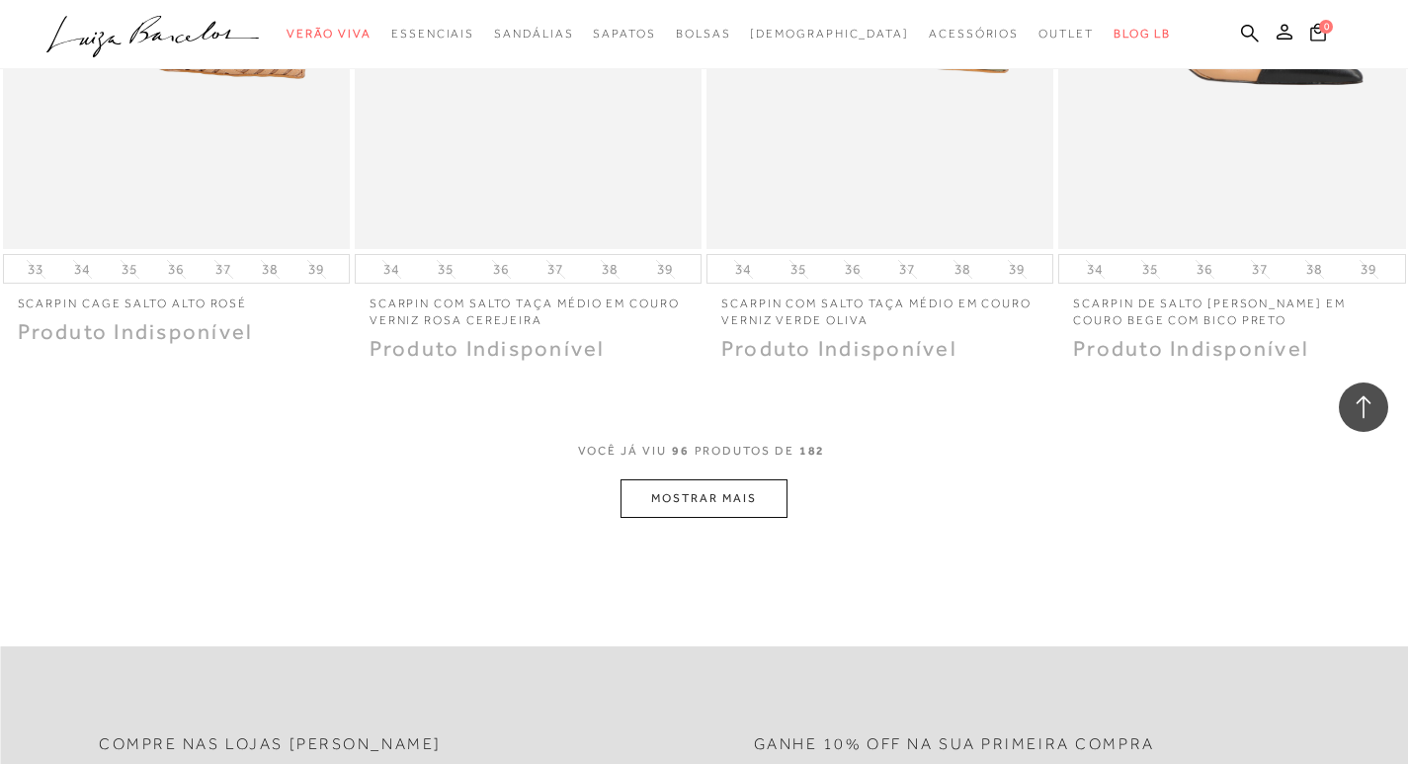
click at [668, 479] on button "MOSTRAR MAIS" at bounding box center [703, 498] width 166 height 39
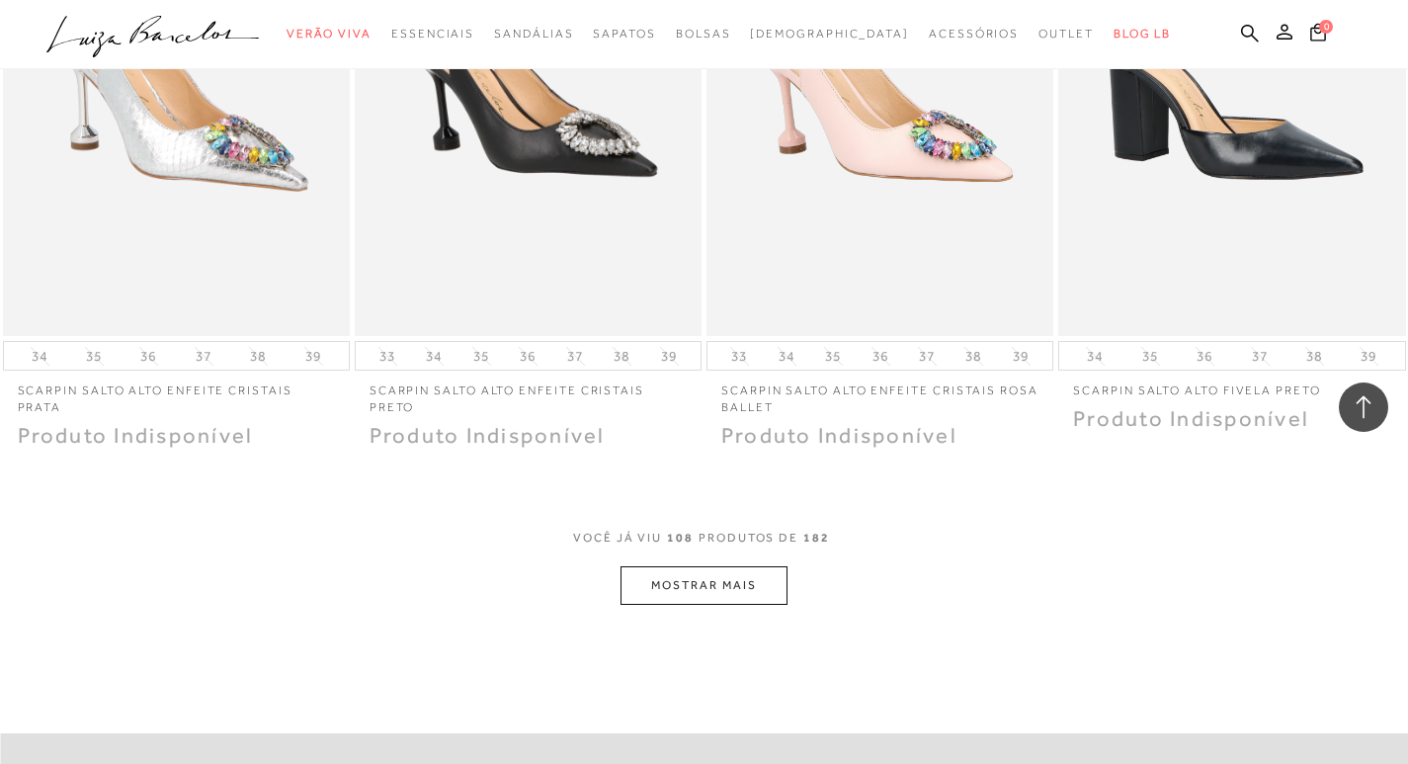
scroll to position [17881, 0]
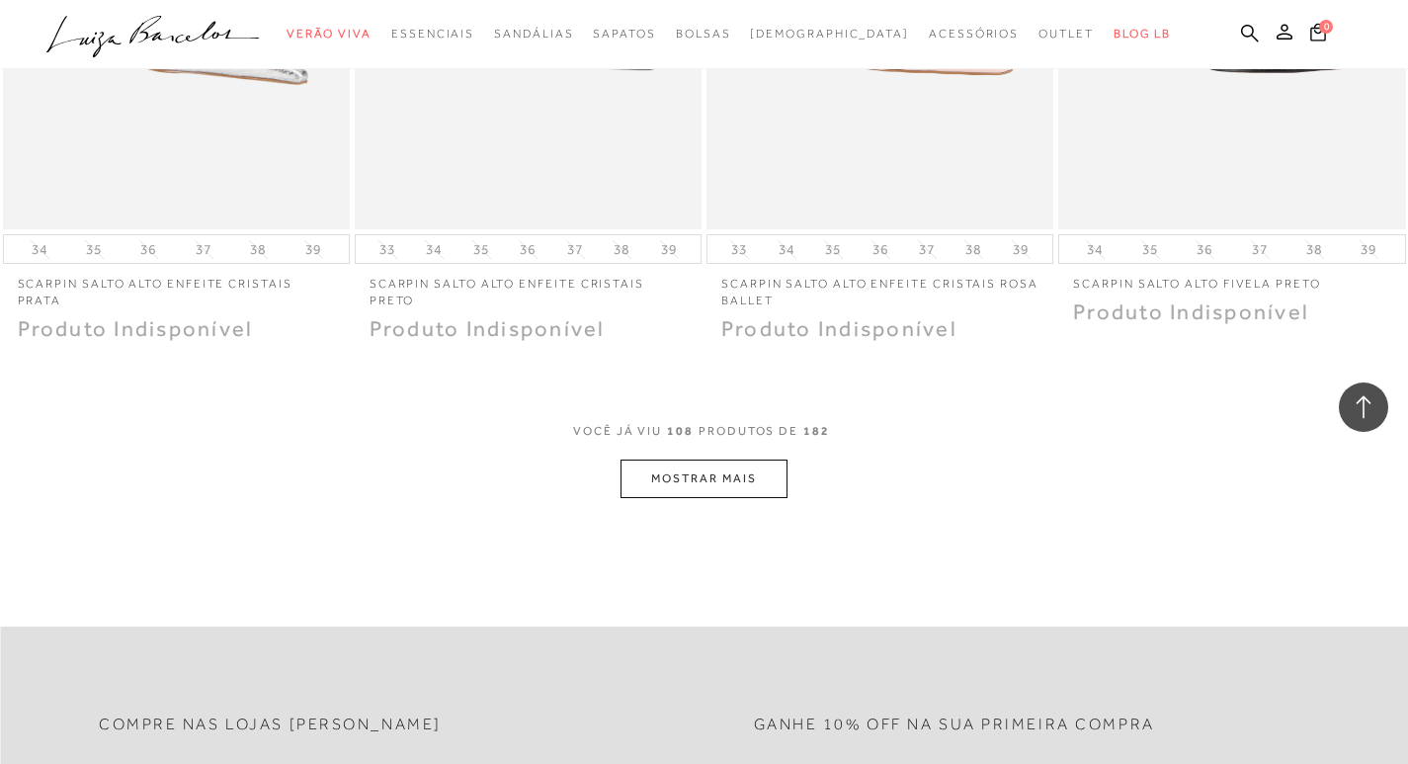
click at [668, 475] on button "MOSTRAR MAIS" at bounding box center [703, 478] width 166 height 39
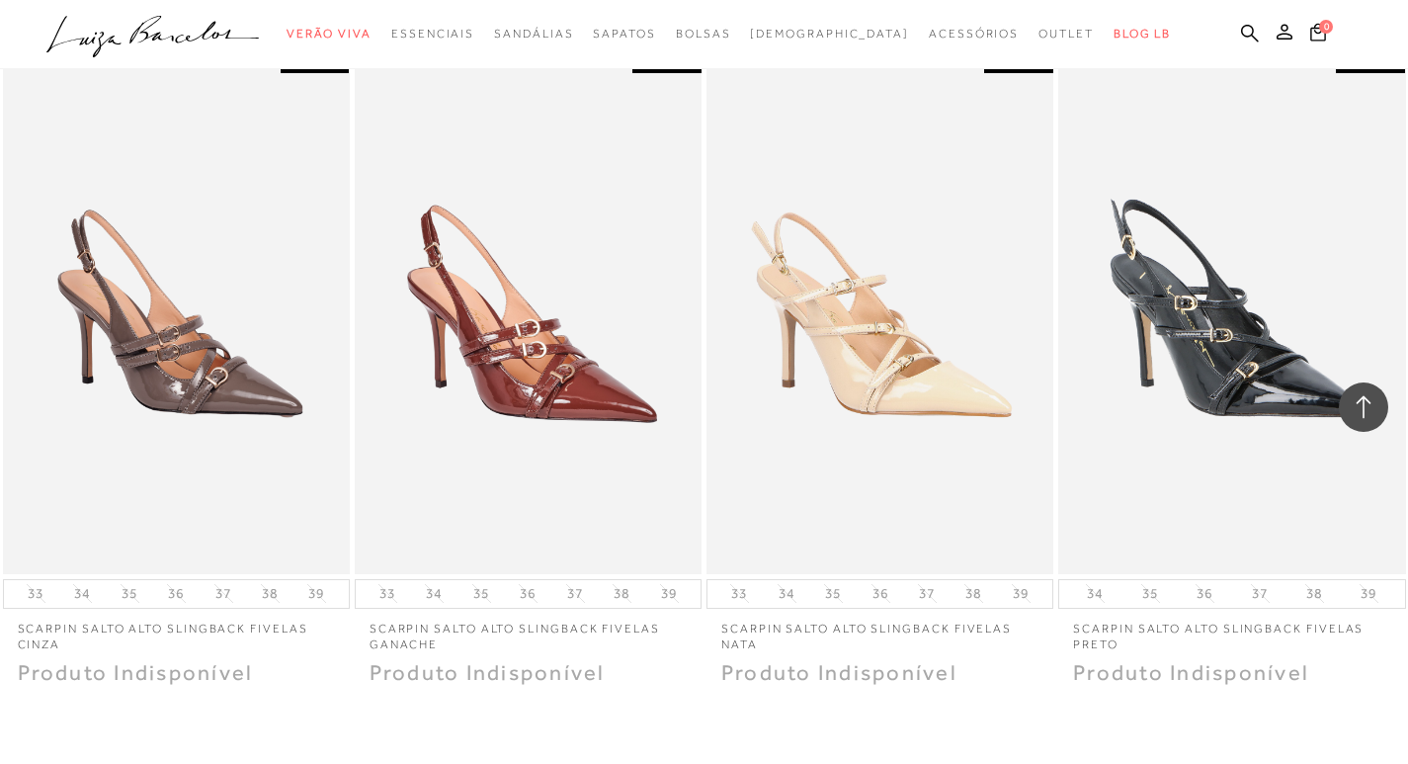
scroll to position [19758, 0]
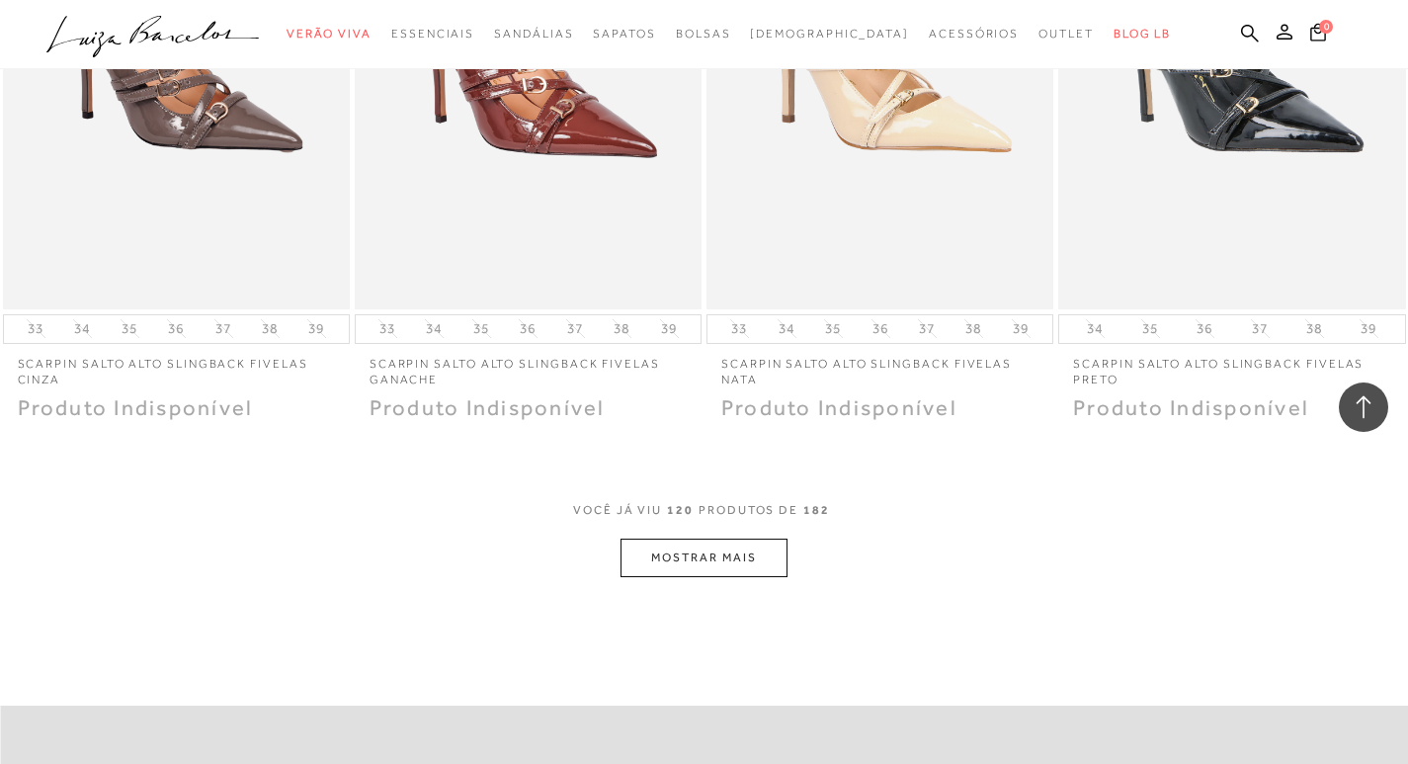
click at [751, 538] on button "MOSTRAR MAIS" at bounding box center [703, 557] width 166 height 39
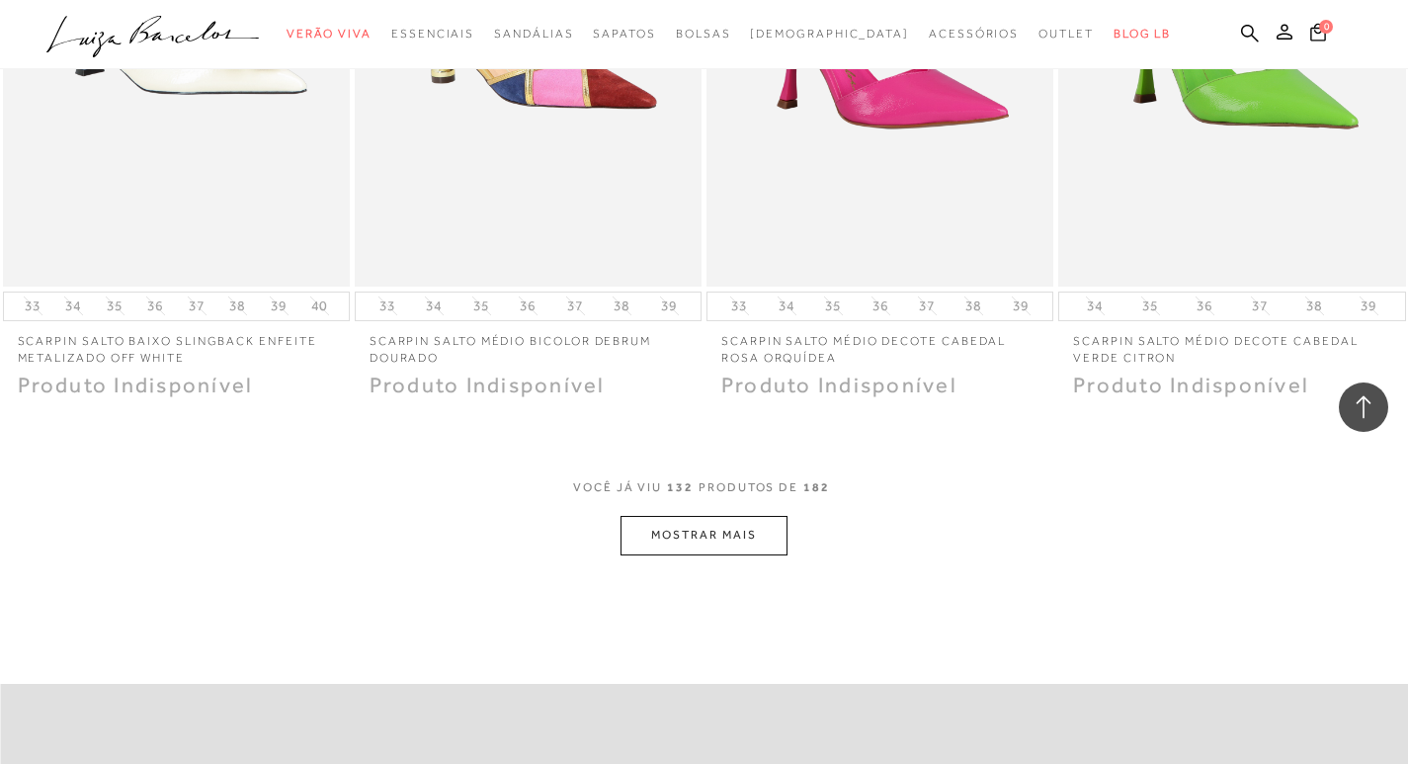
scroll to position [21833, 0]
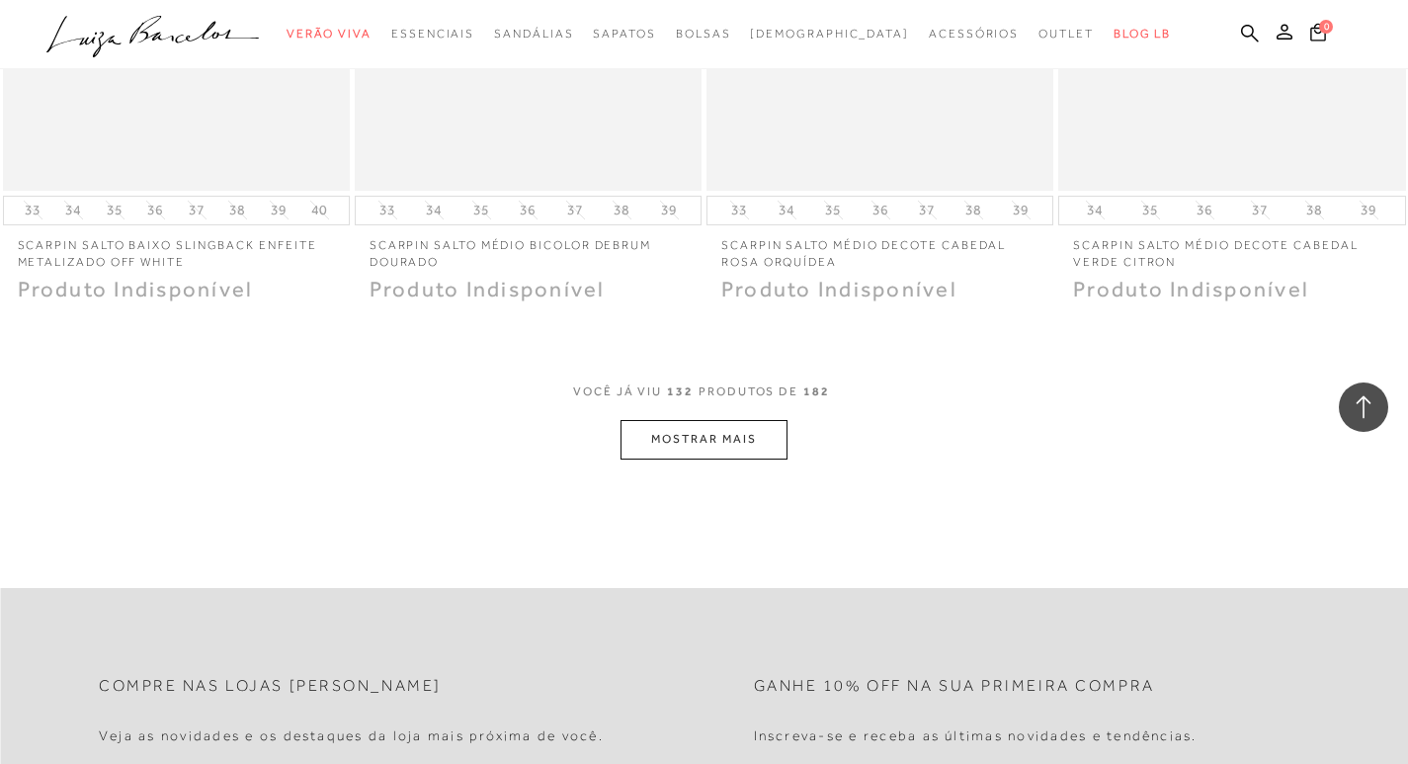
click at [711, 421] on button "MOSTRAR MAIS" at bounding box center [703, 439] width 166 height 39
click at [706, 420] on button "MOSTRAR MAIS" at bounding box center [703, 439] width 166 height 39
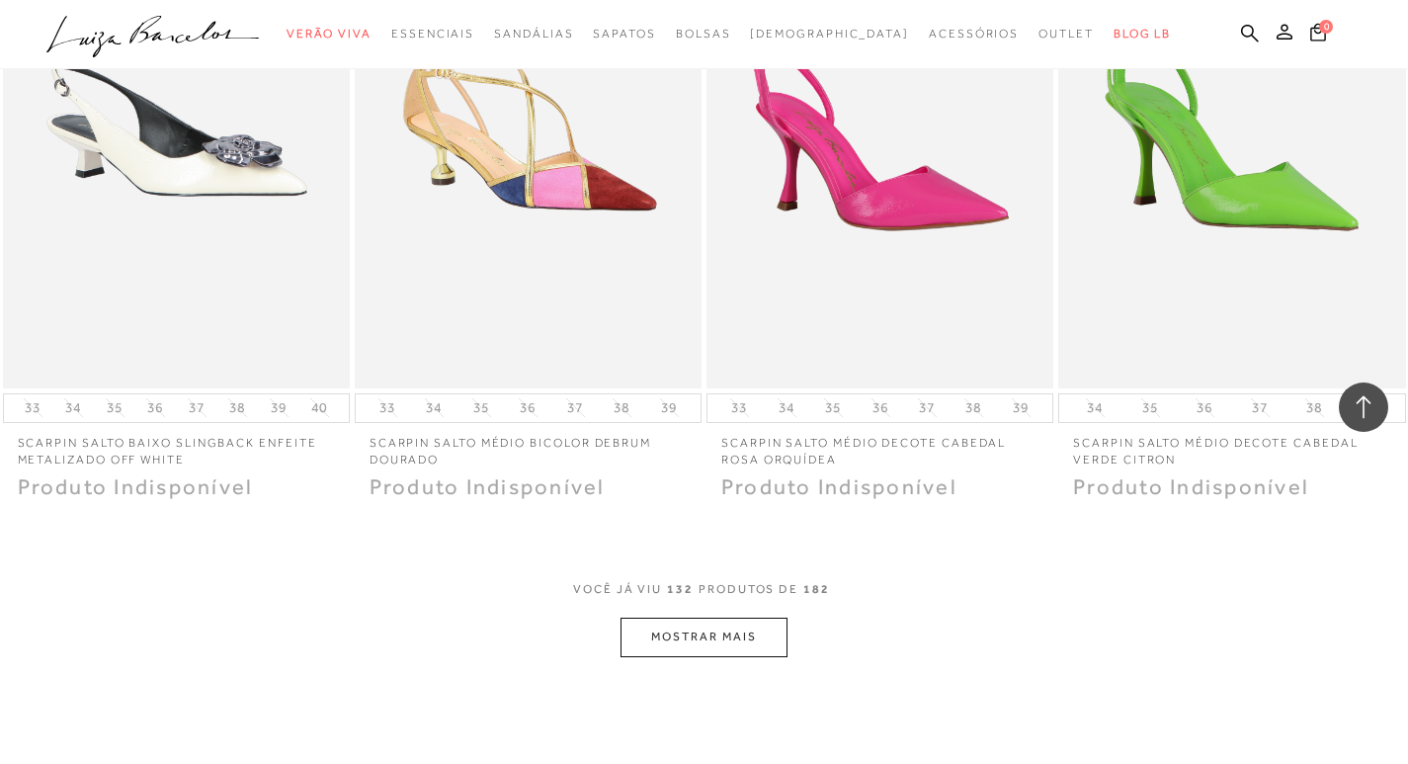
scroll to position [21932, 0]
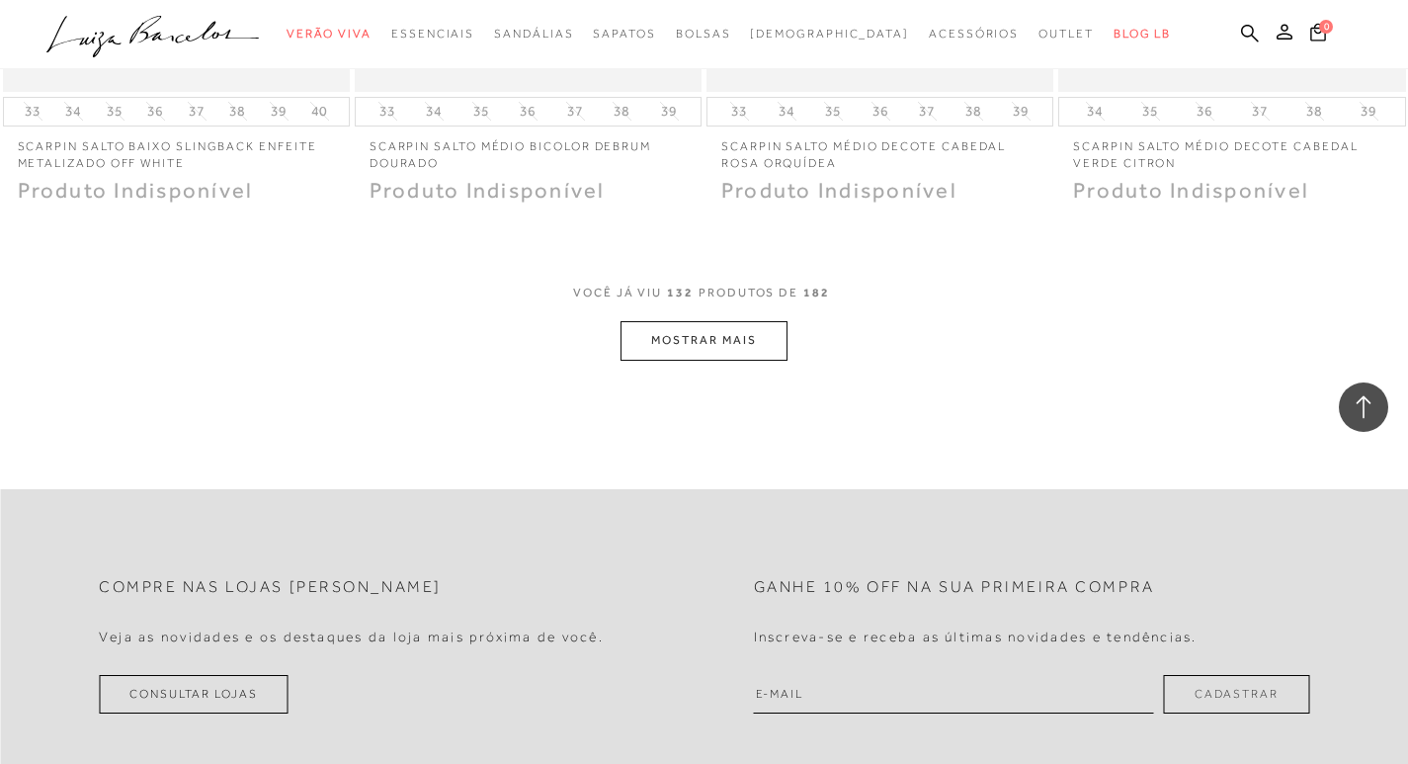
click at [699, 321] on button "MOSTRAR MAIS" at bounding box center [703, 340] width 166 height 39
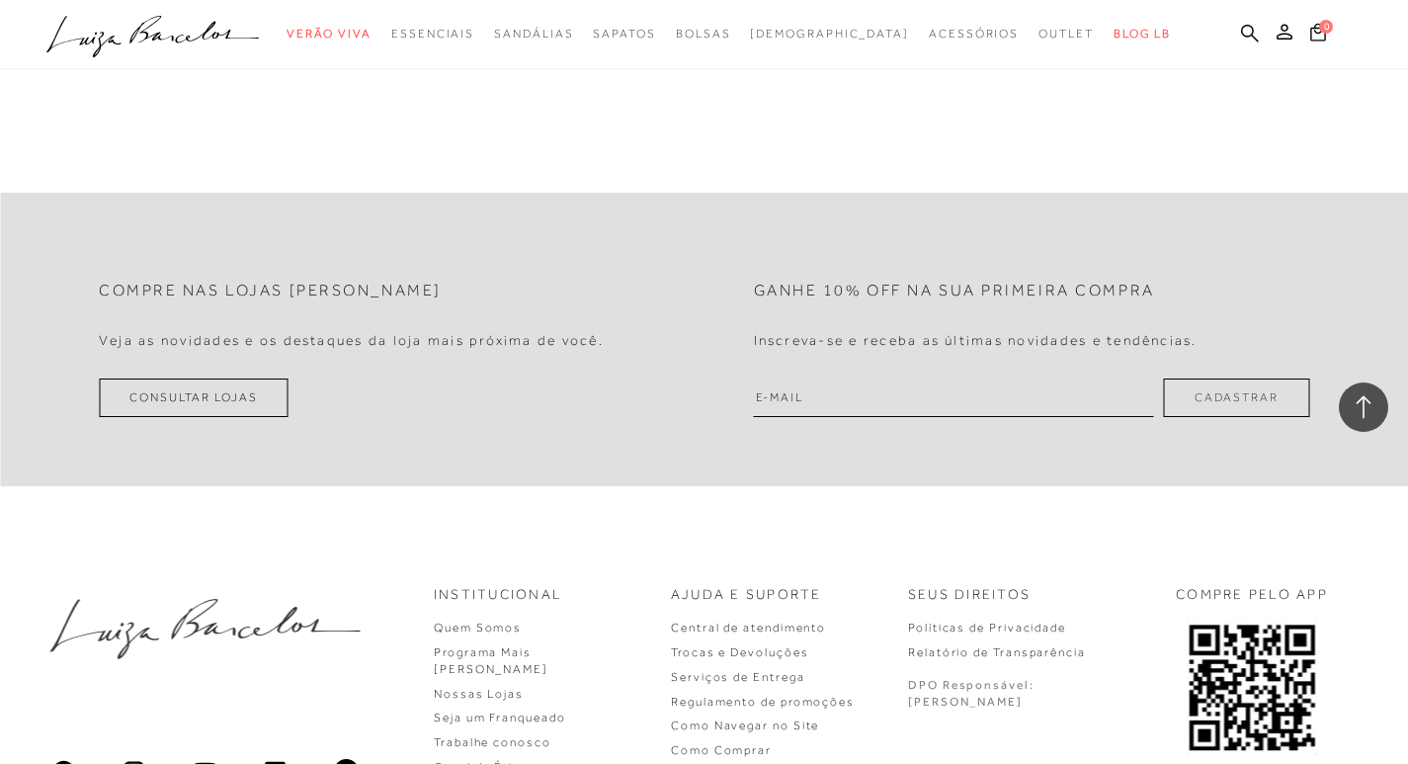
scroll to position [21734, 0]
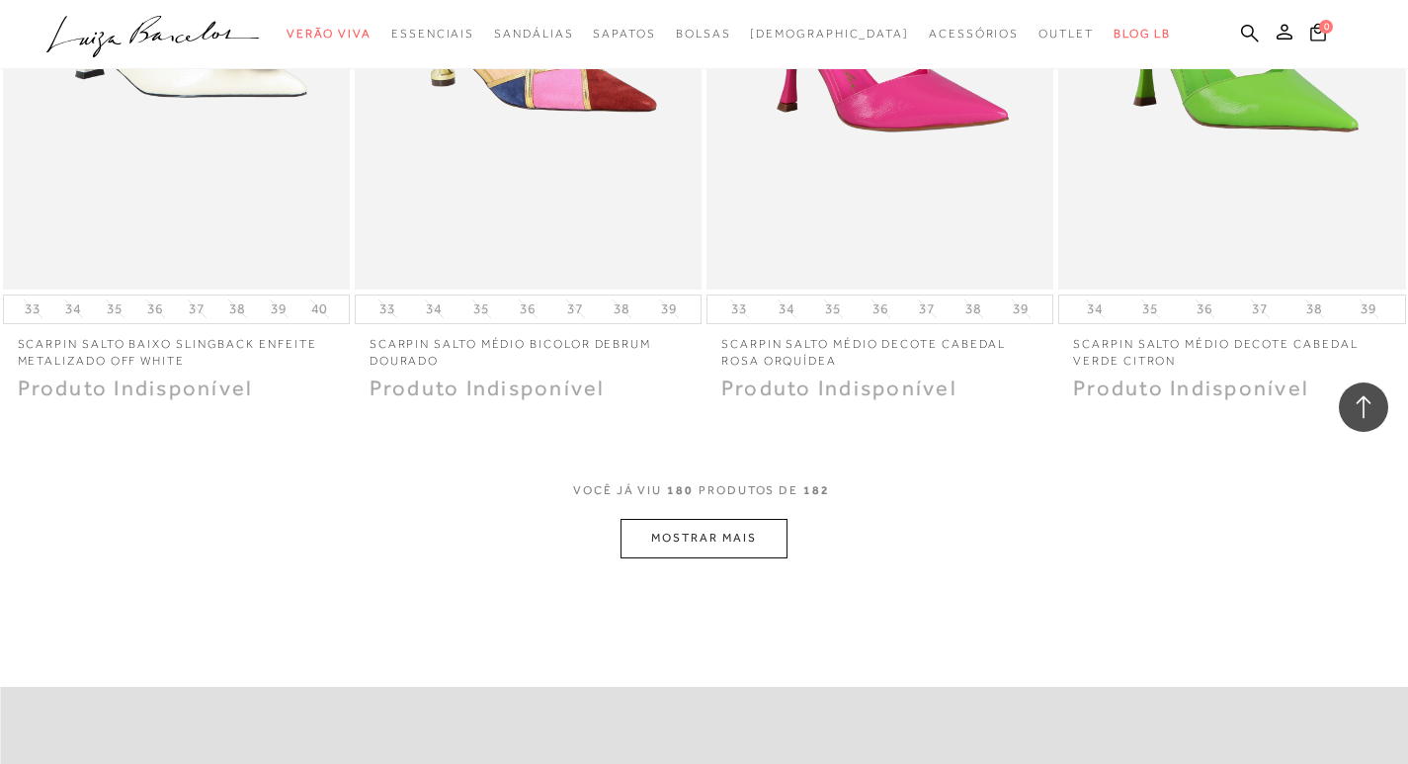
click at [716, 522] on button "MOSTRAR MAIS" at bounding box center [703, 538] width 166 height 39
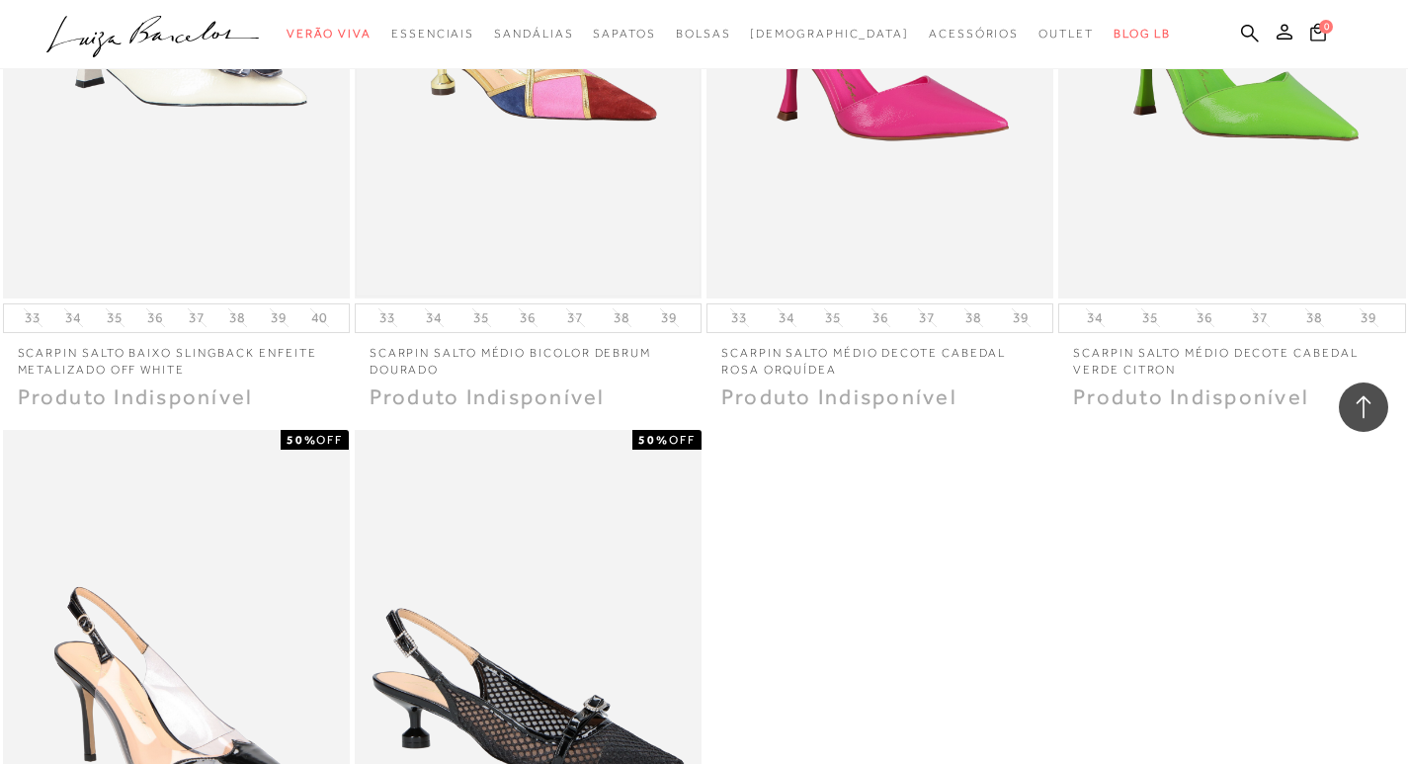
scroll to position [21438, 0]
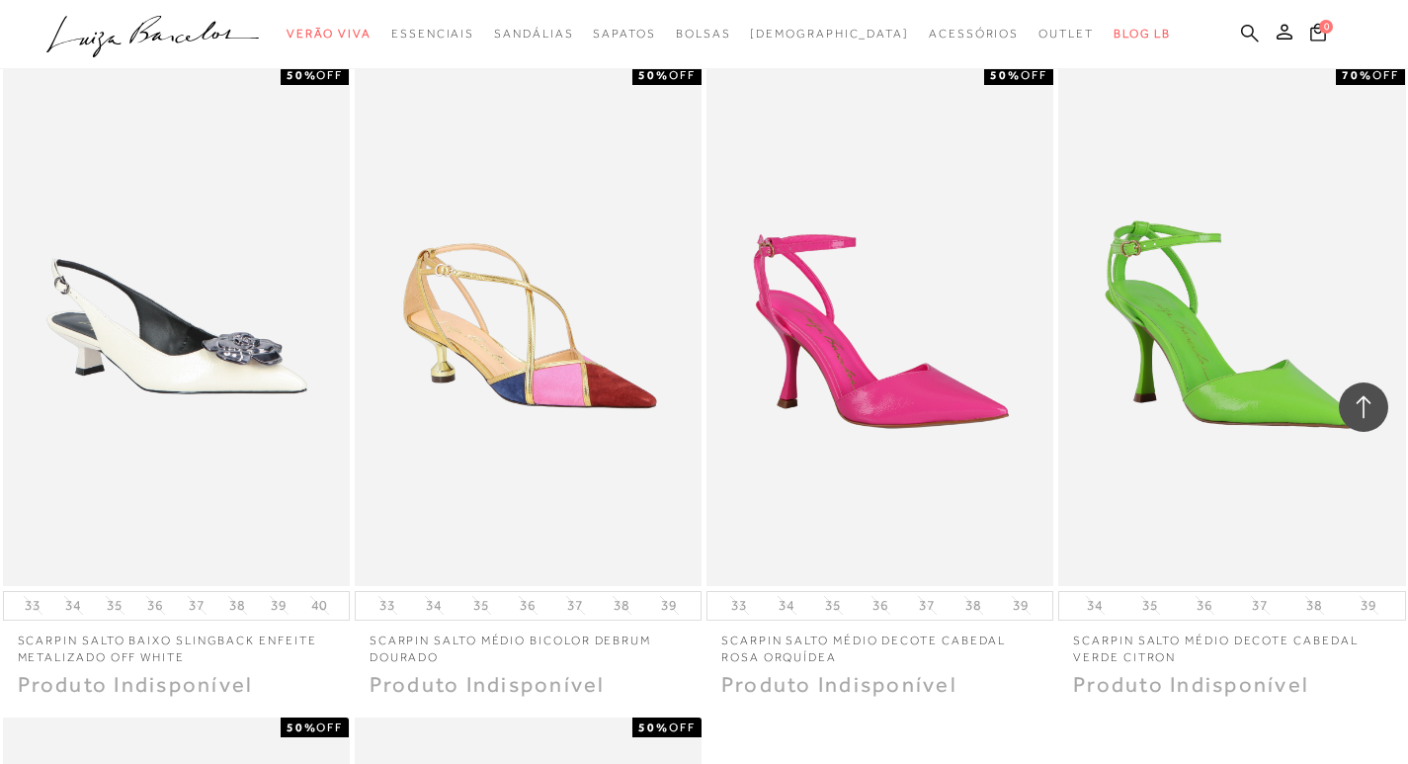
click at [1252, 26] on icon at bounding box center [1250, 33] width 18 height 18
click at [1252, 33] on icon at bounding box center [1250, 33] width 18 height 18
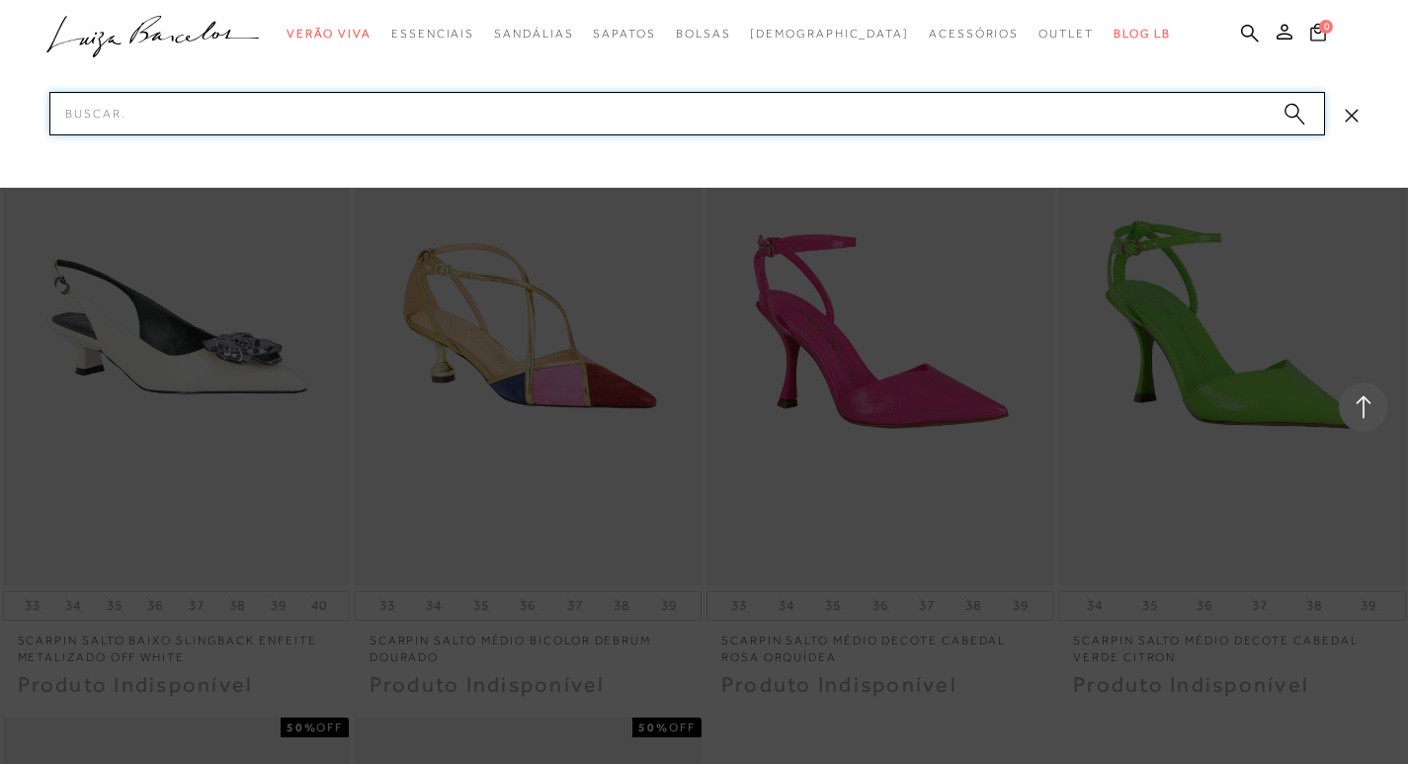
click at [469, 123] on input "Pesquisar" at bounding box center [686, 113] width 1275 height 43
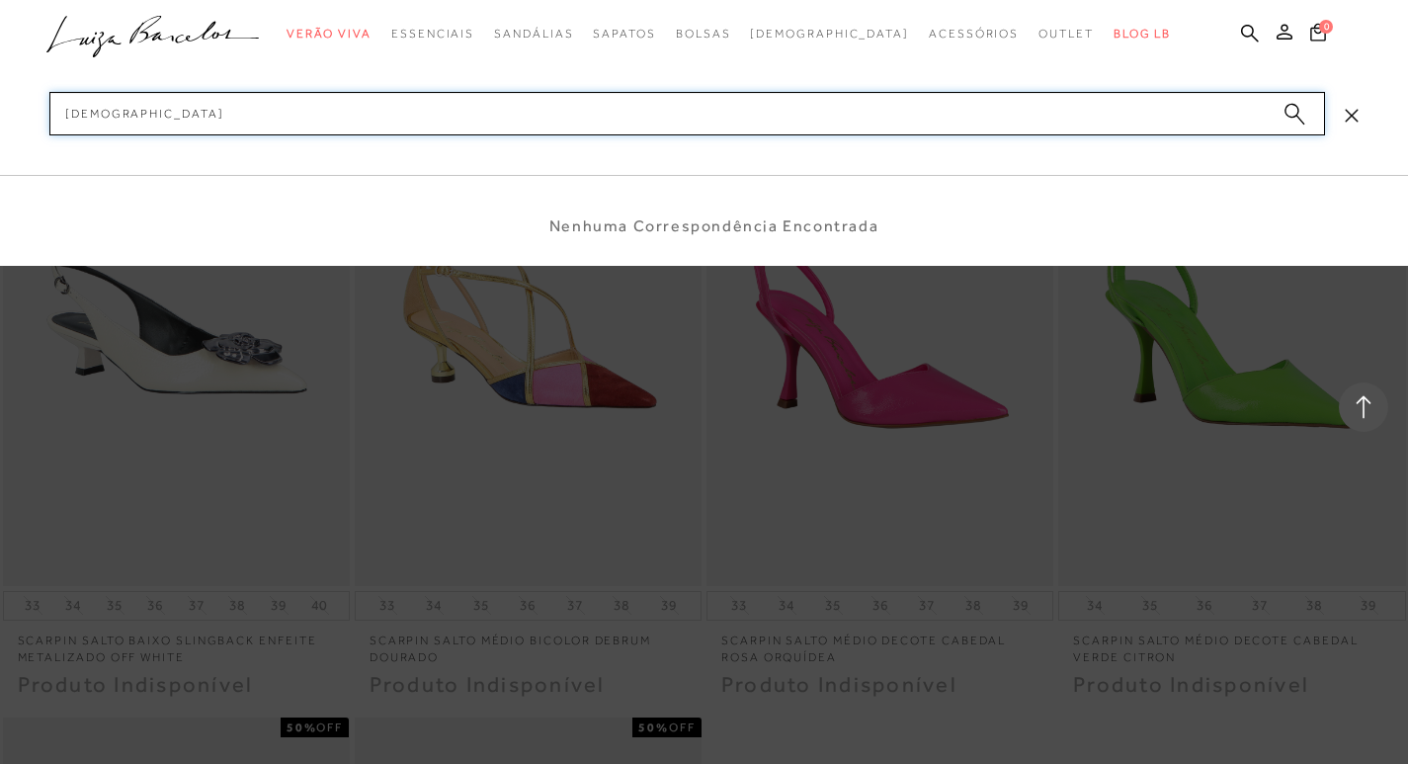
type input "NATIVOSSA"
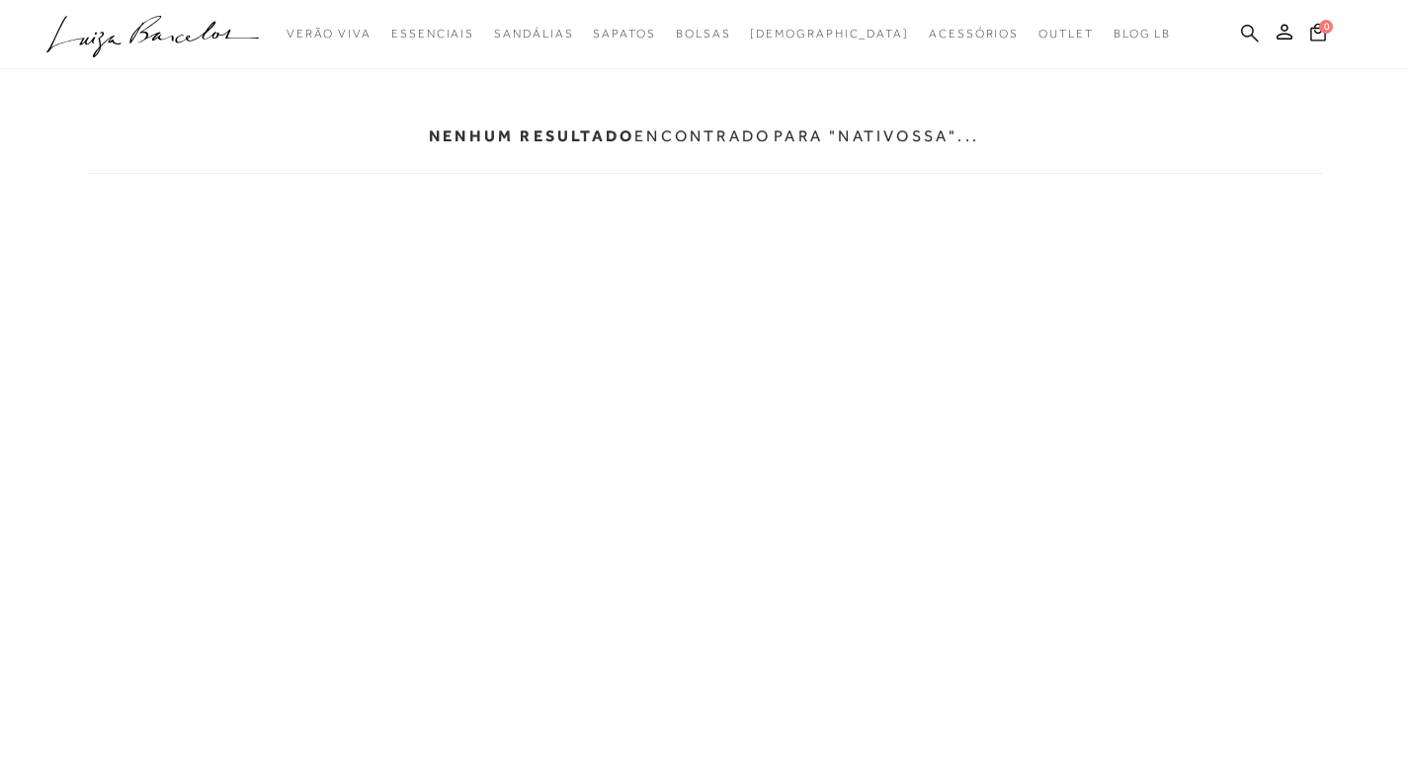
click at [1246, 30] on icon at bounding box center [1250, 33] width 18 height 19
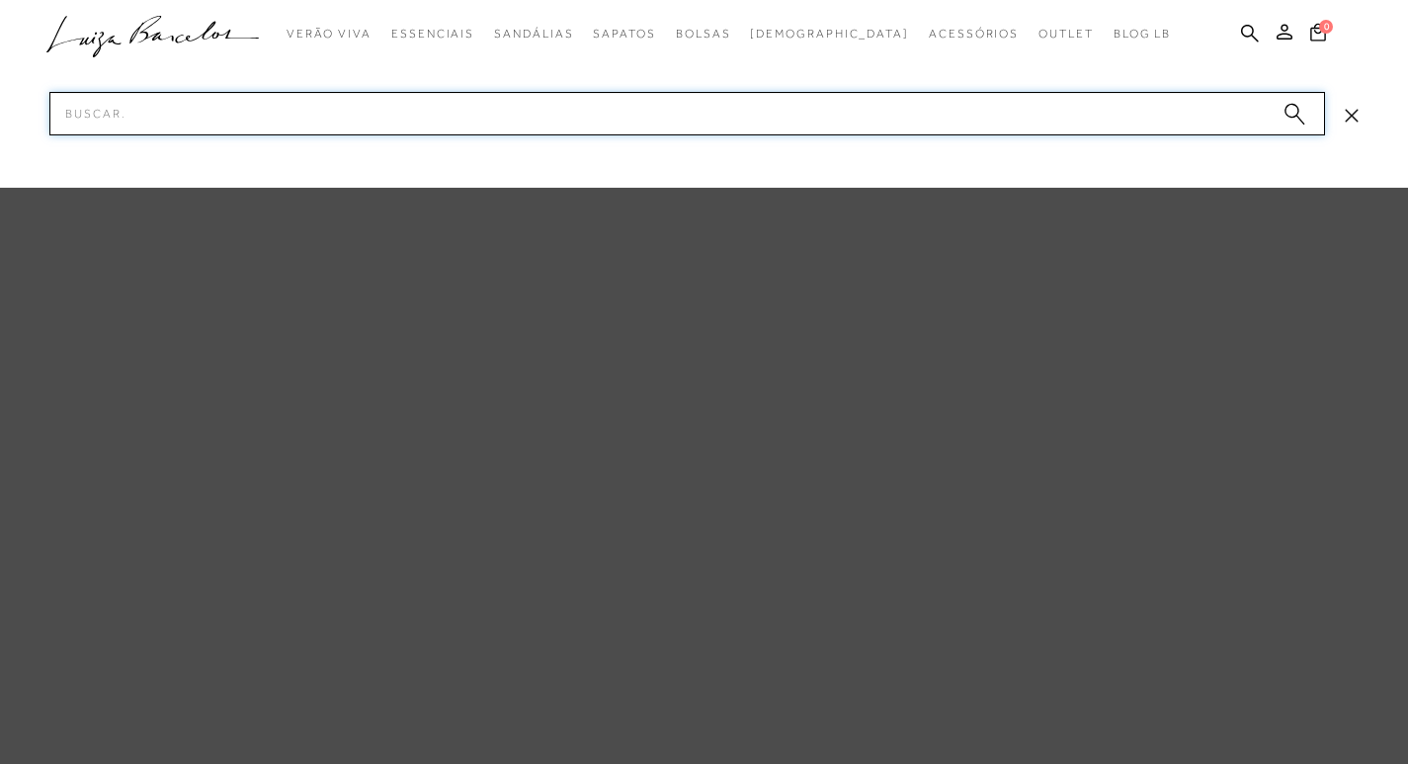
click at [291, 113] on input "Pesquisar" at bounding box center [686, 113] width 1275 height 43
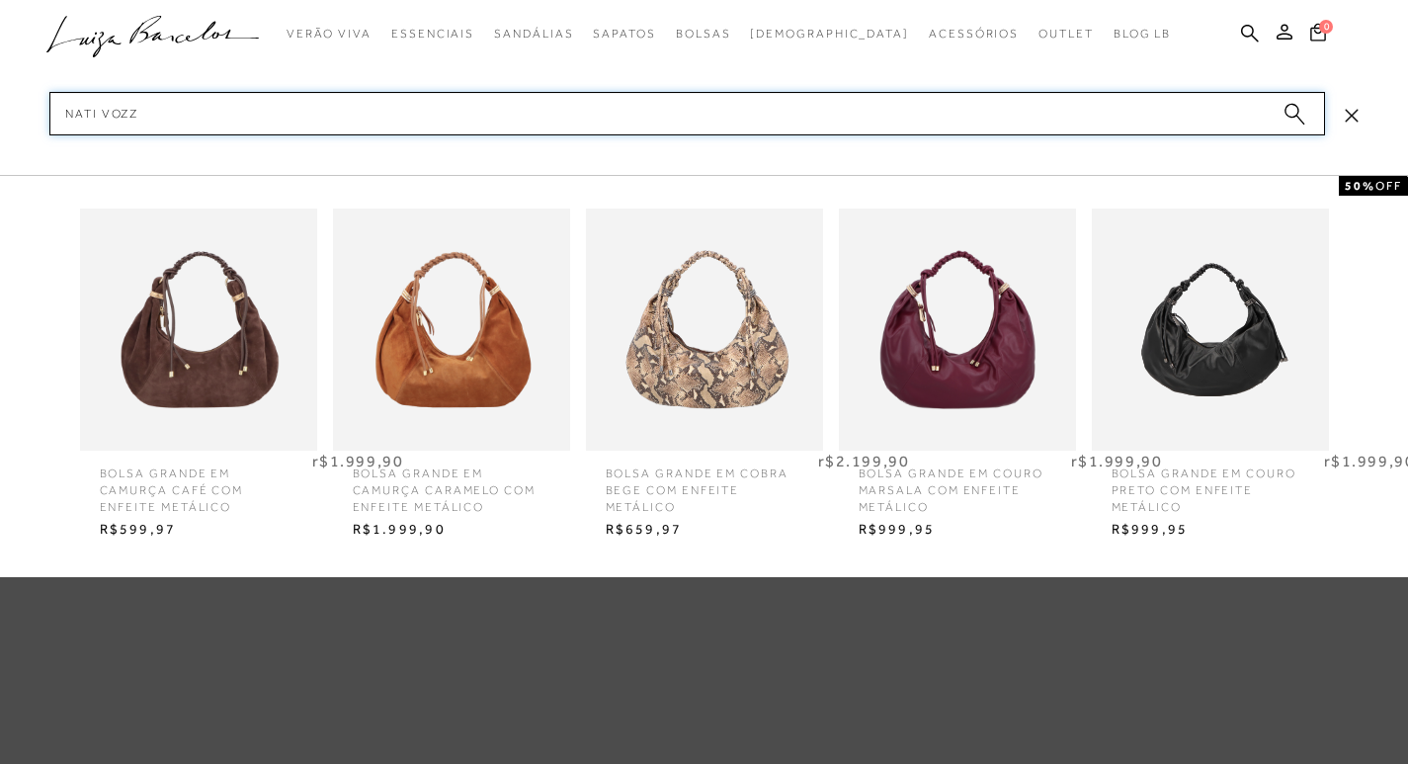
type input "NATI VOZZA"
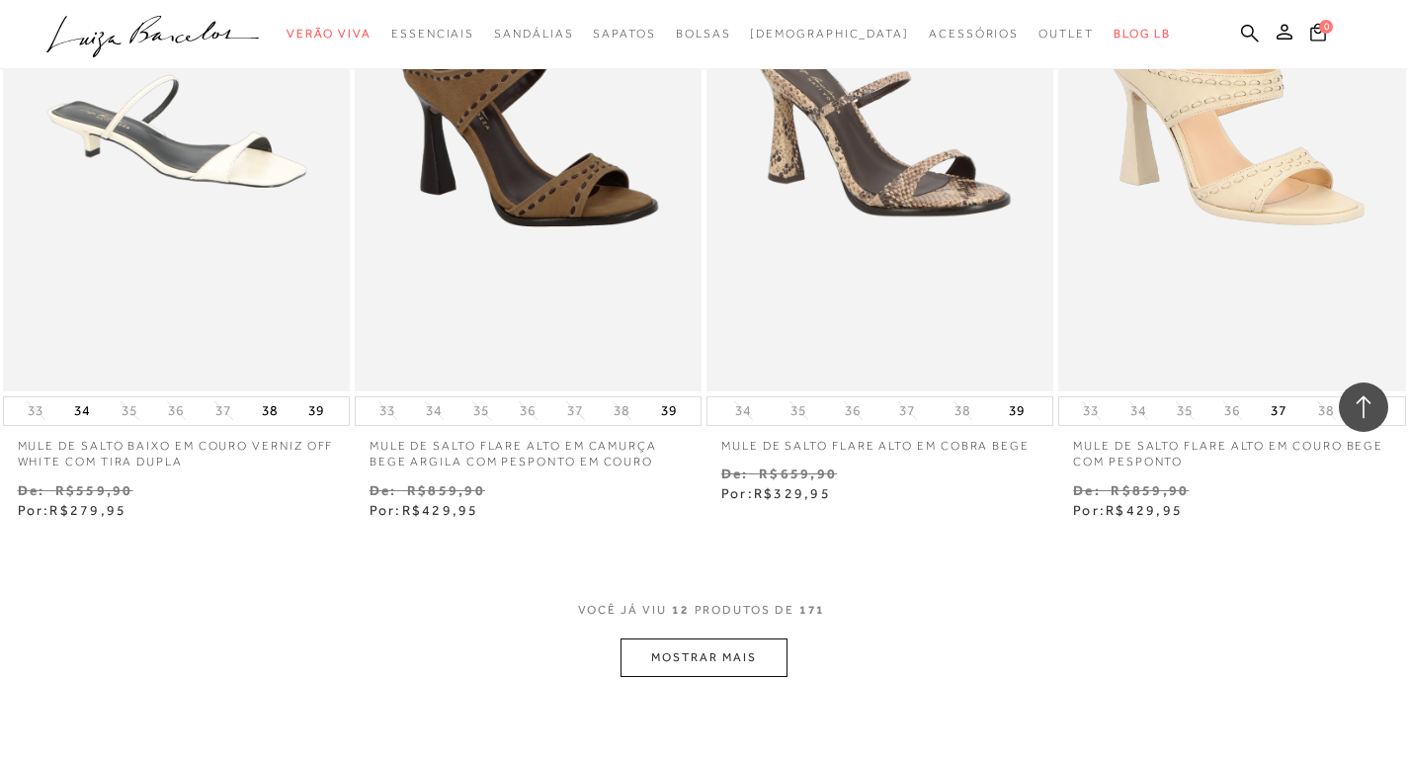
scroll to position [1877, 0]
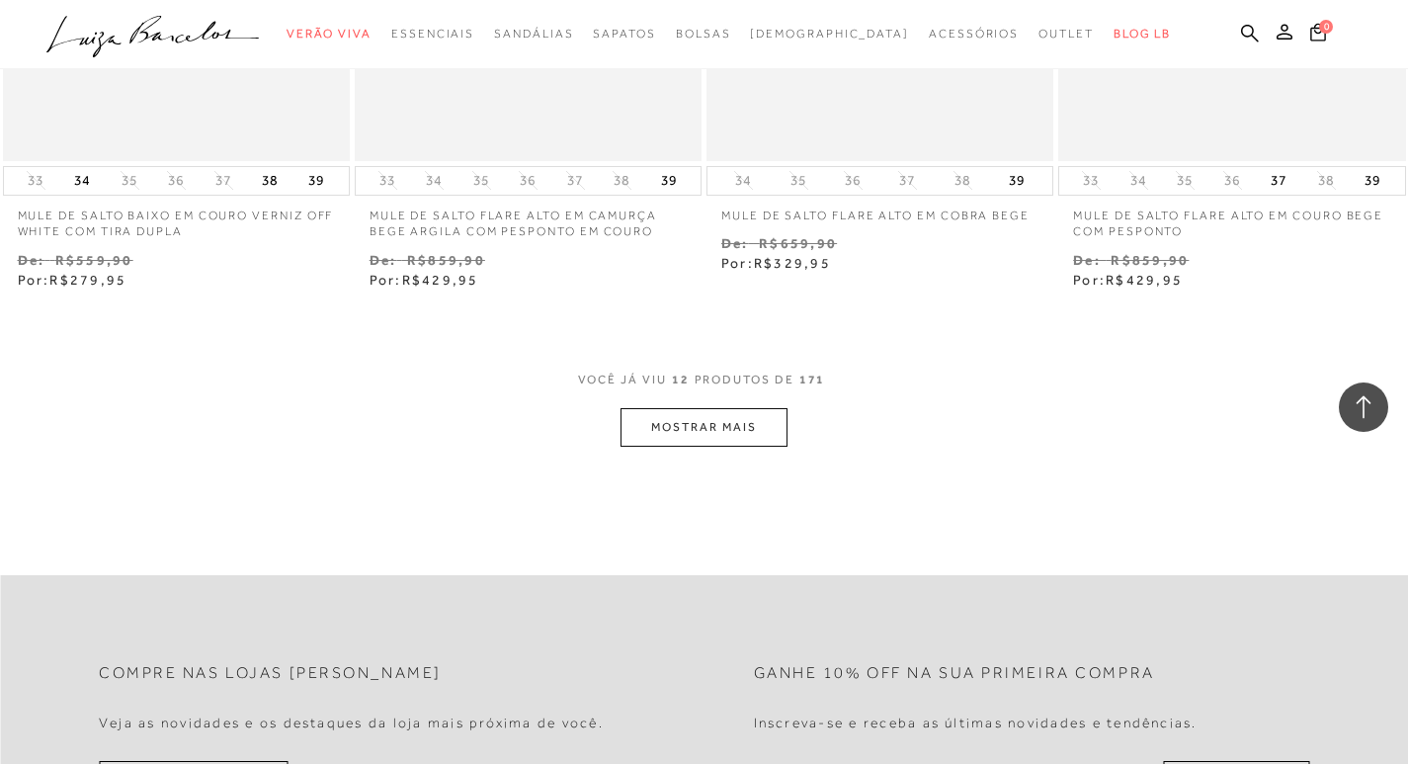
click at [725, 423] on button "MOSTRAR MAIS" at bounding box center [703, 427] width 166 height 39
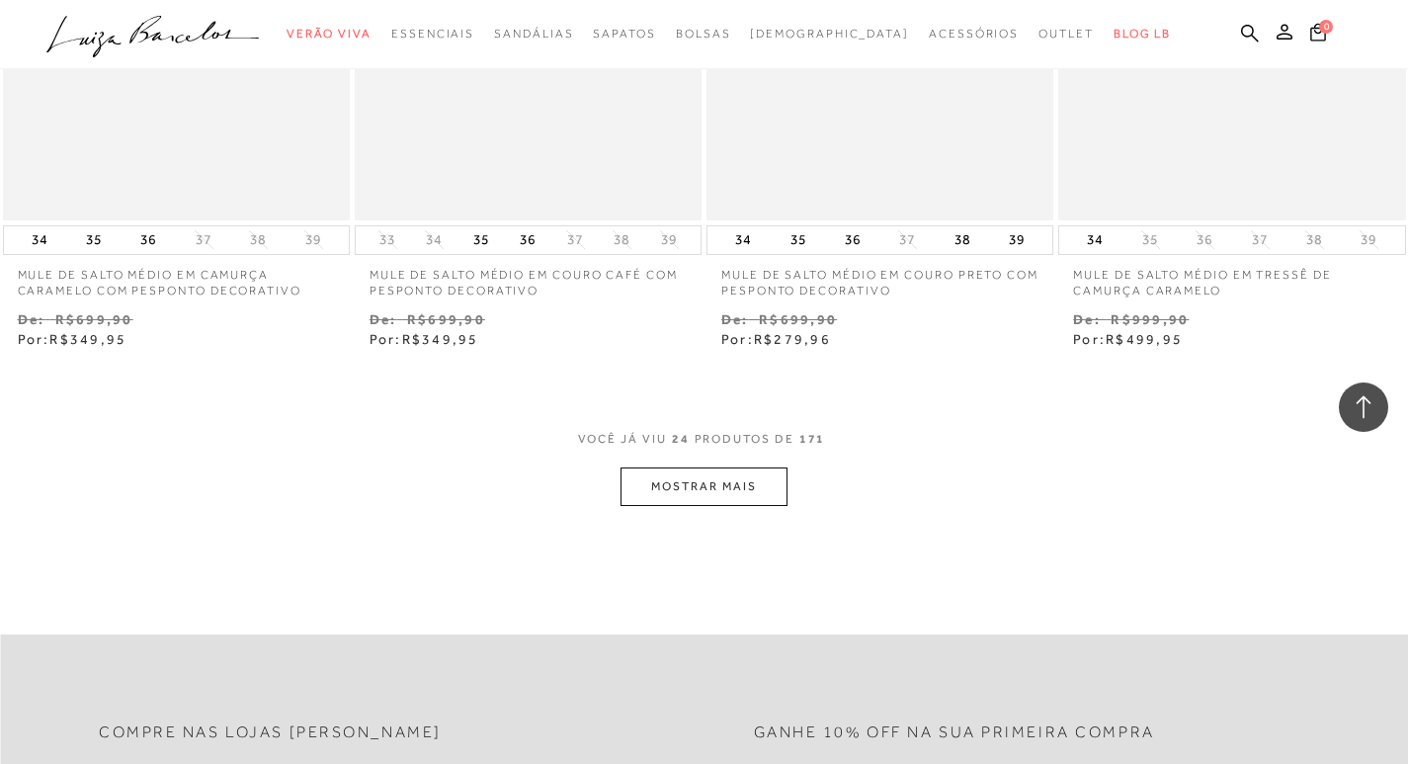
scroll to position [3853, 0]
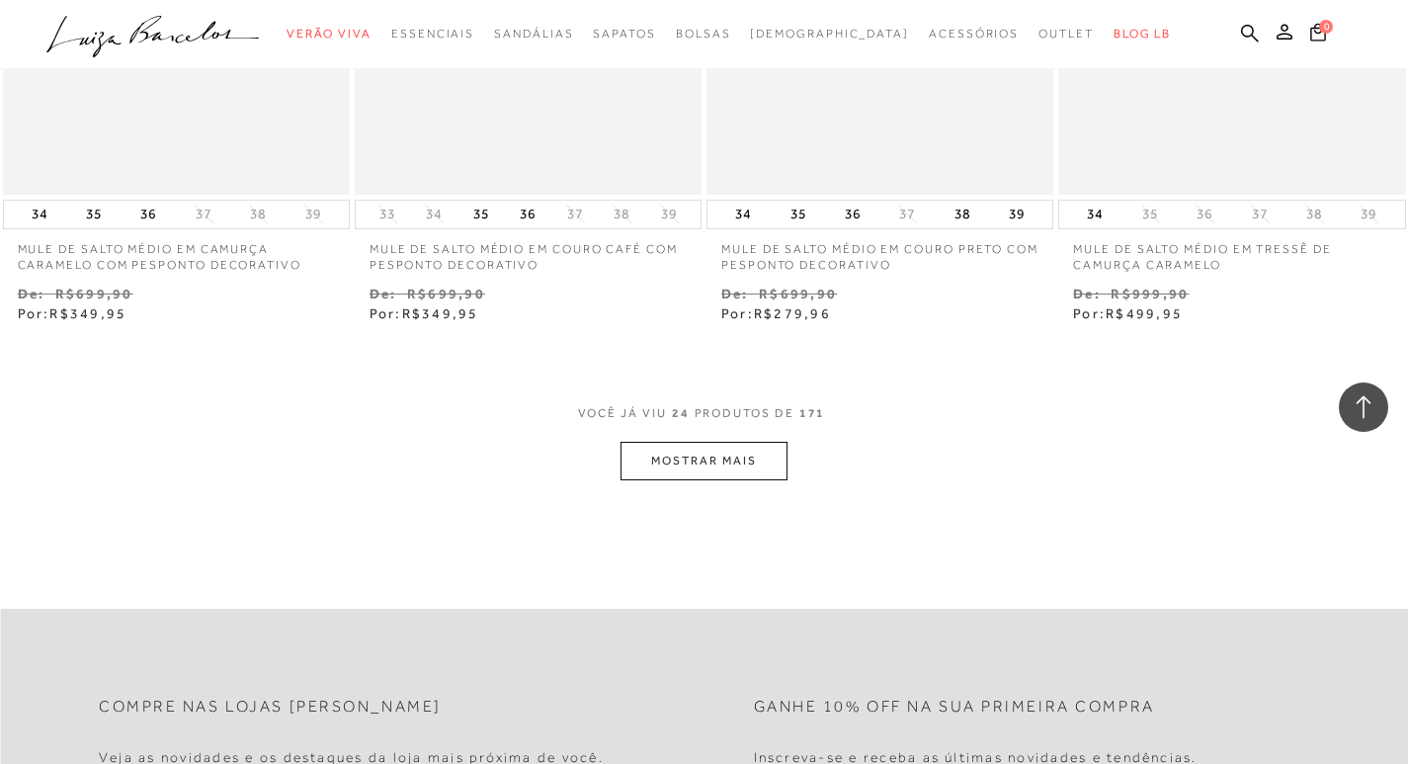
click at [738, 468] on button "MOSTRAR MAIS" at bounding box center [703, 461] width 166 height 39
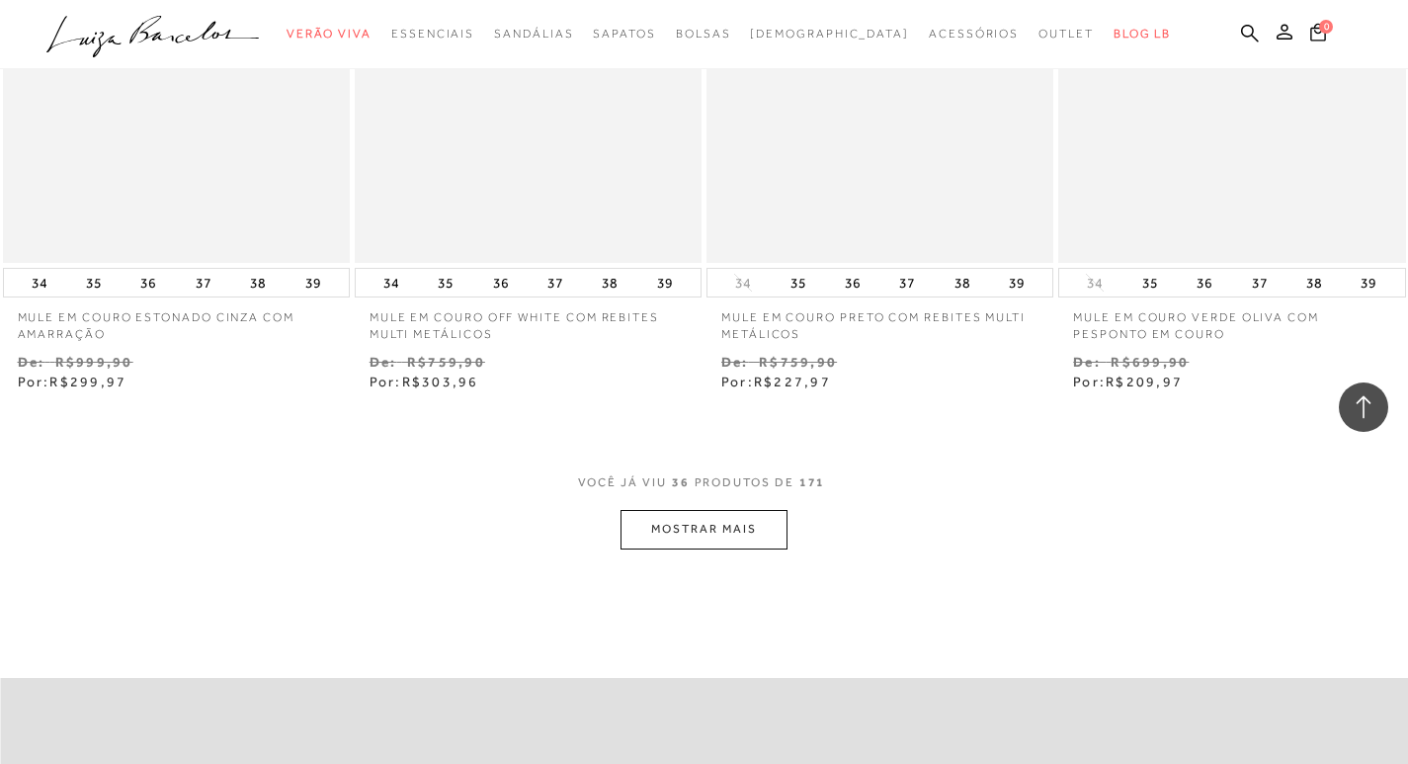
scroll to position [5829, 0]
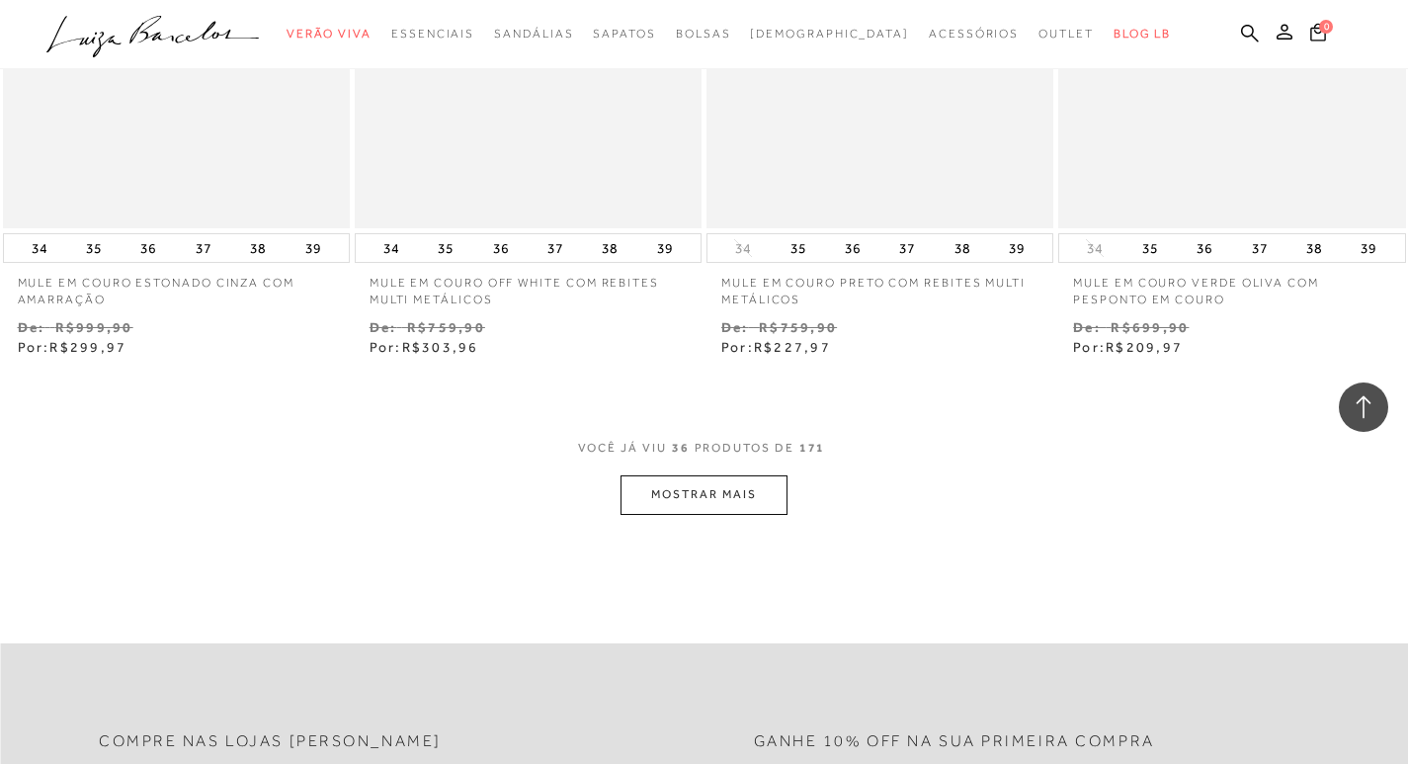
click at [715, 498] on button "MOSTRAR MAIS" at bounding box center [703, 494] width 166 height 39
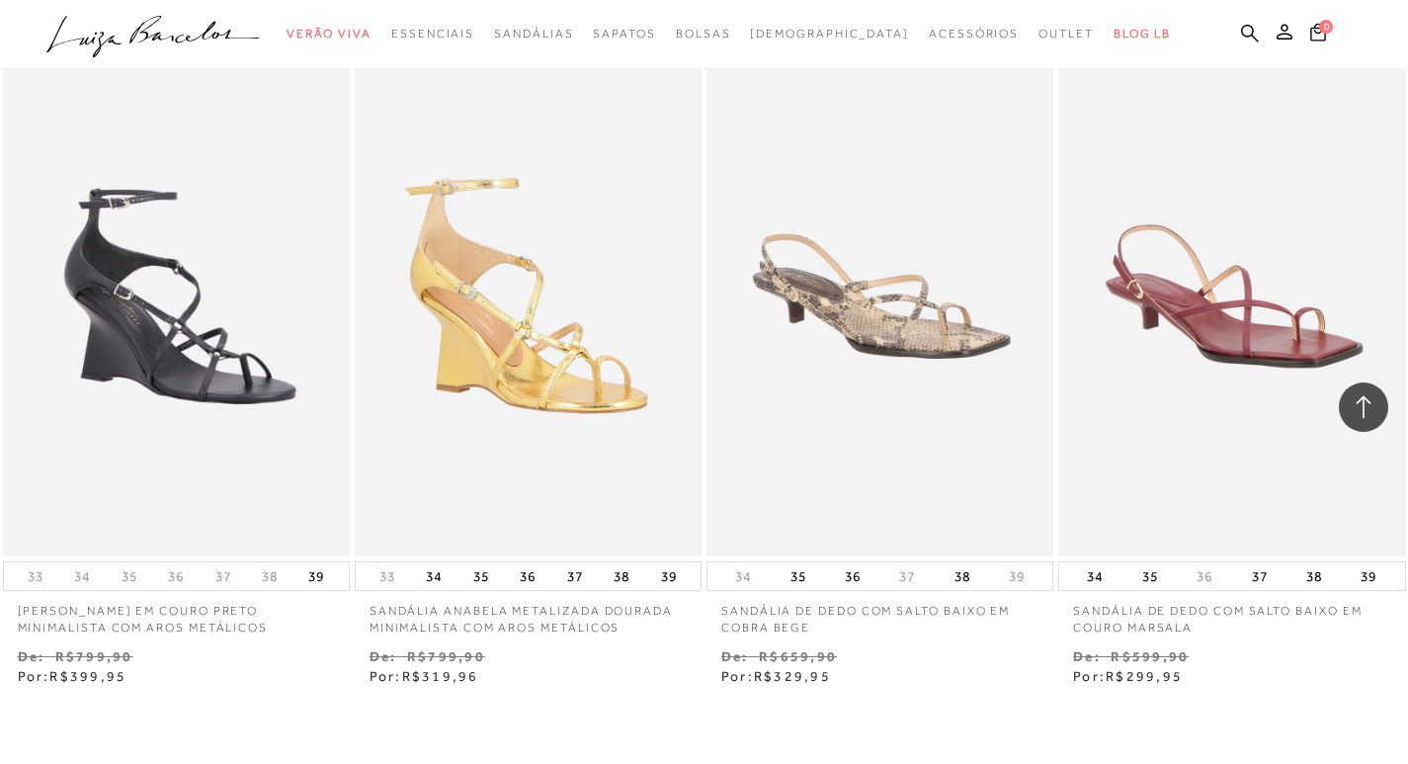
scroll to position [7706, 0]
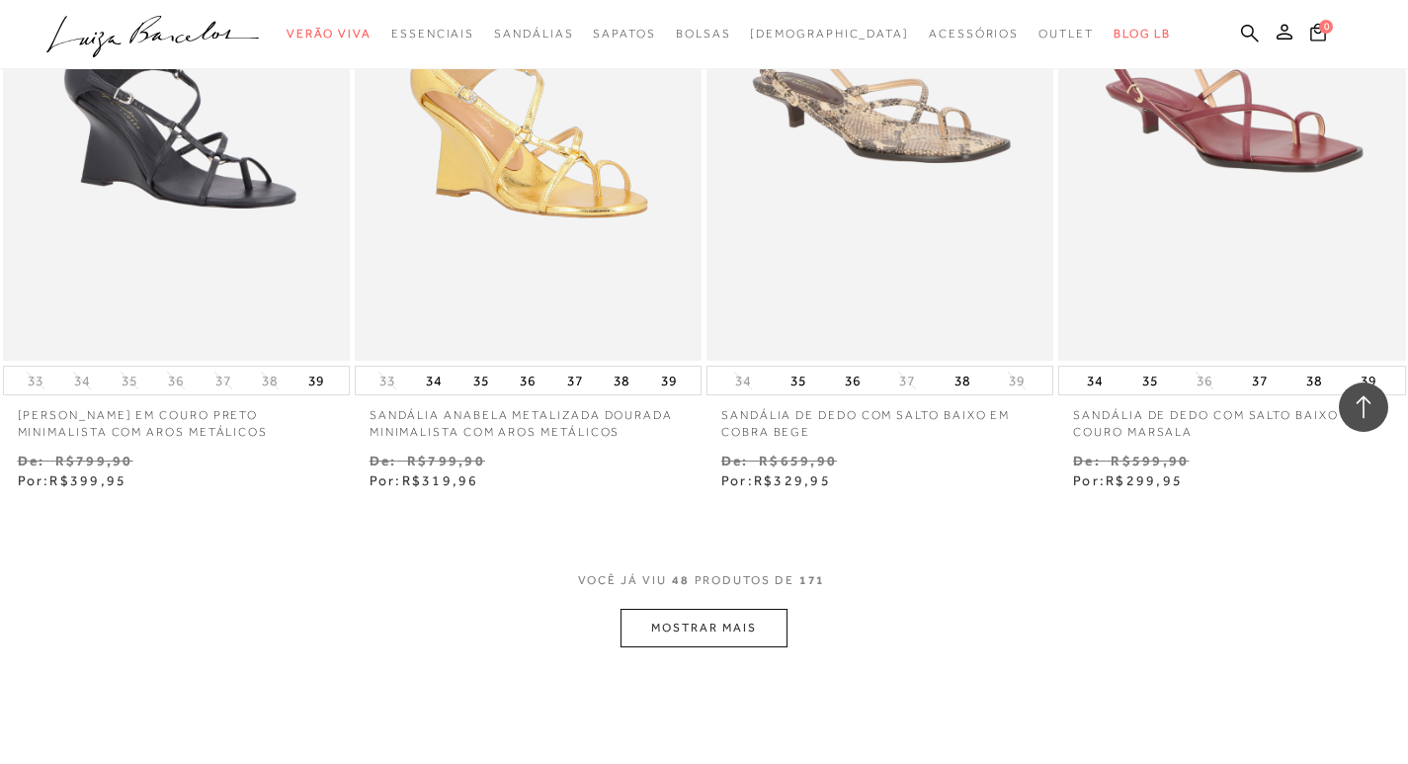
click at [736, 632] on button "MOSTRAR MAIS" at bounding box center [703, 628] width 166 height 39
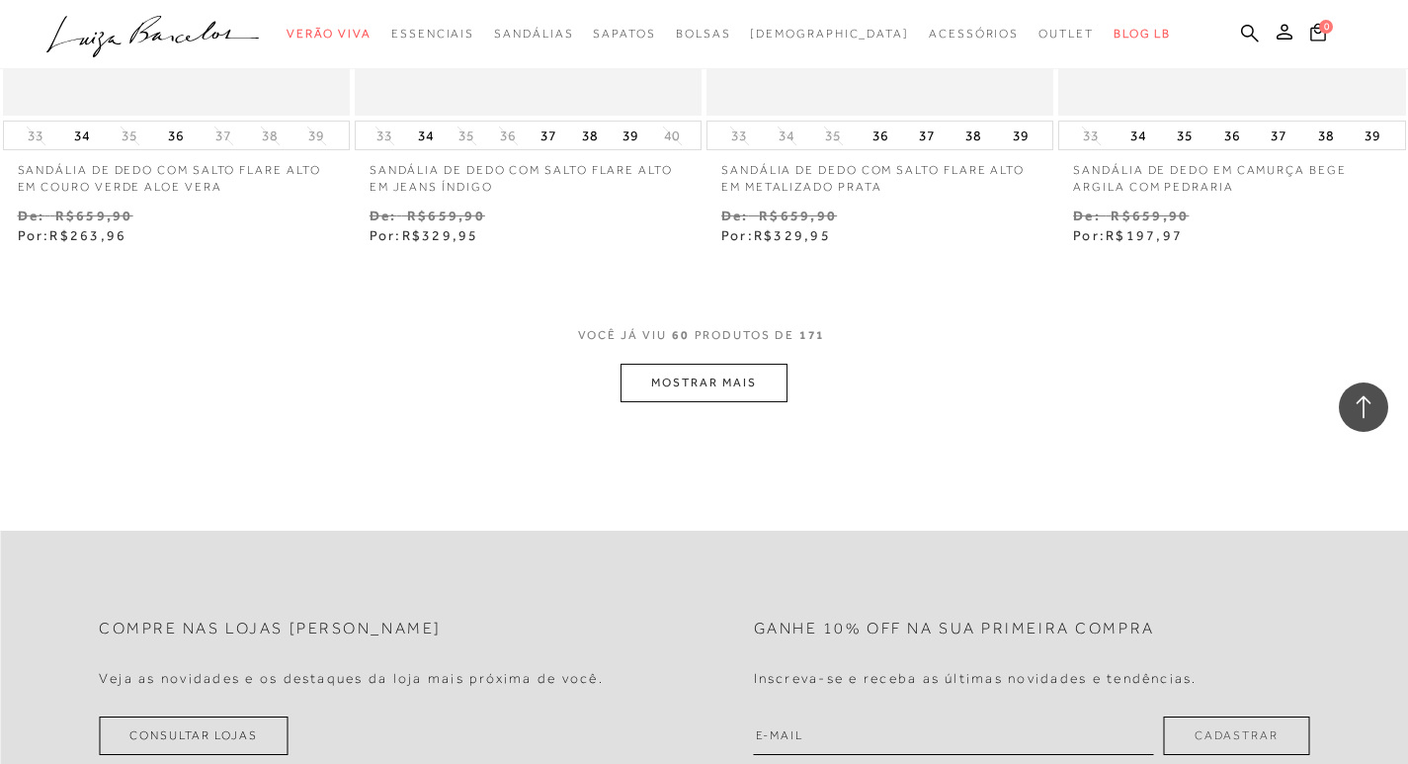
scroll to position [9978, 0]
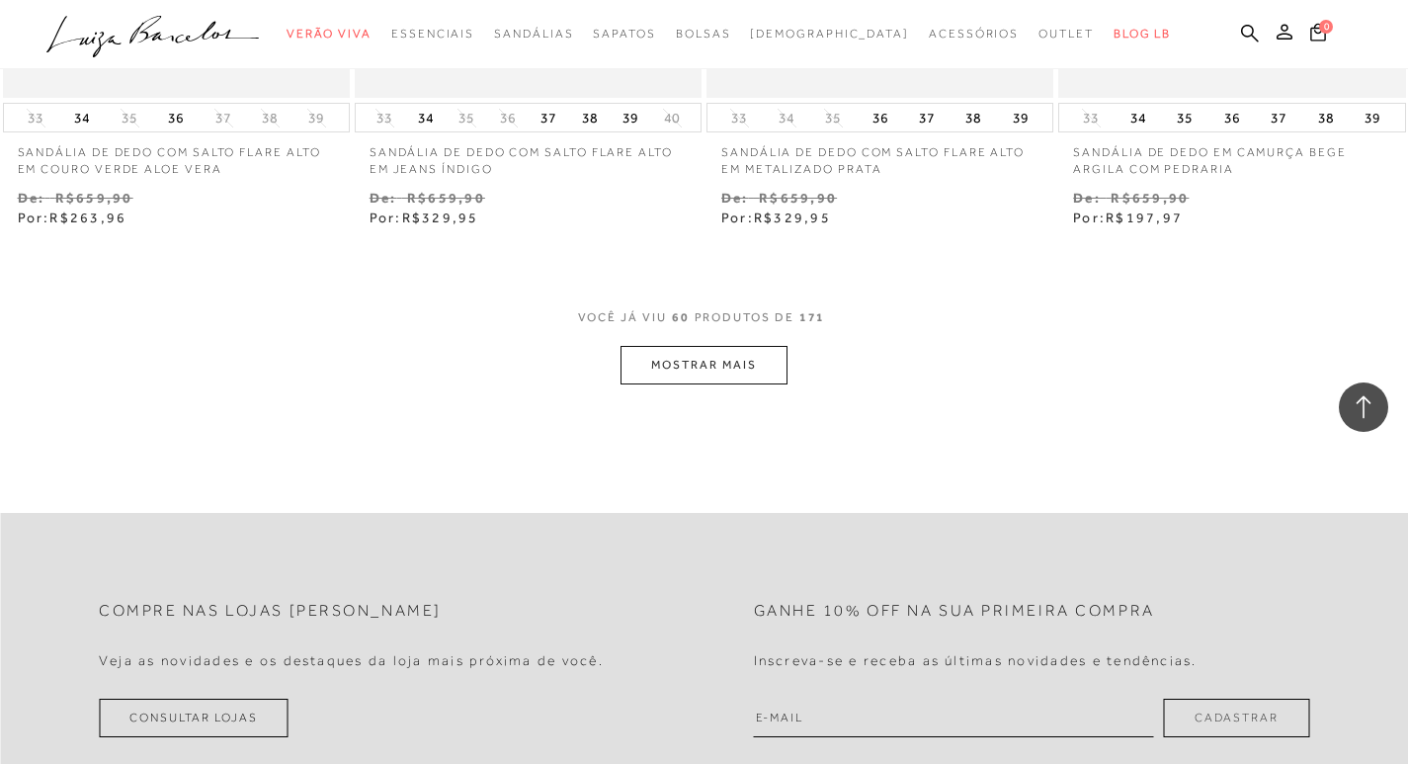
click at [749, 374] on button "MOSTRAR MAIS" at bounding box center [703, 365] width 166 height 39
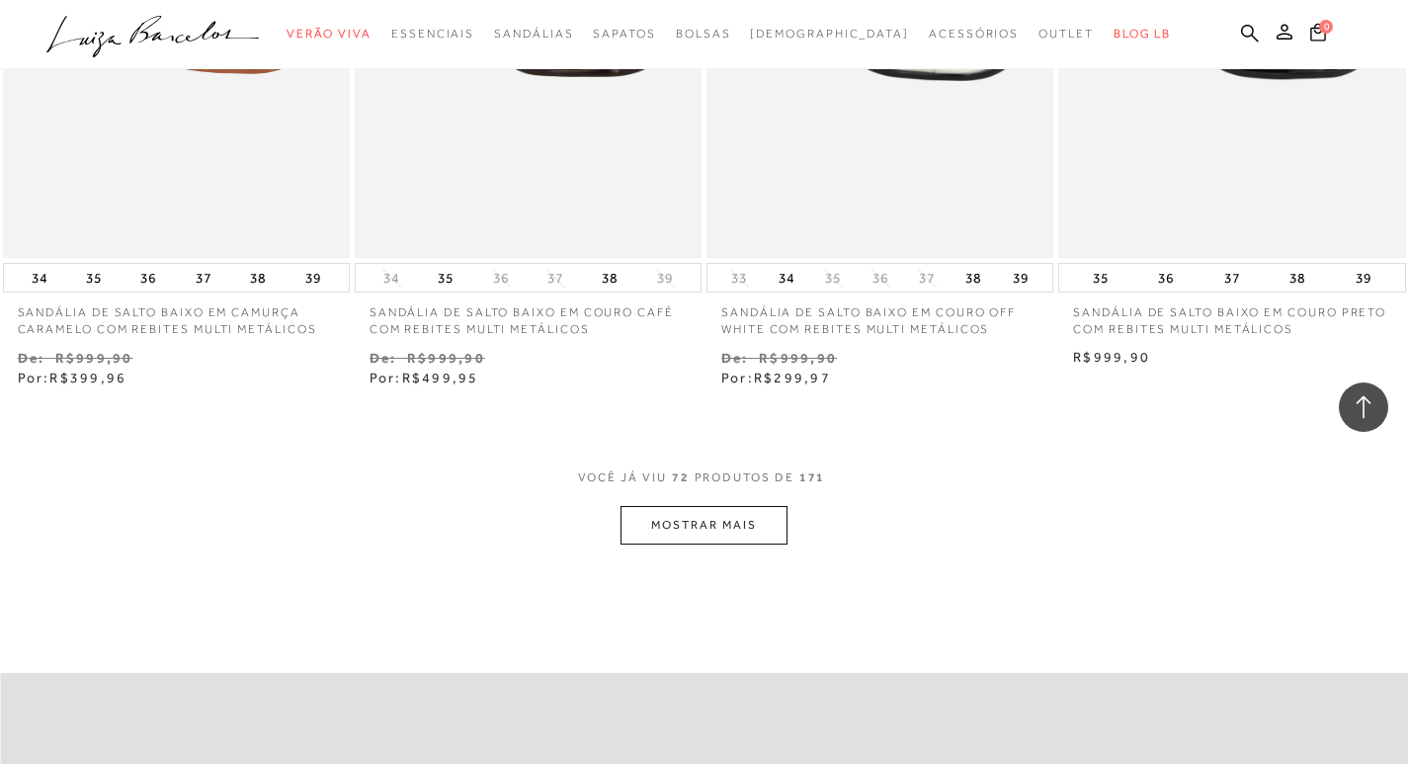
scroll to position [11855, 0]
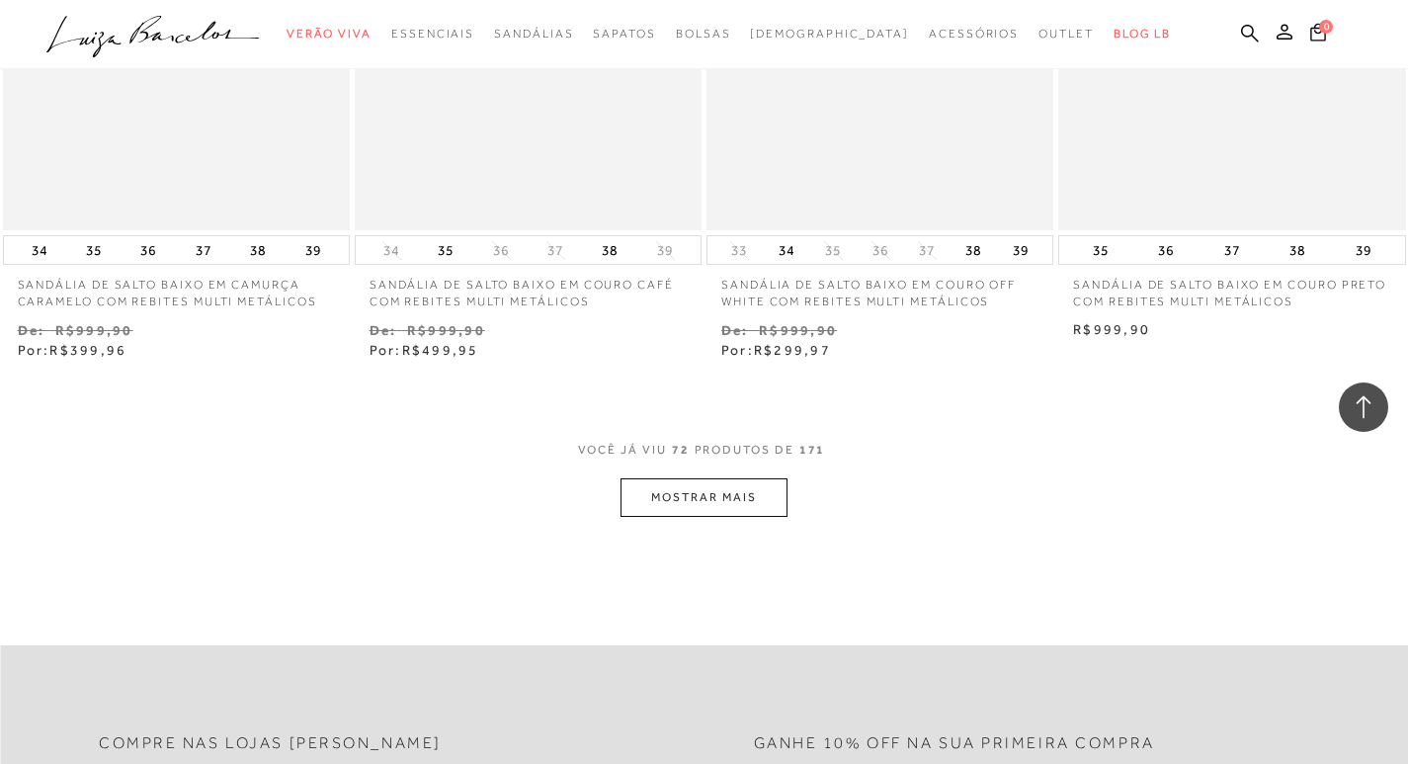
click at [719, 495] on button "MOSTRAR MAIS" at bounding box center [703, 497] width 166 height 39
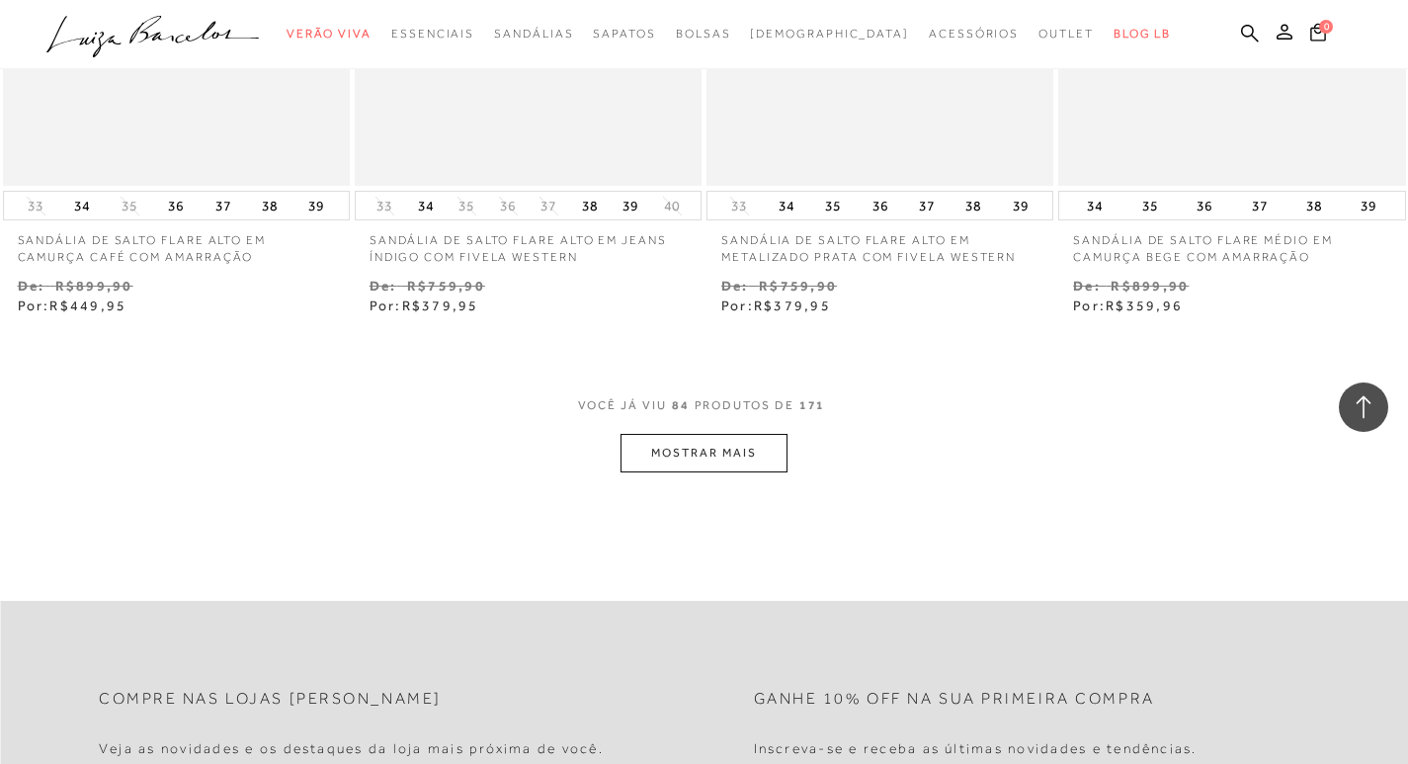
scroll to position [13930, 0]
click at [723, 466] on button "MOSTRAR MAIS" at bounding box center [703, 449] width 166 height 39
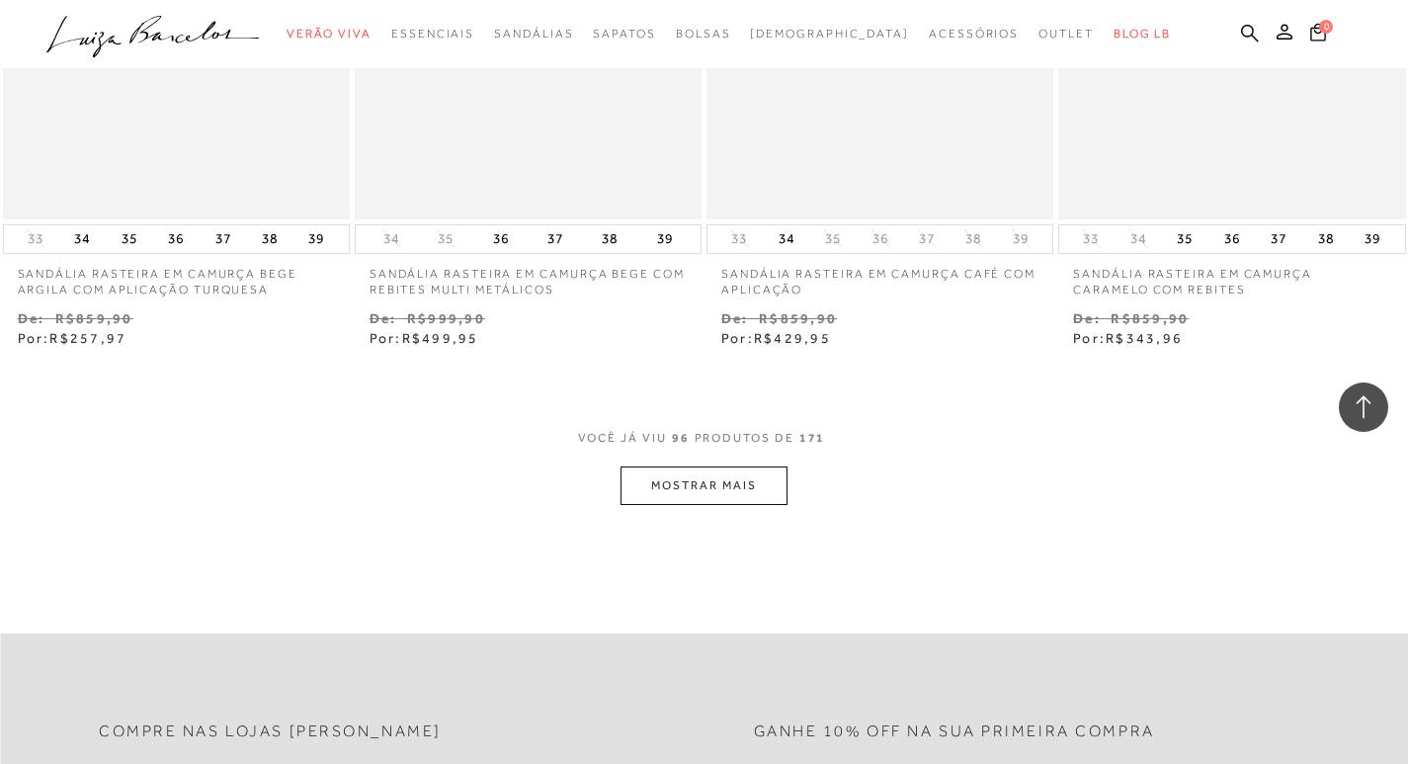
scroll to position [15905, 0]
click at [724, 498] on button "MOSTRAR MAIS" at bounding box center [703, 482] width 166 height 39
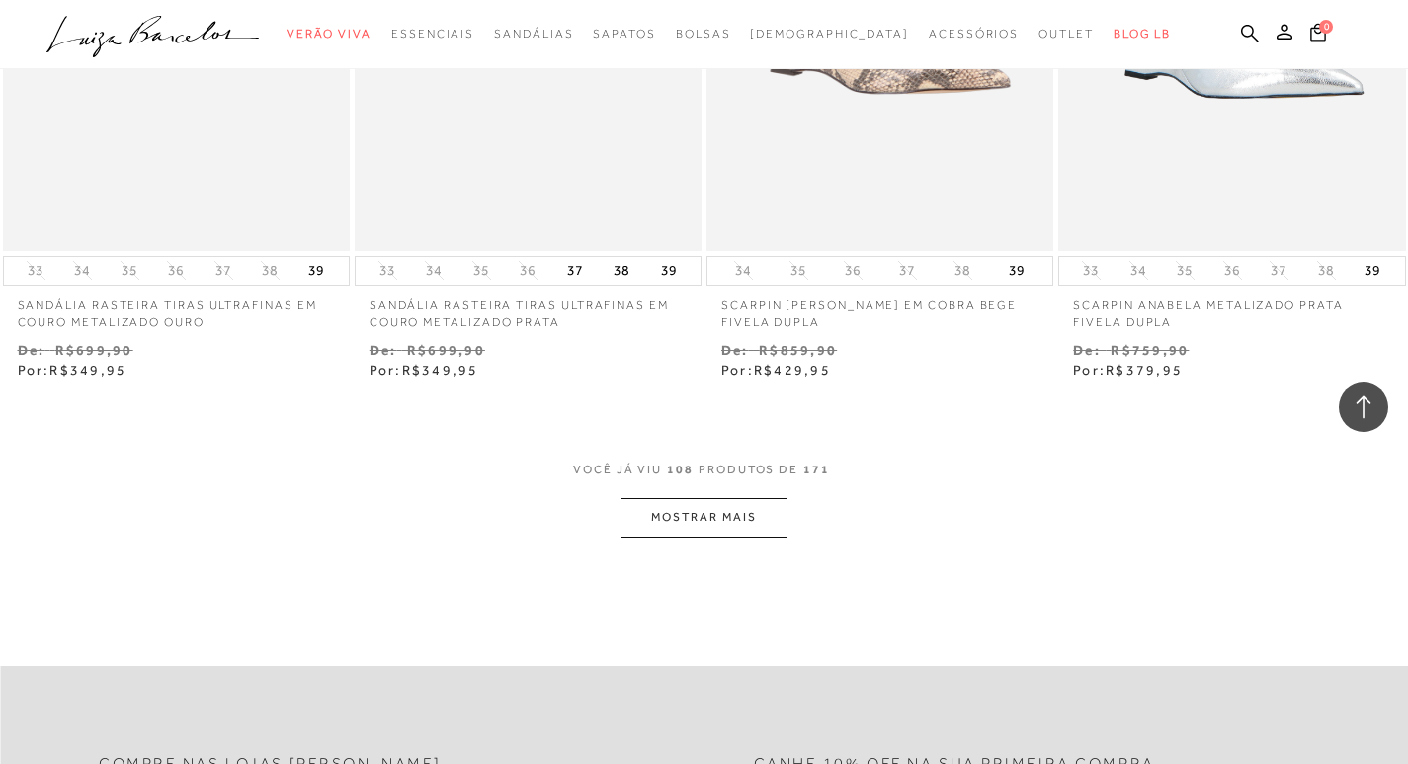
scroll to position [17881, 0]
click at [734, 531] on button "MOSTRAR MAIS" at bounding box center [703, 516] width 166 height 39
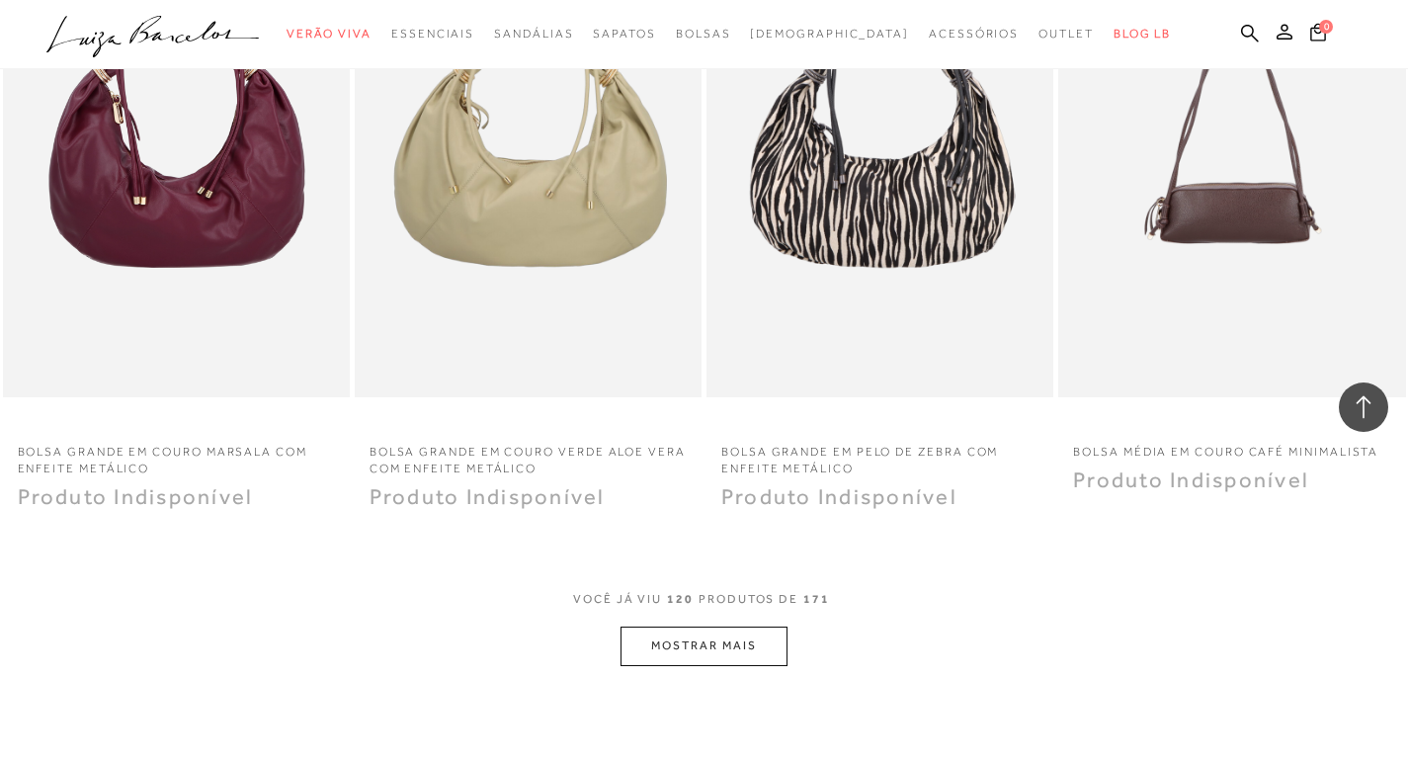
scroll to position [19857, 0]
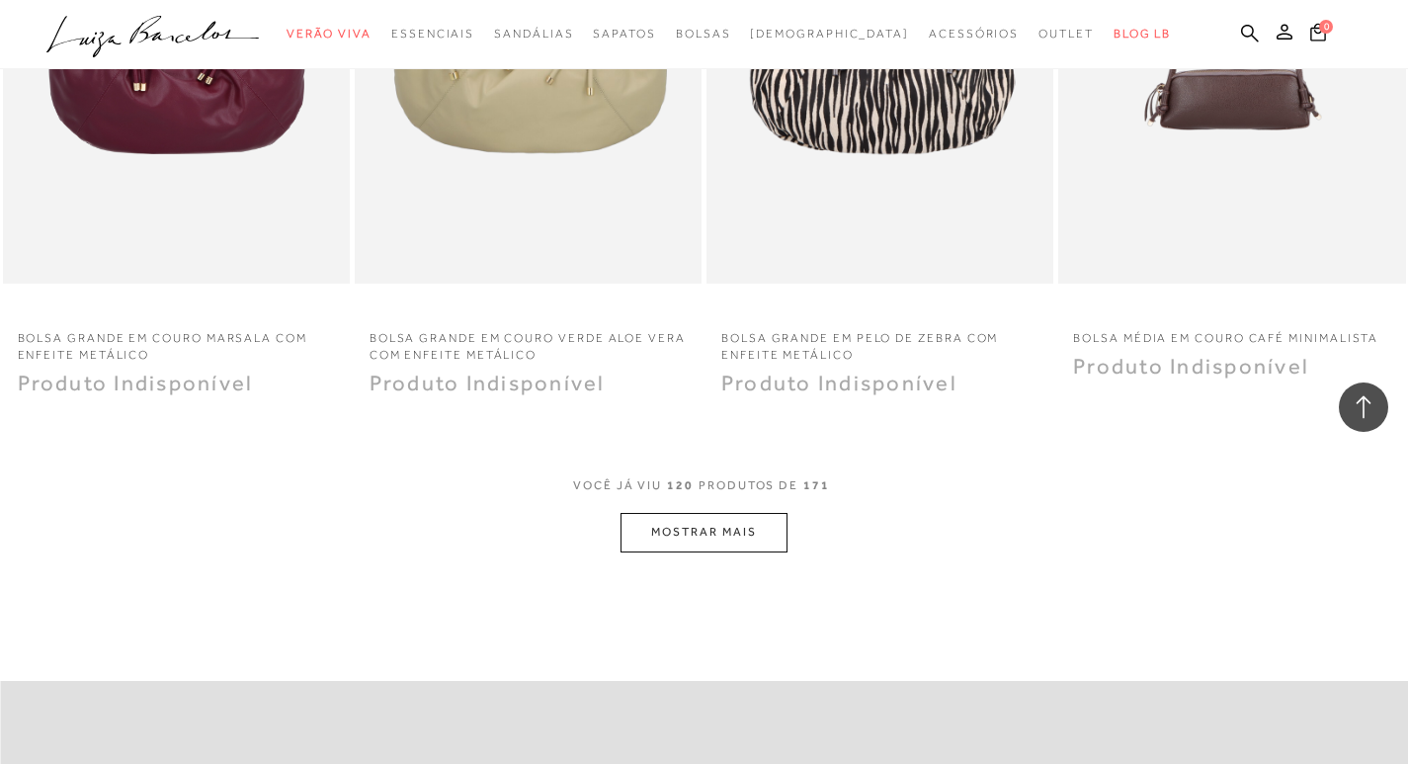
click at [741, 548] on button "MOSTRAR MAIS" at bounding box center [703, 532] width 166 height 39
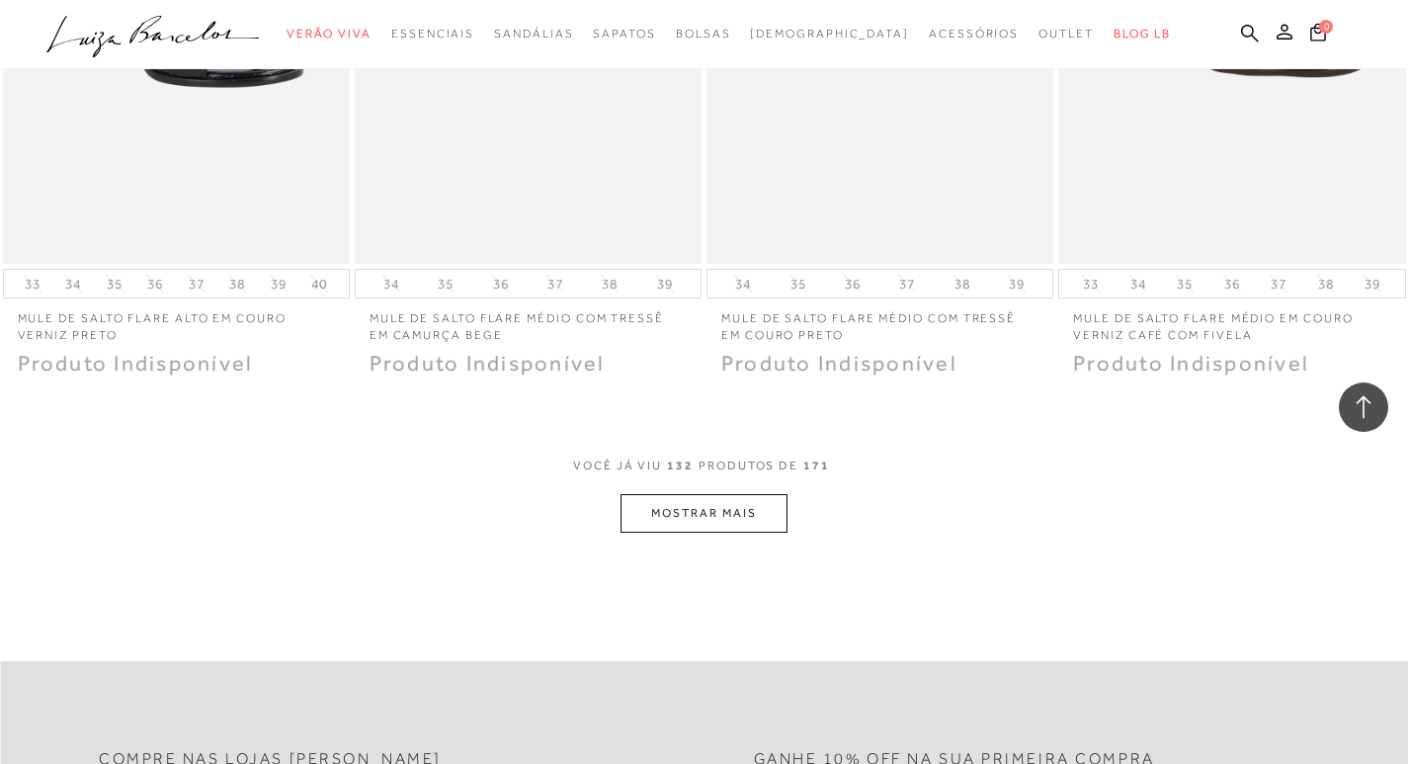
scroll to position [22030, 0]
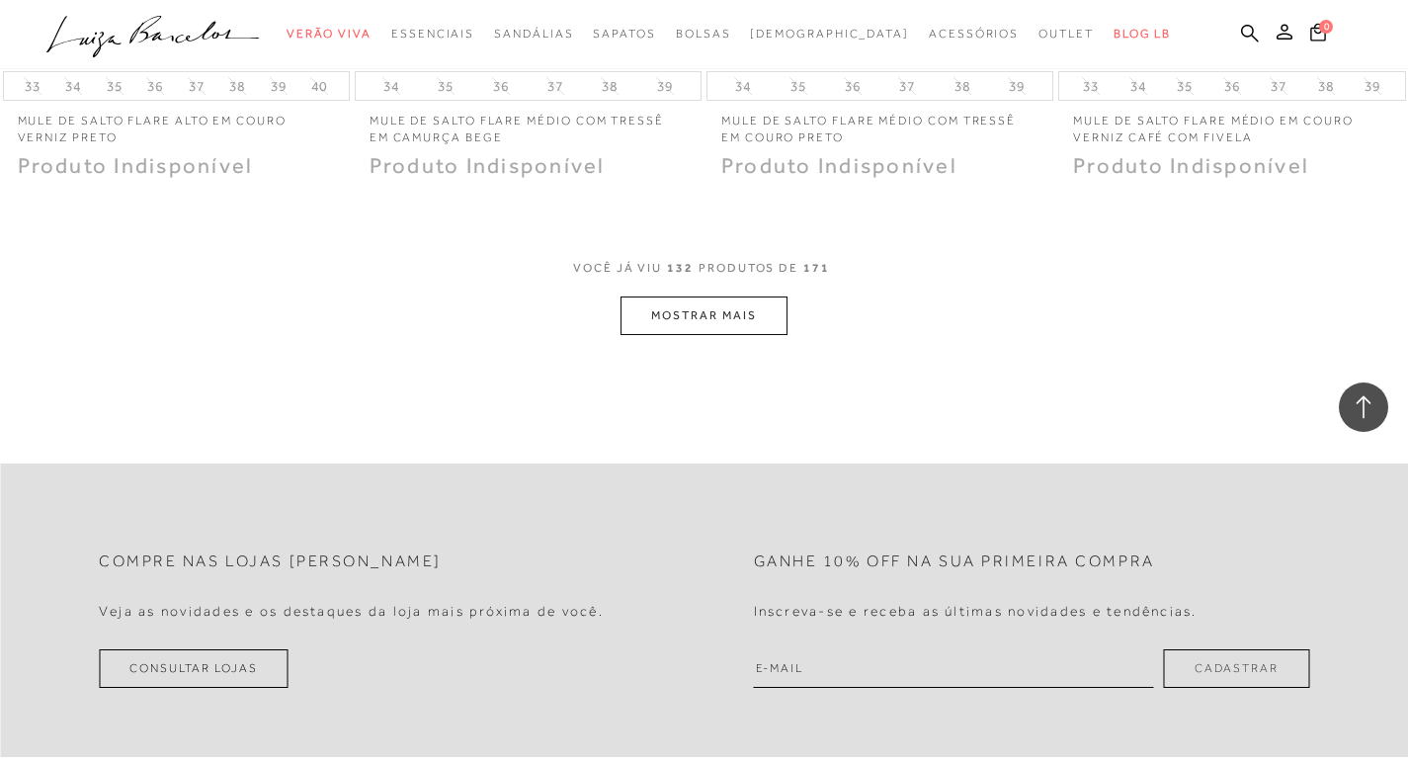
click at [703, 324] on button "MOSTRAR MAIS" at bounding box center [703, 315] width 166 height 39
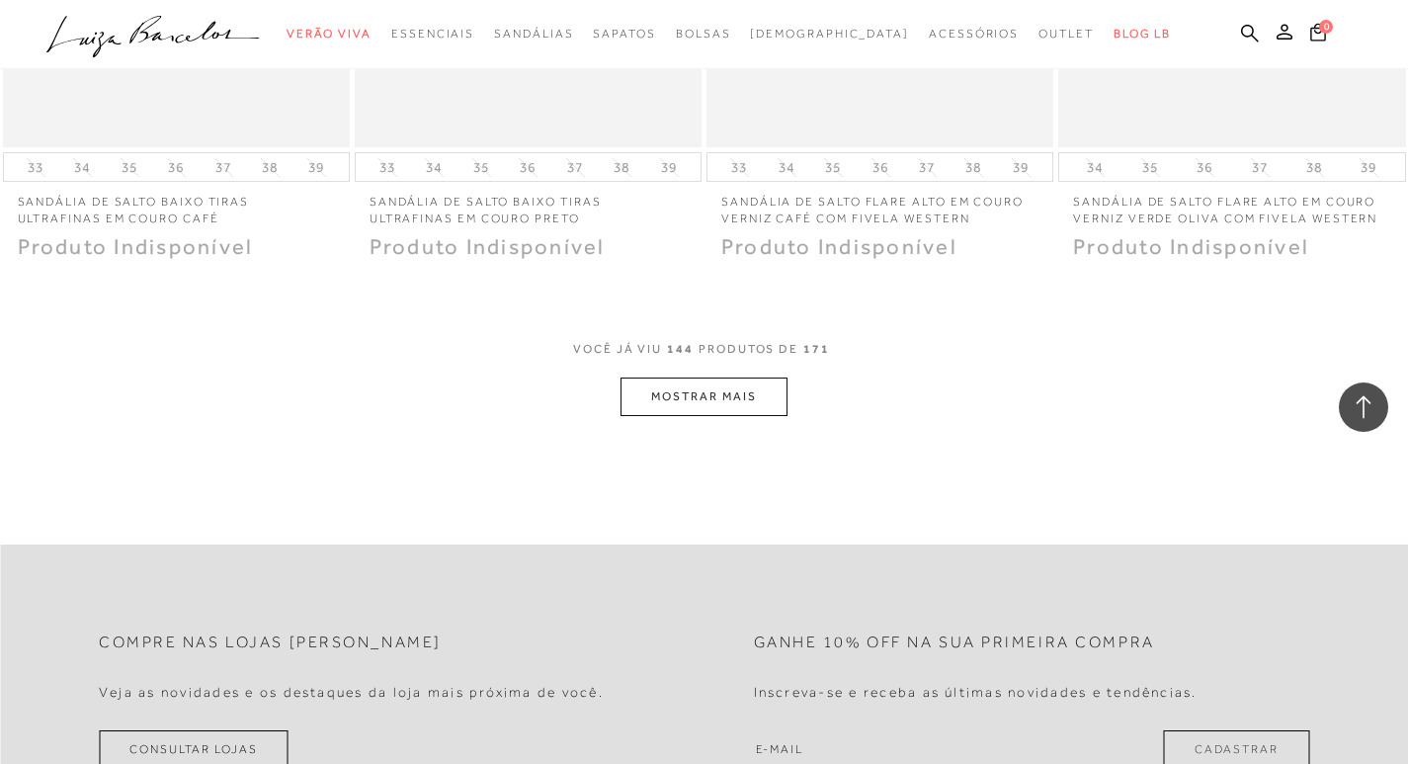
scroll to position [23907, 0]
click at [721, 409] on button "MOSTRAR MAIS" at bounding box center [703, 394] width 166 height 39
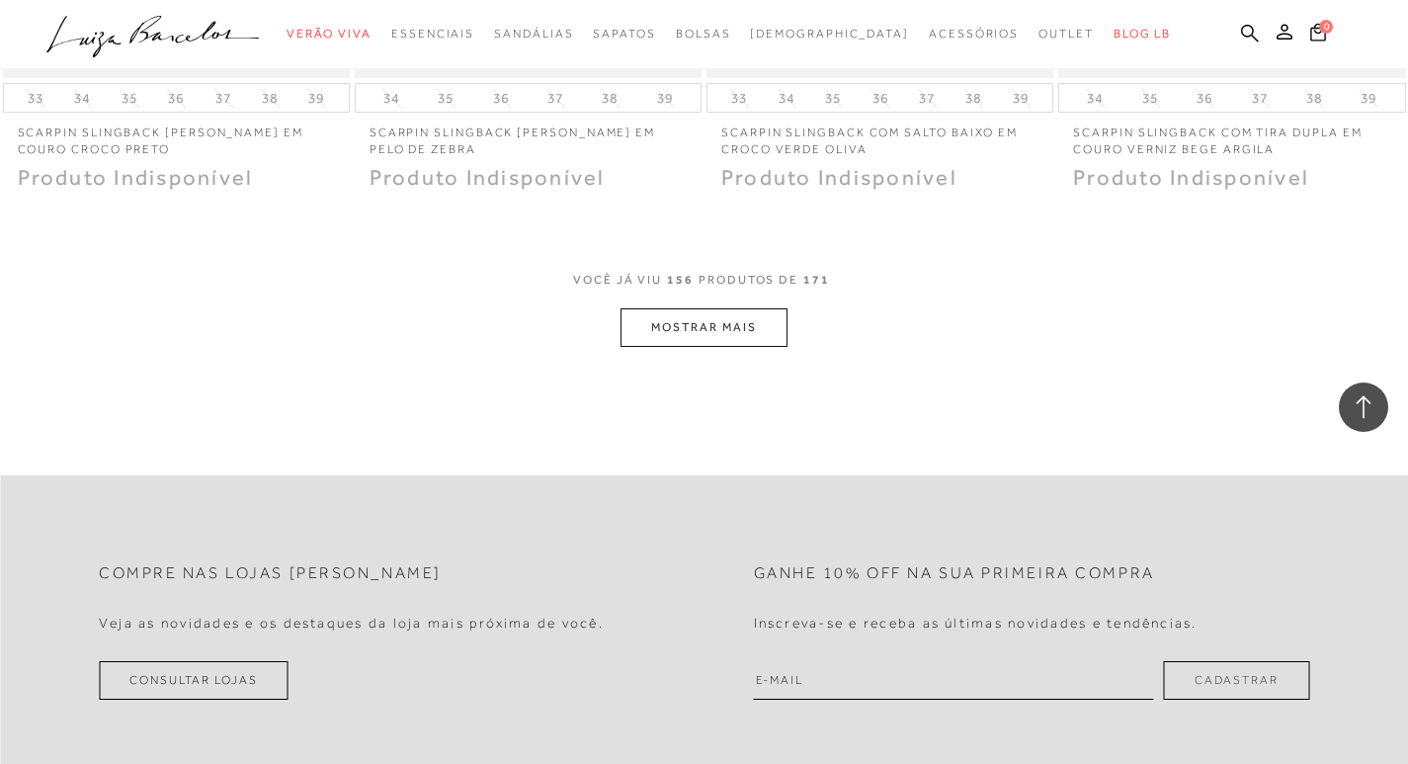
scroll to position [25982, 0]
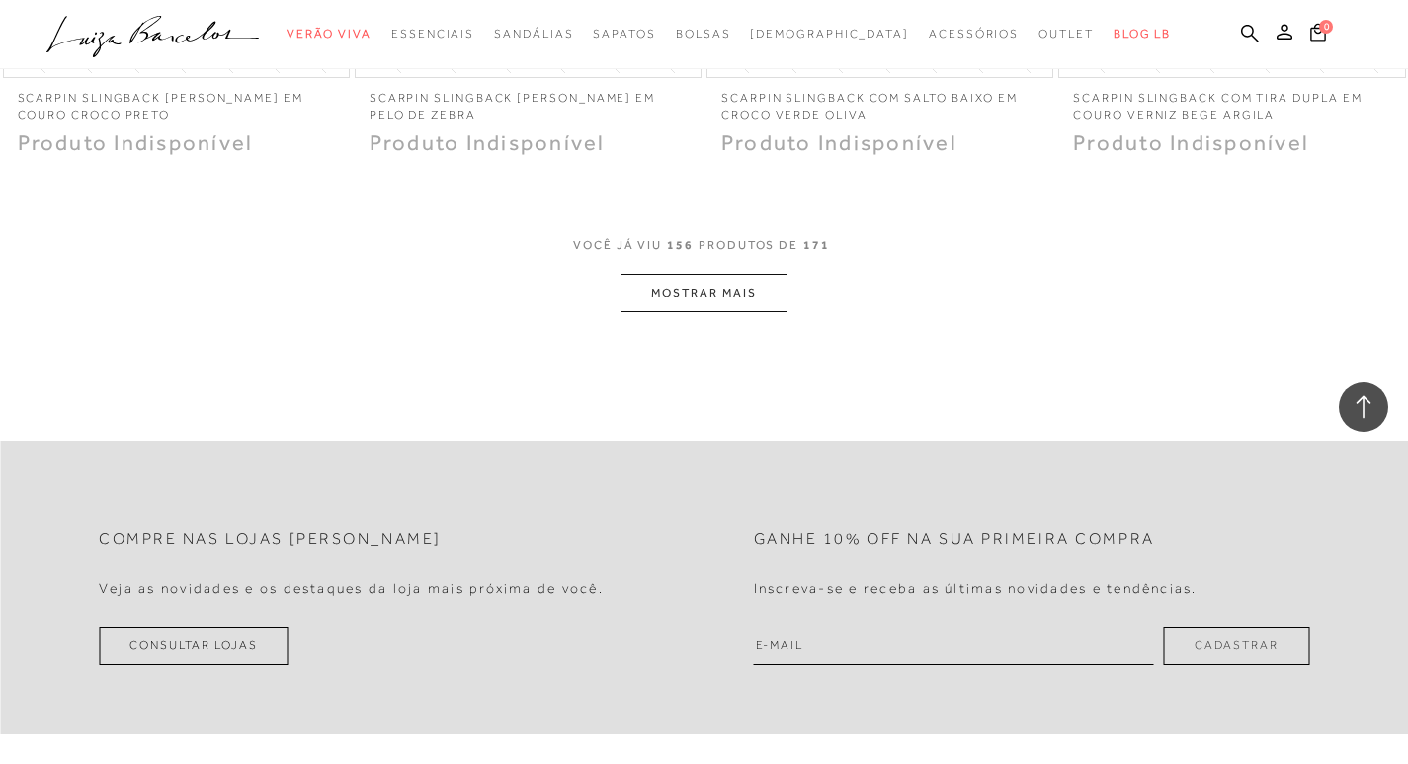
click at [728, 300] on button "MOSTRAR MAIS" at bounding box center [703, 293] width 166 height 39
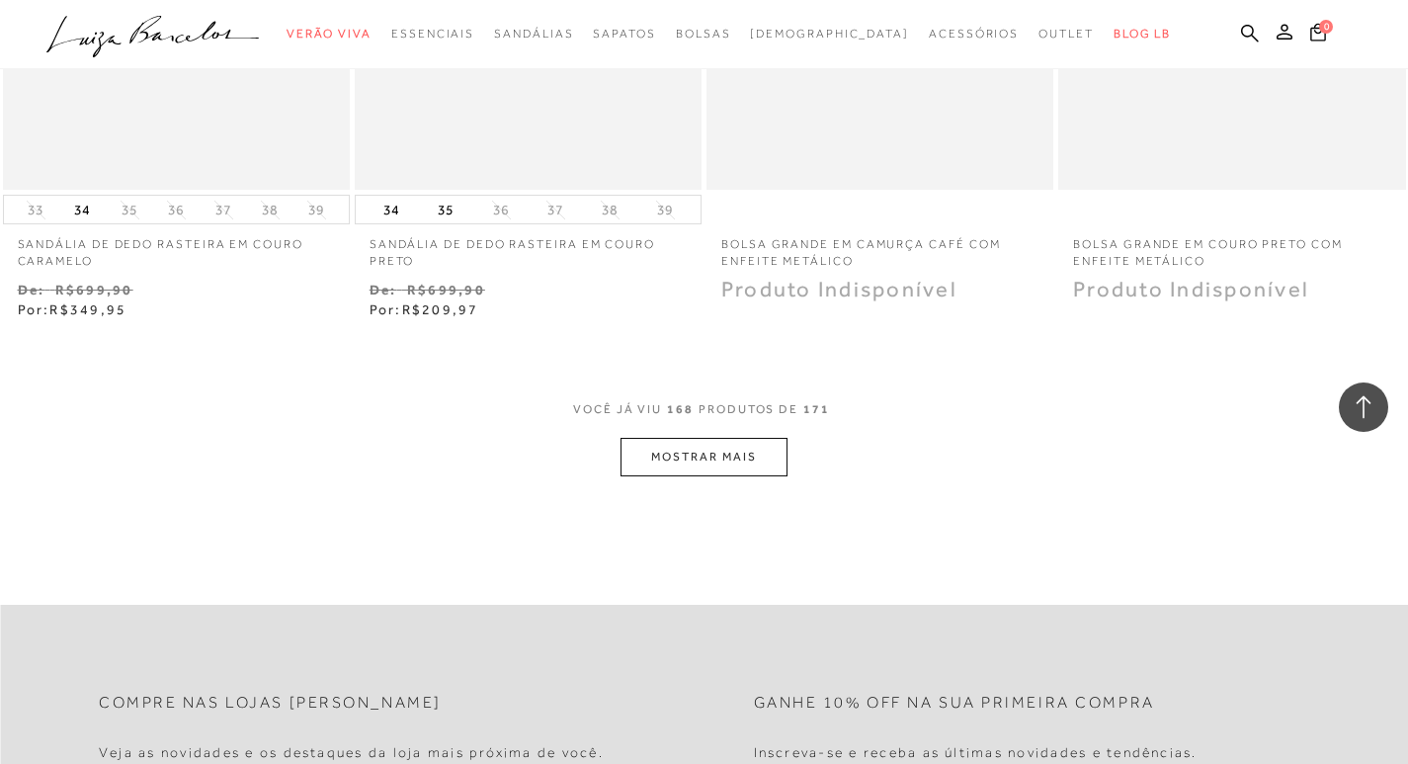
scroll to position [27958, 0]
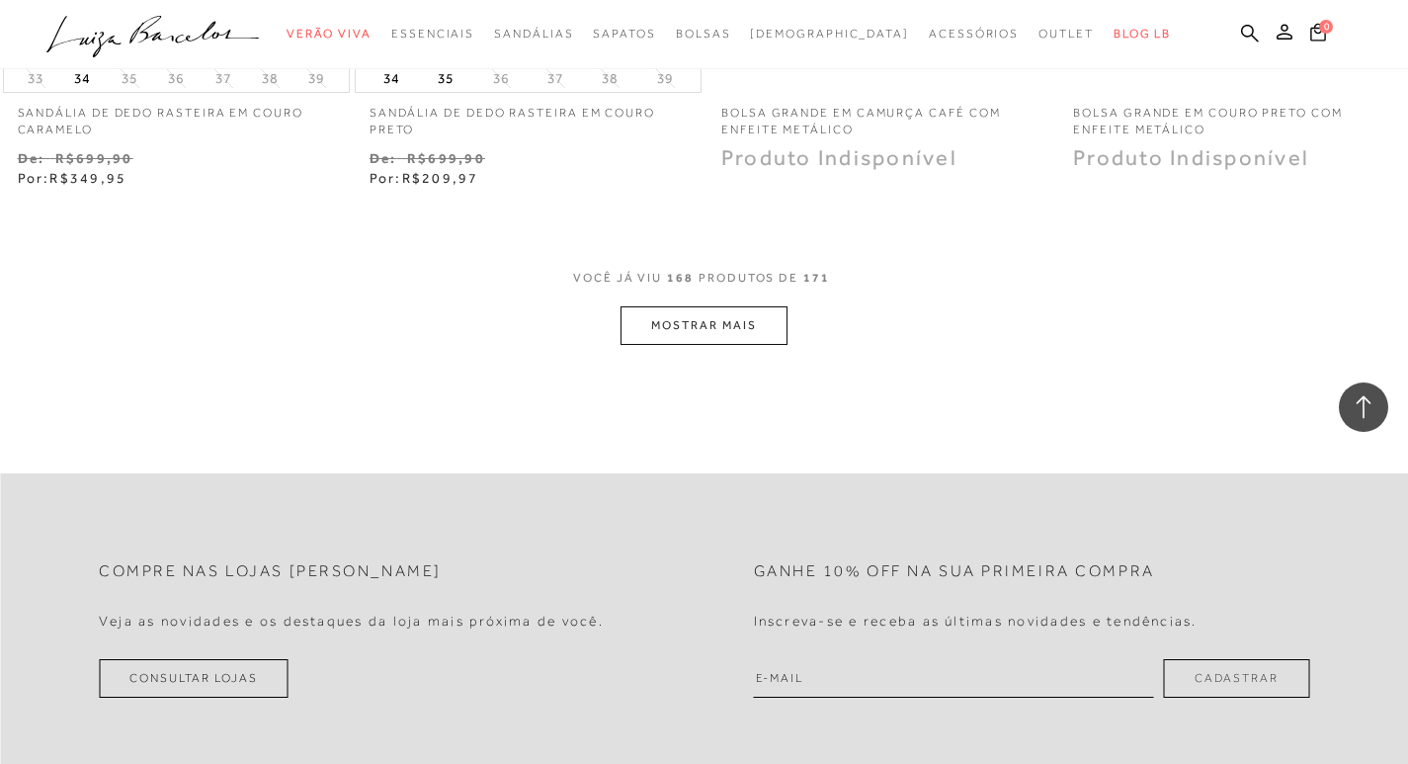
click at [711, 337] on button "MOSTRAR MAIS" at bounding box center [703, 325] width 166 height 39
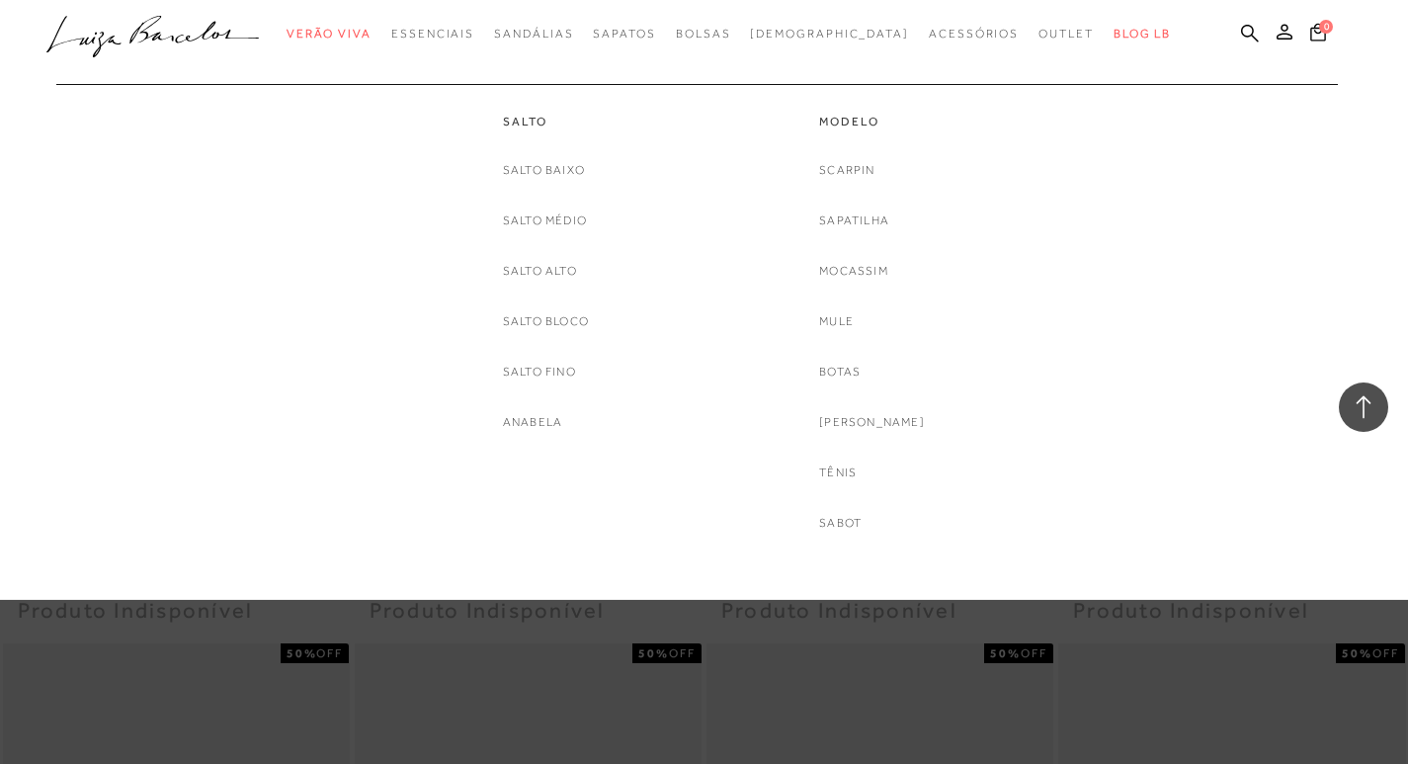
scroll to position [25488, 0]
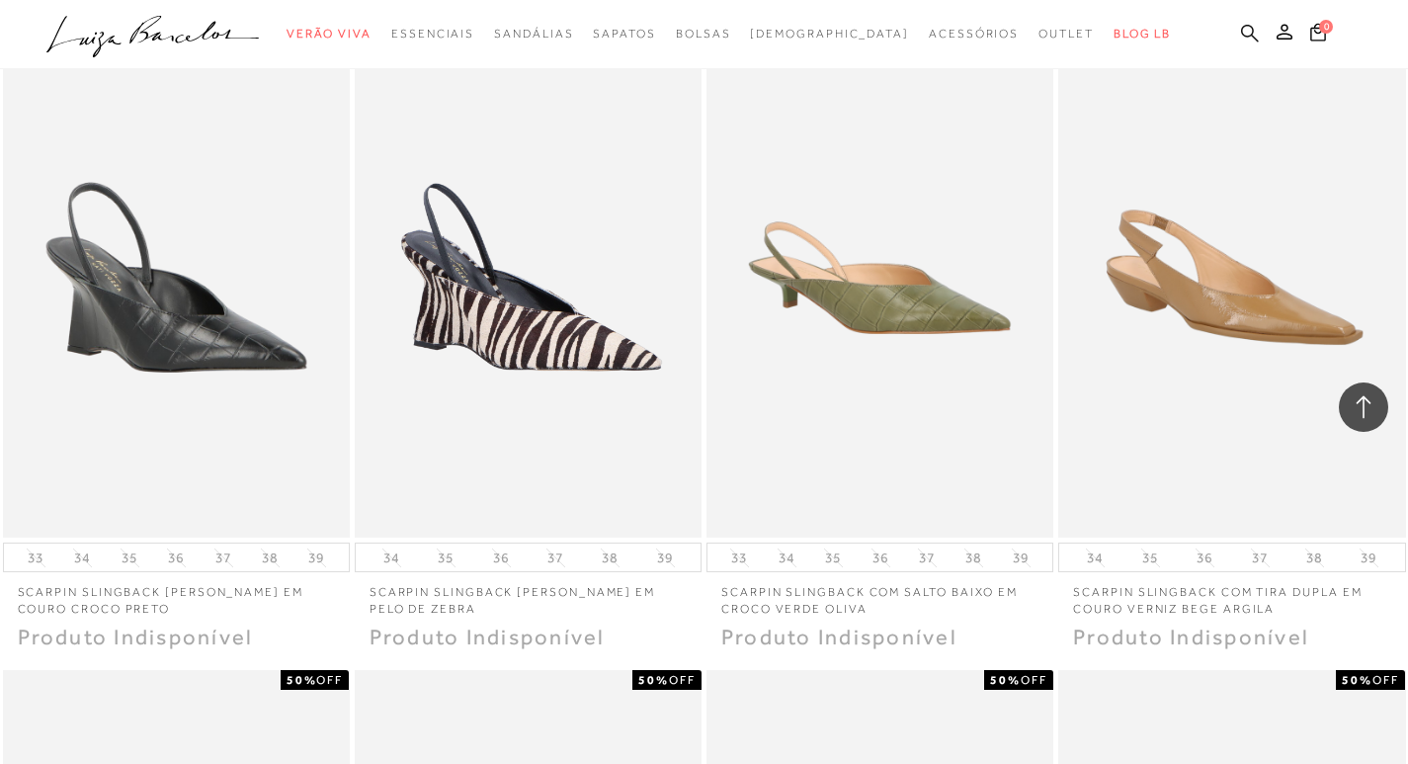
click at [1247, 26] on icon at bounding box center [1250, 33] width 18 height 18
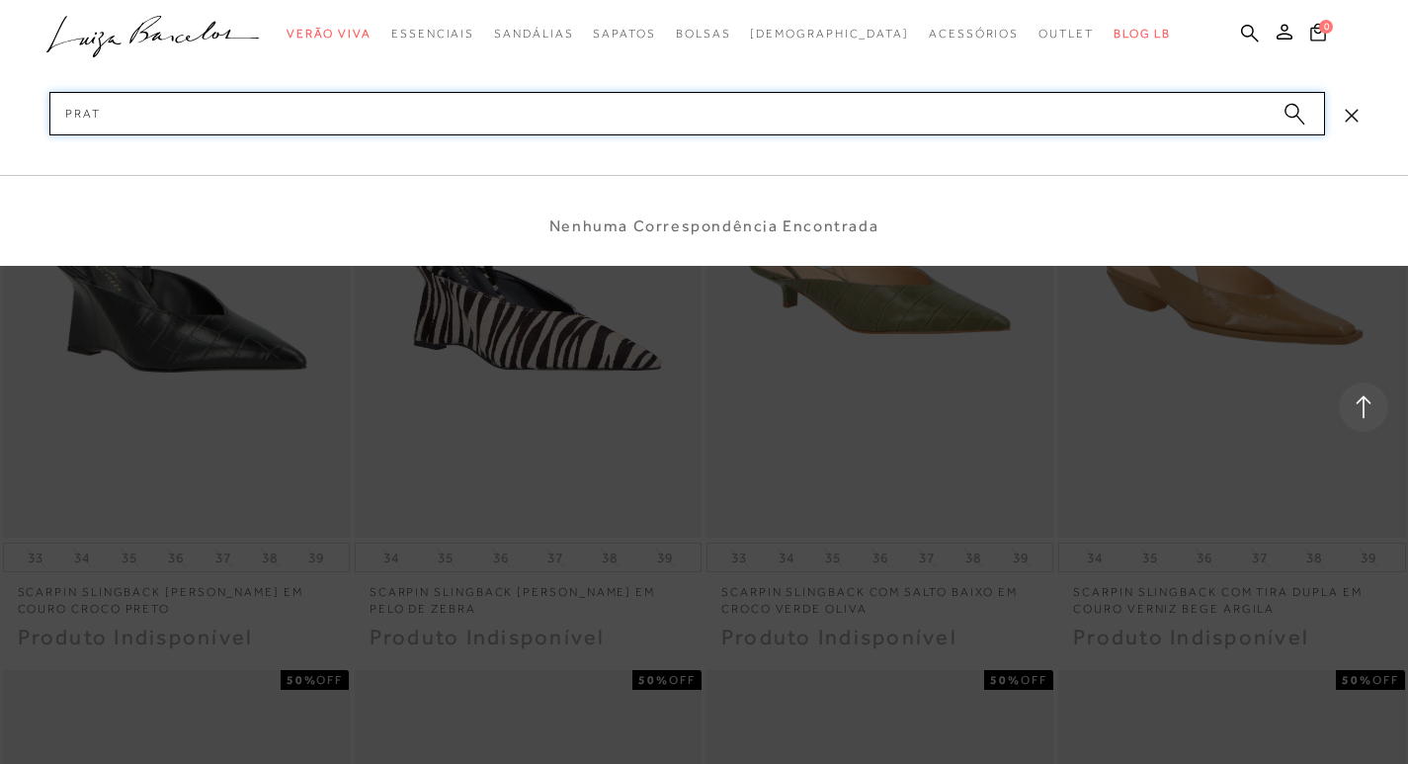
type input "PRATA"
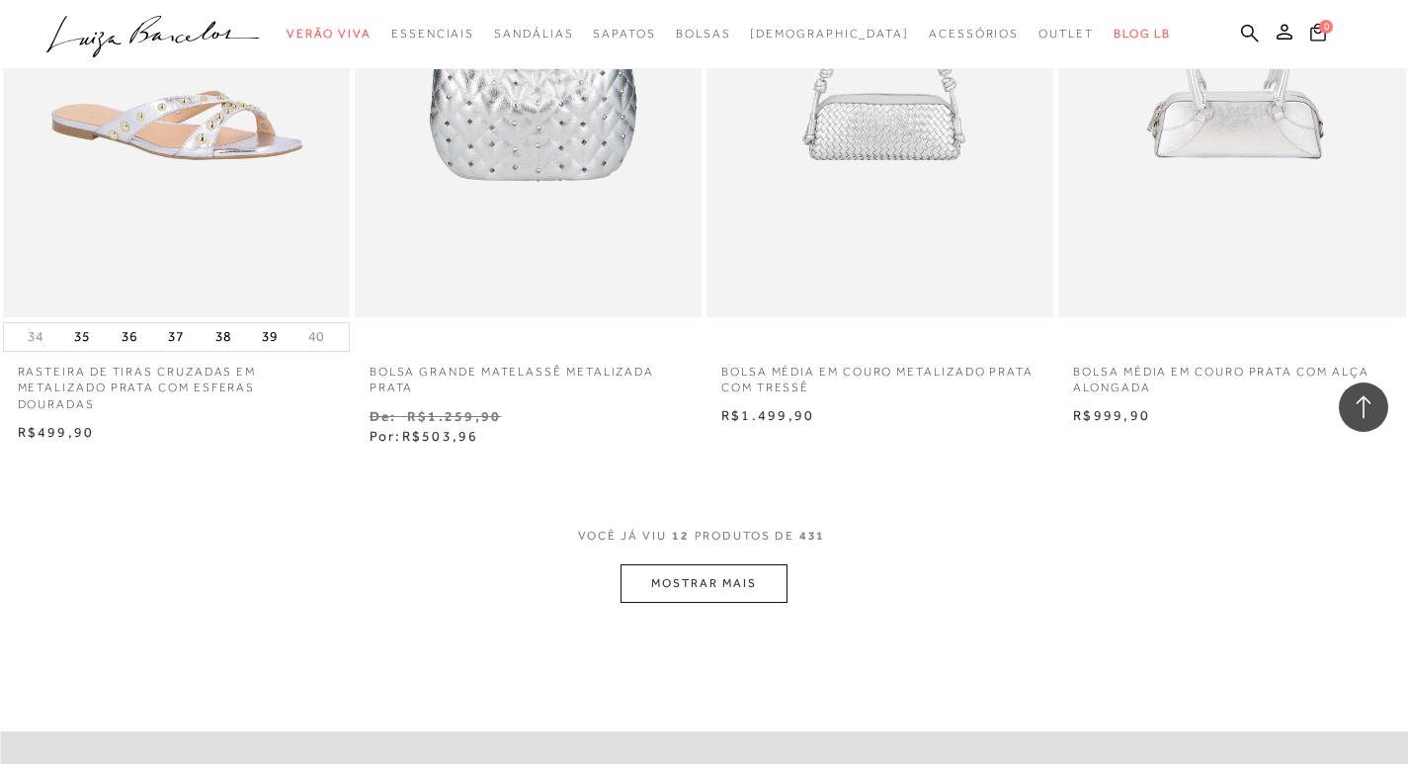
scroll to position [1778, 0]
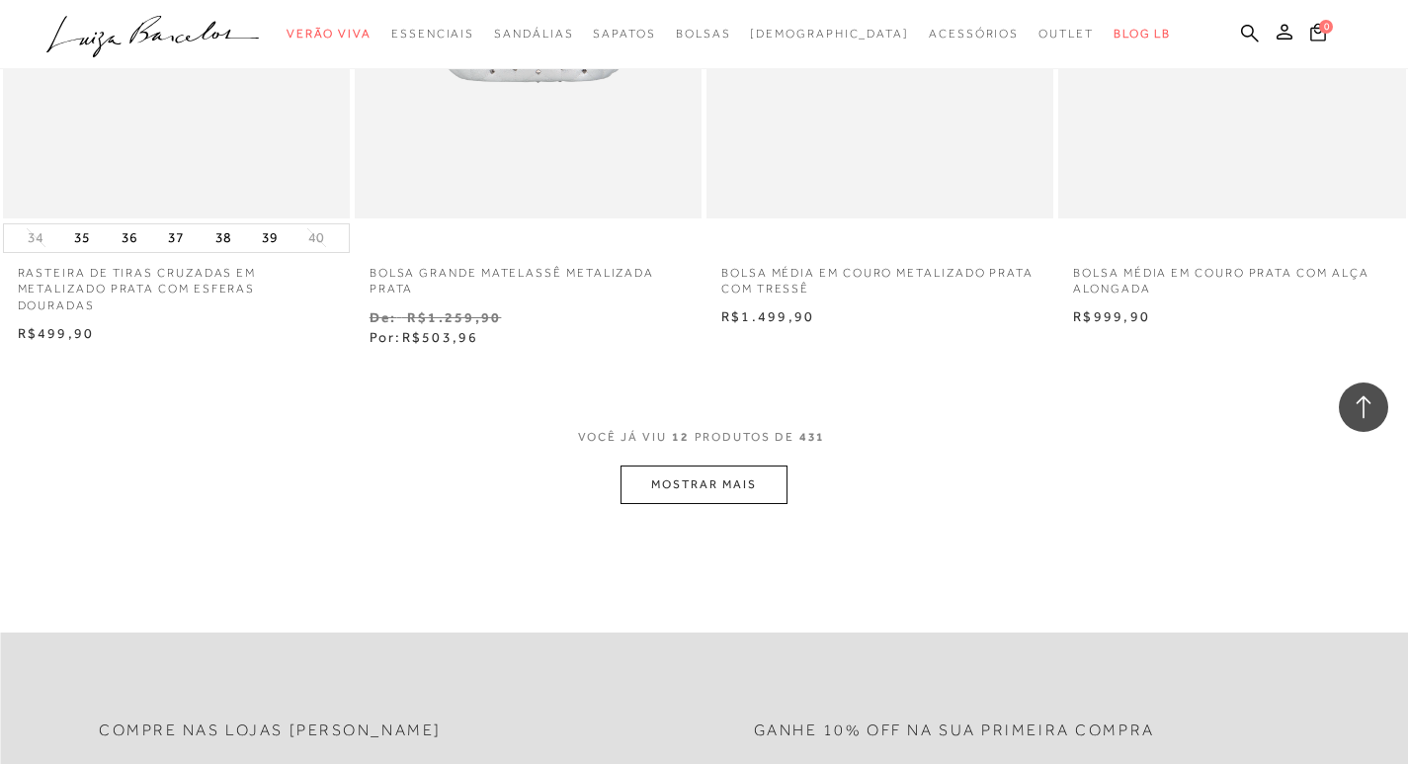
click at [749, 481] on button "MOSTRAR MAIS" at bounding box center [703, 484] width 166 height 39
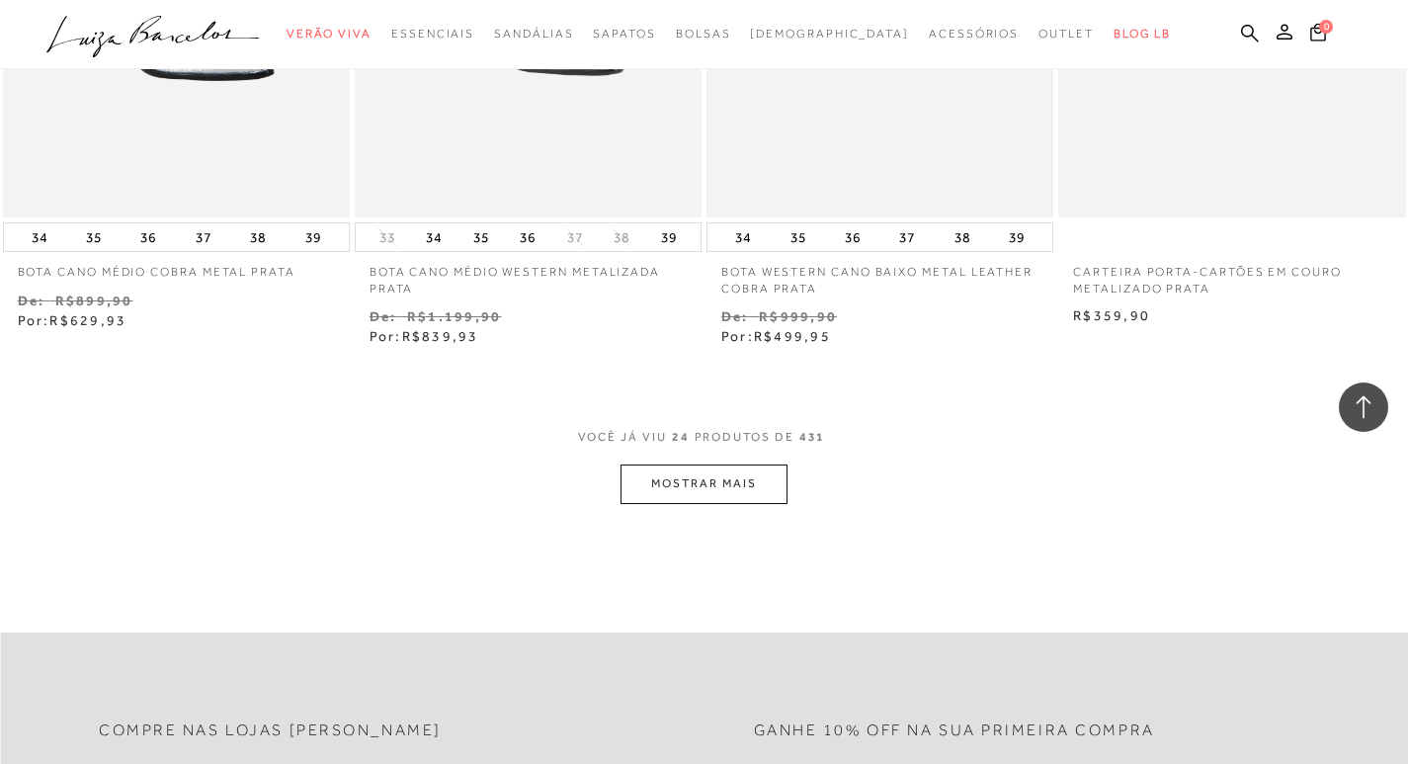
scroll to position [3853, 0]
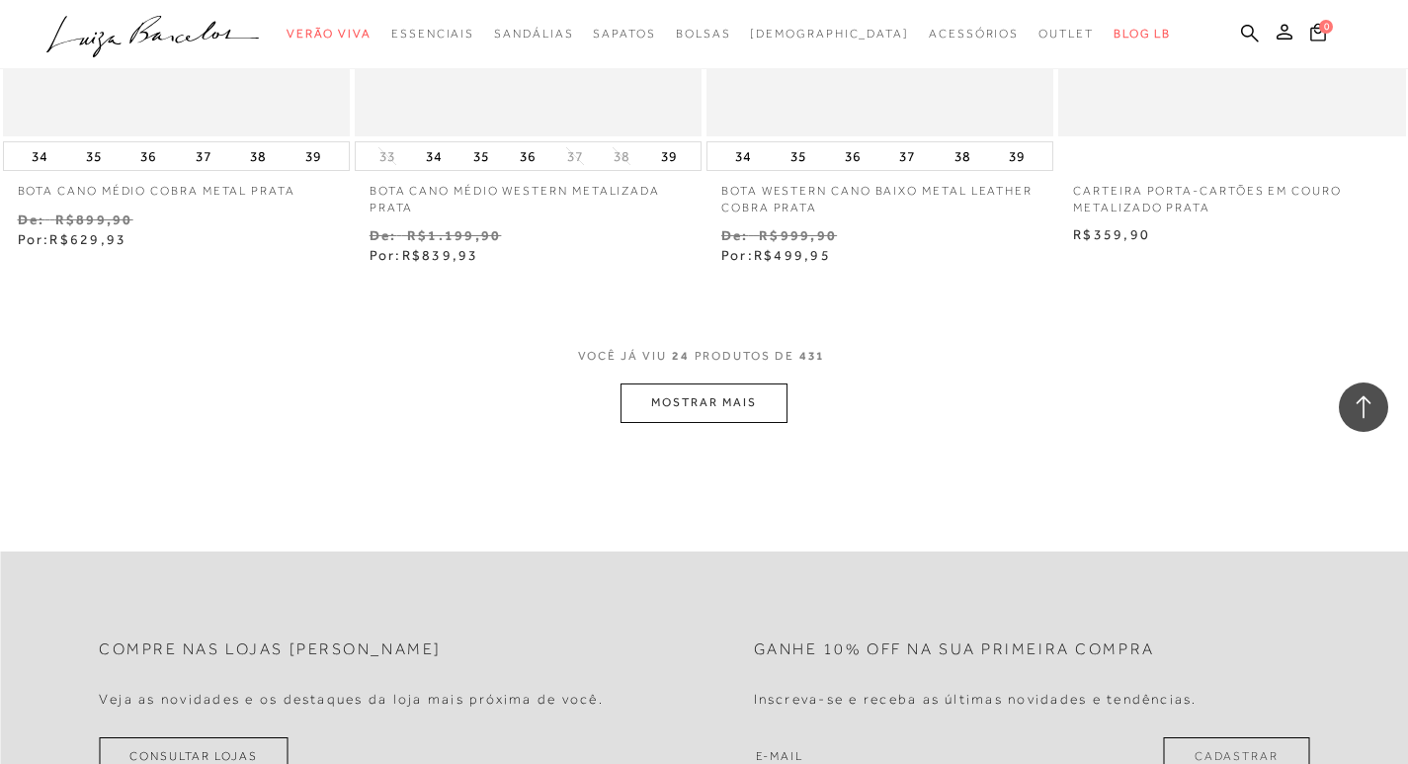
click at [740, 406] on button "MOSTRAR MAIS" at bounding box center [703, 402] width 166 height 39
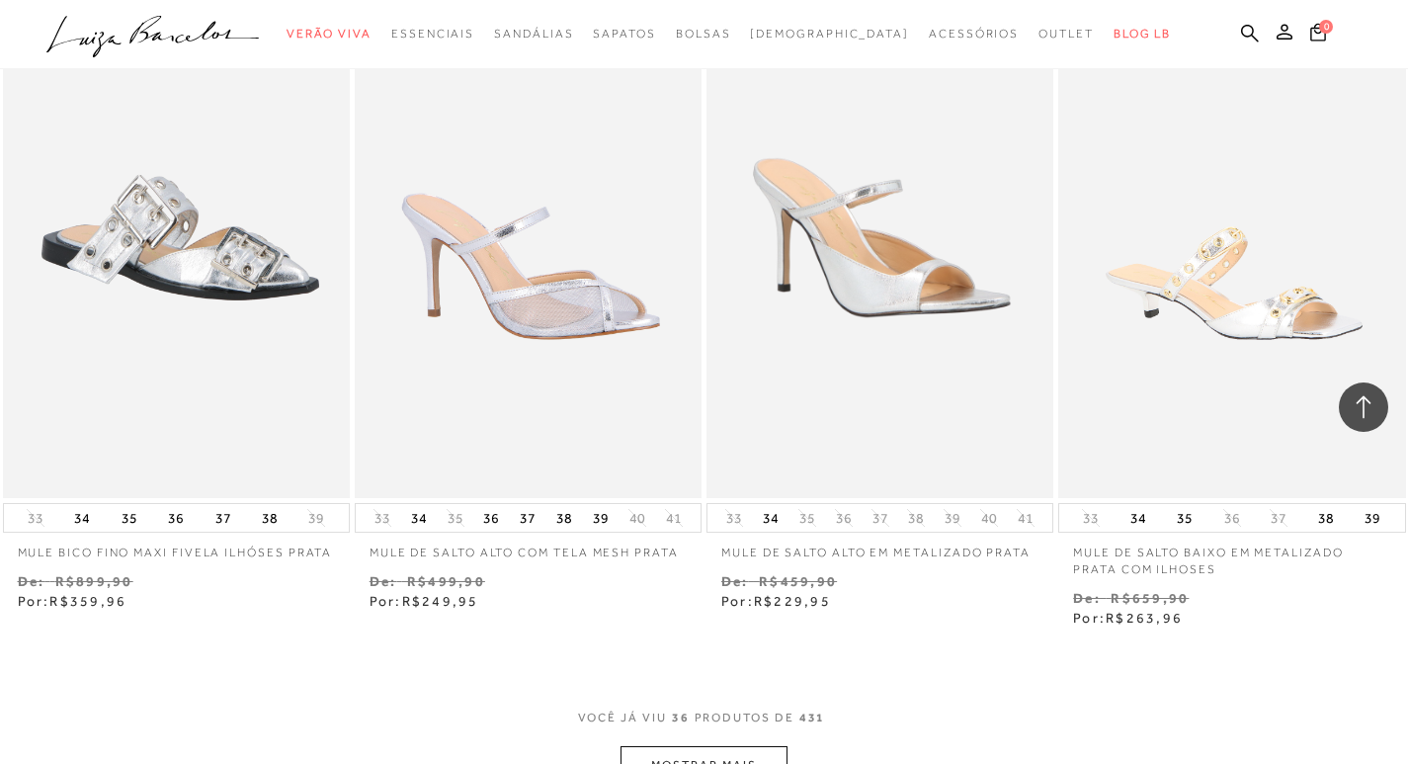
scroll to position [5532, 0]
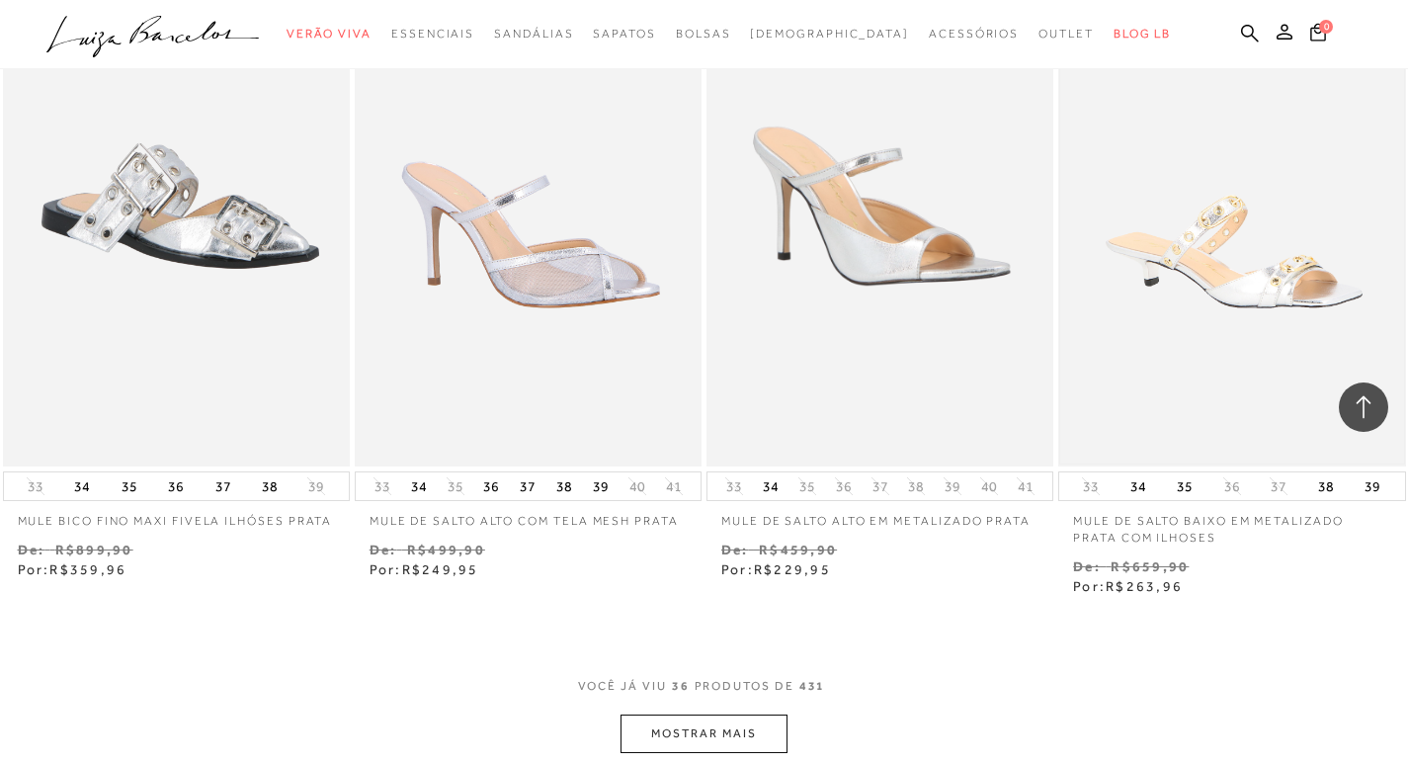
click at [1230, 302] on img at bounding box center [1231, 206] width 343 height 515
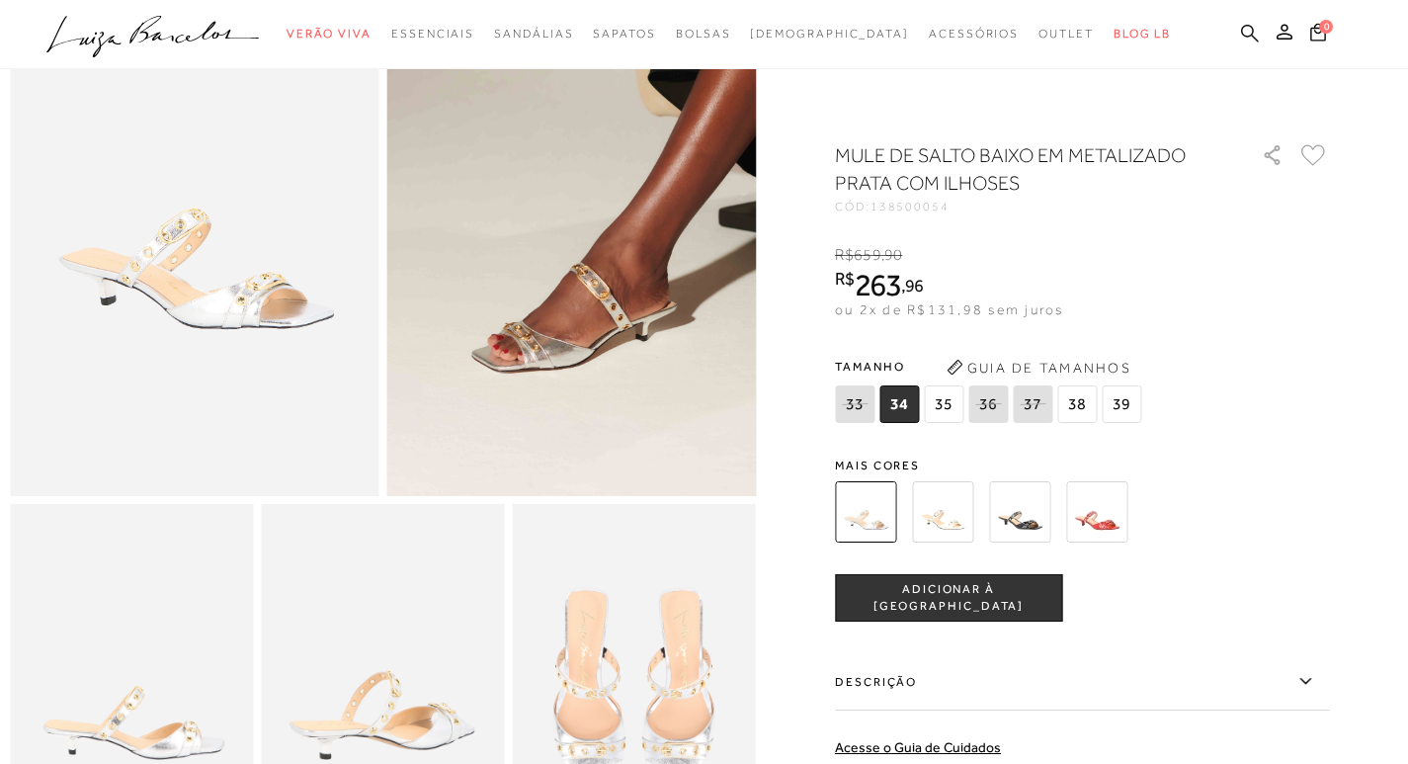
click at [1248, 32] on icon at bounding box center [1250, 33] width 18 height 19
click at [1251, 31] on icon at bounding box center [1250, 33] width 18 height 19
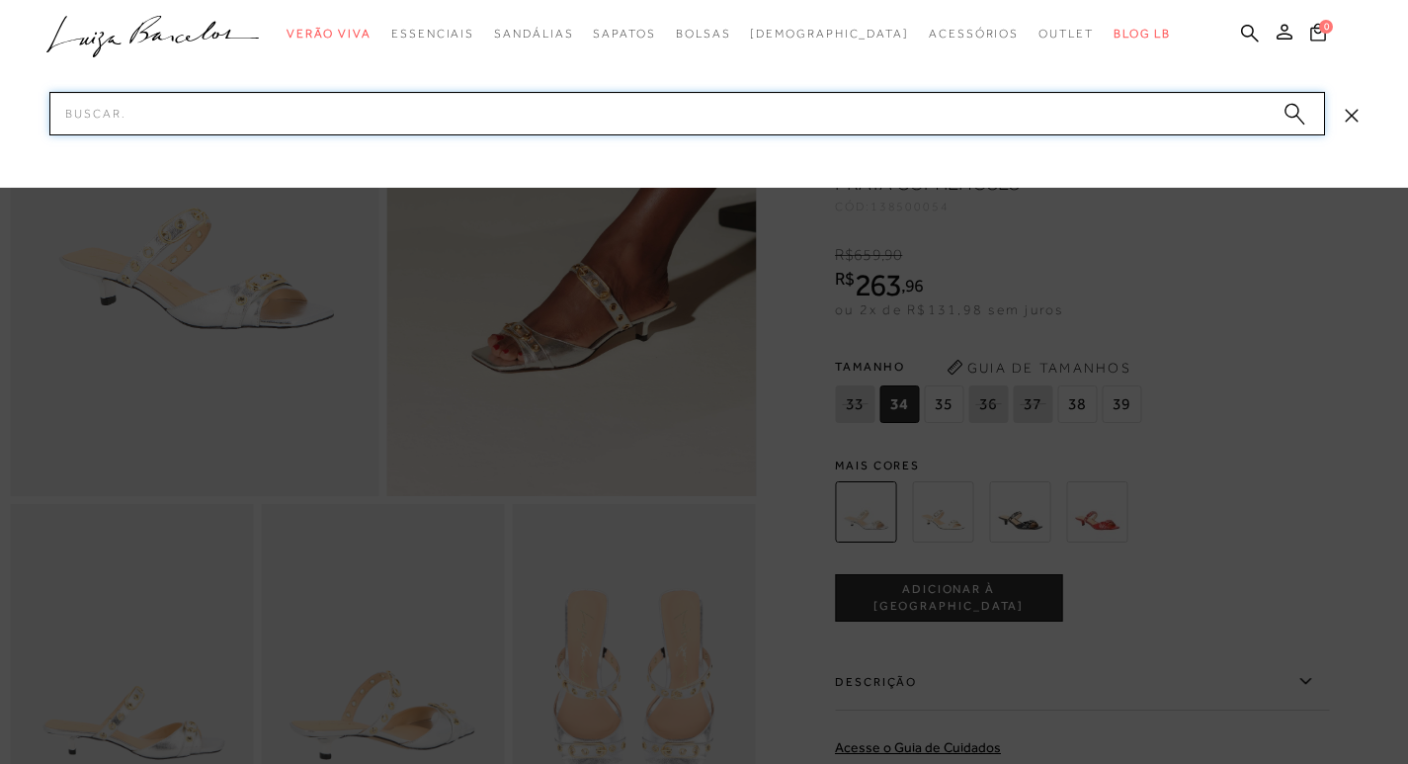
click at [299, 108] on input "Pesquisar" at bounding box center [686, 113] width 1275 height 43
type input "TEIA"
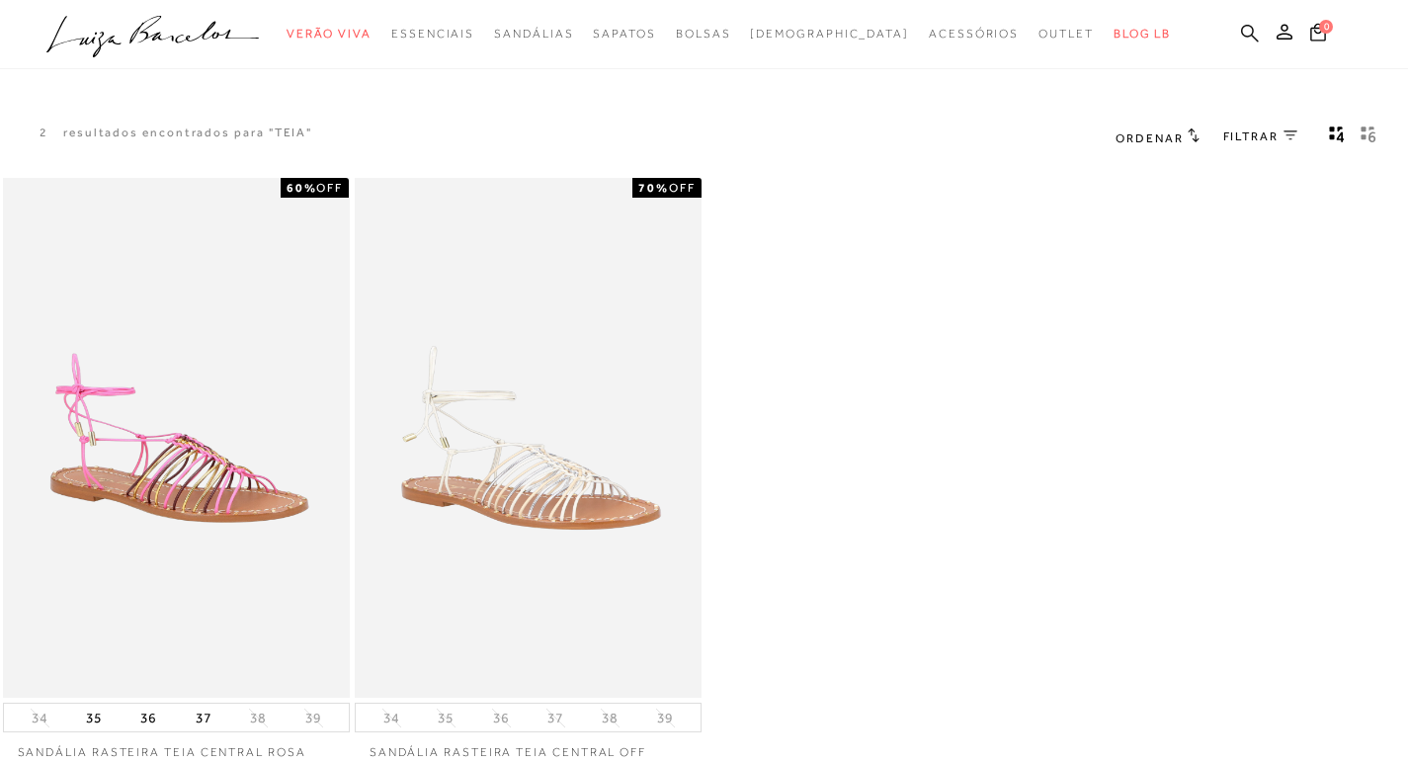
click at [1250, 27] on icon at bounding box center [1250, 33] width 18 height 18
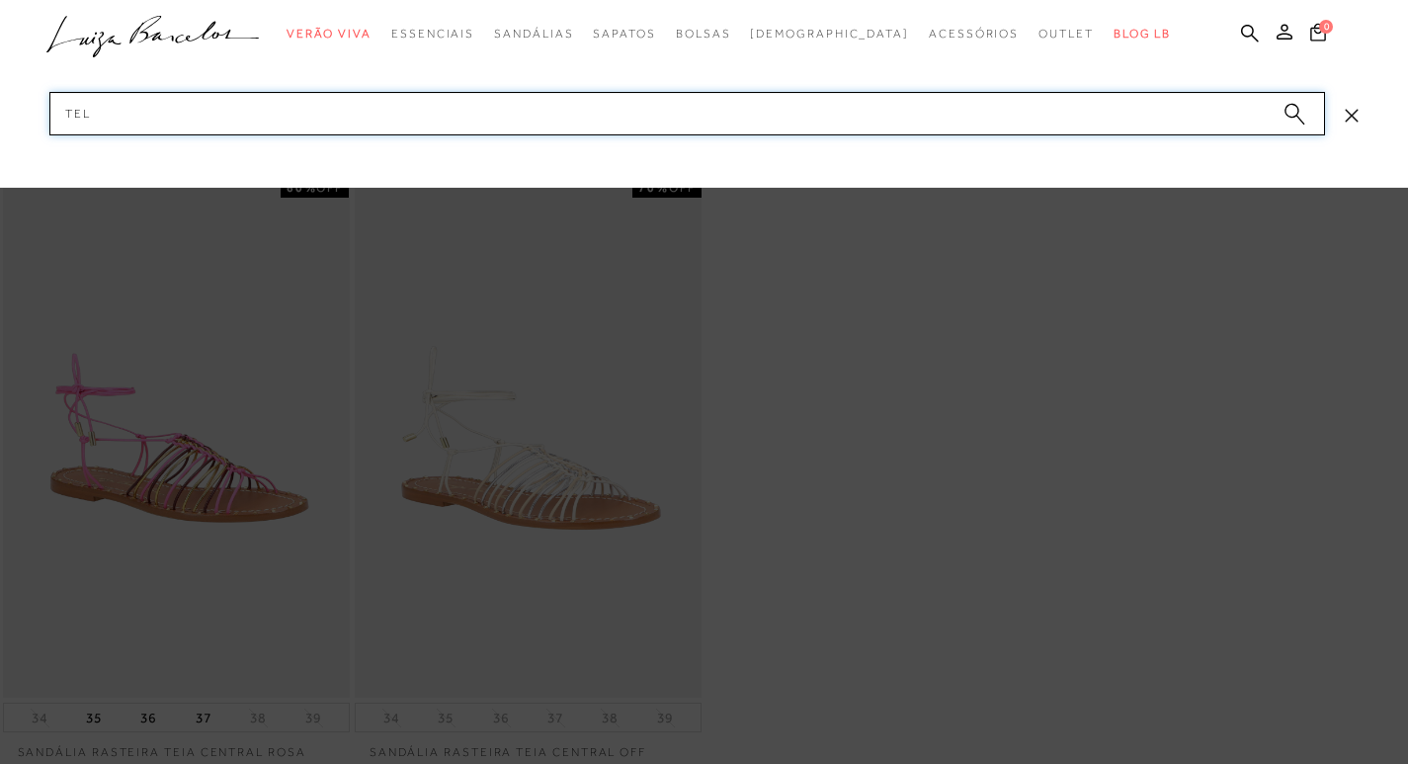
type input "TELA"
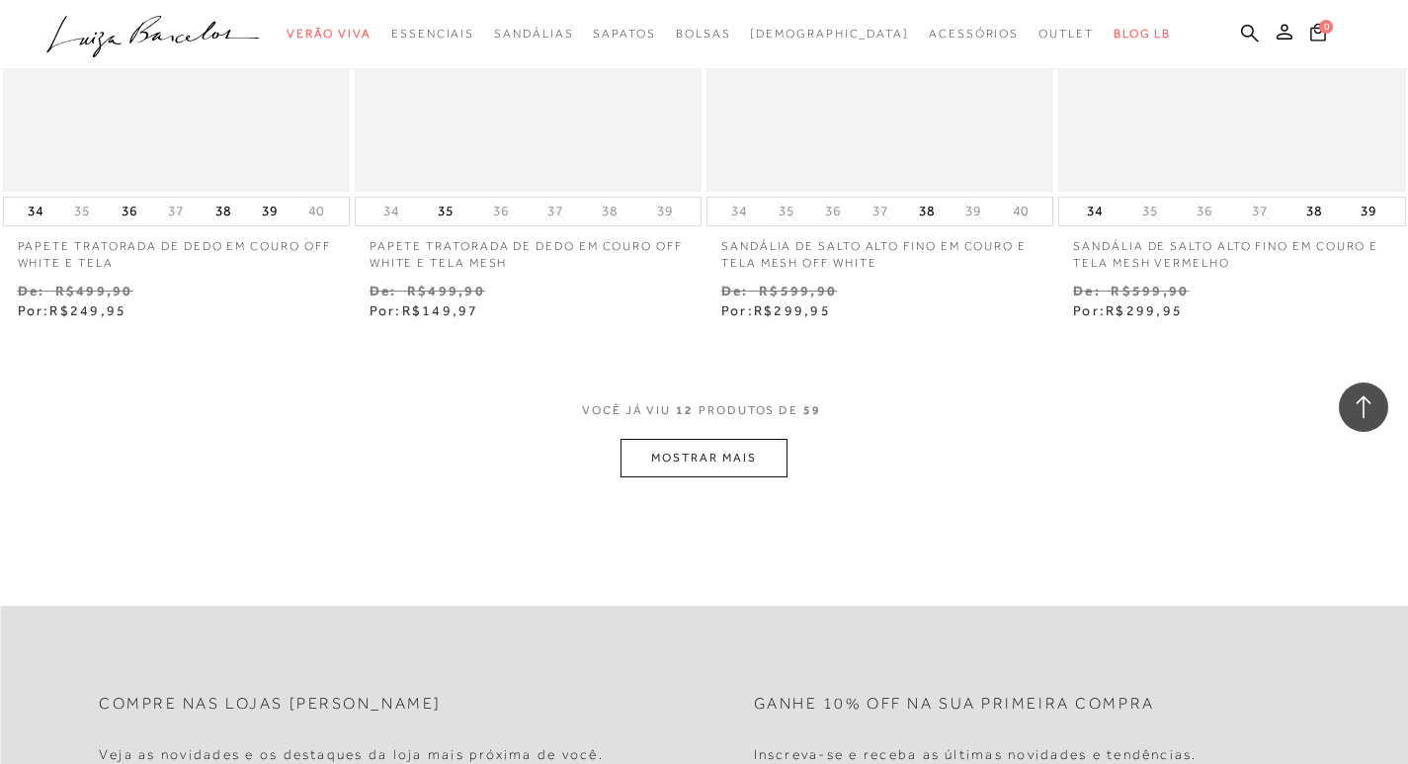
scroll to position [1877, 0]
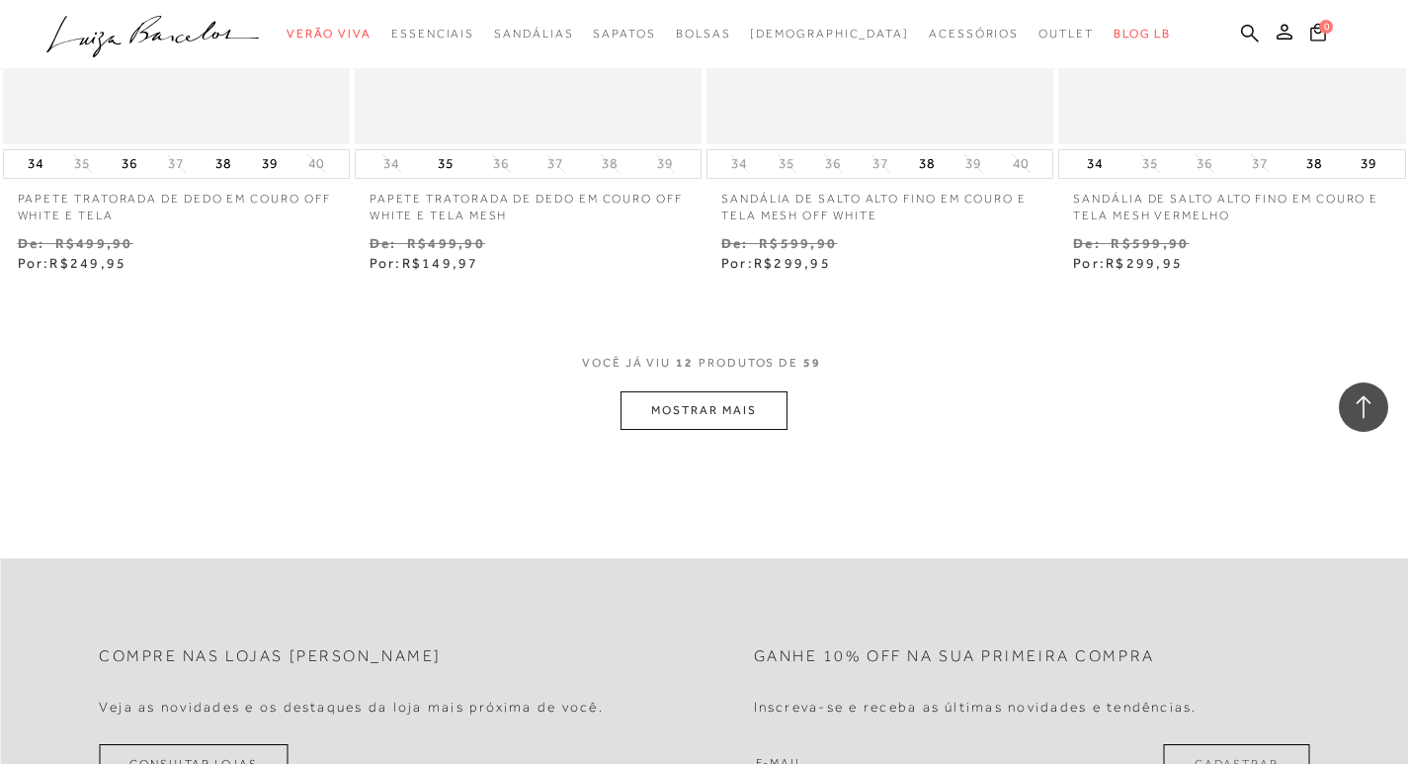
click at [704, 408] on button "MOSTRAR MAIS" at bounding box center [703, 410] width 166 height 39
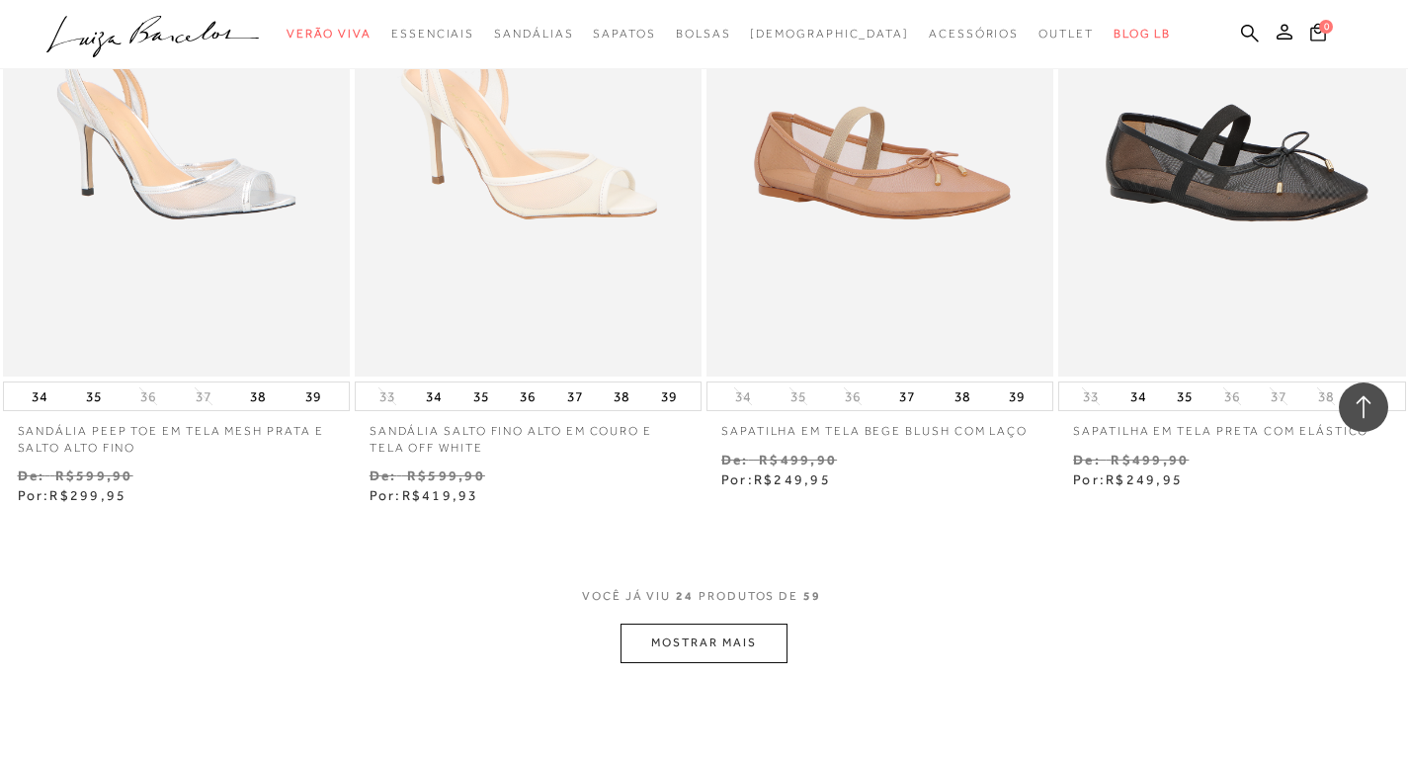
scroll to position [3655, 0]
click at [695, 645] on button "MOSTRAR MAIS" at bounding box center [703, 641] width 166 height 39
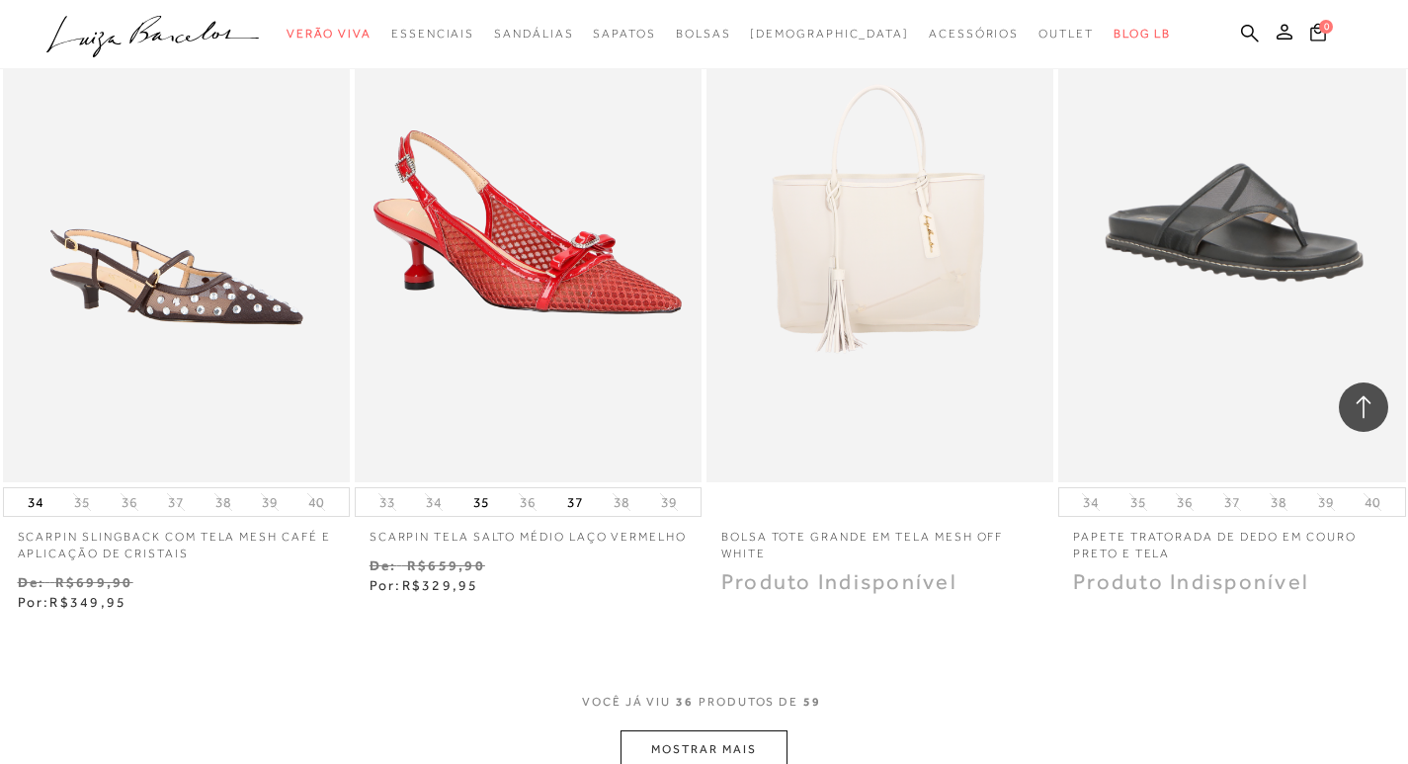
scroll to position [5631, 0]
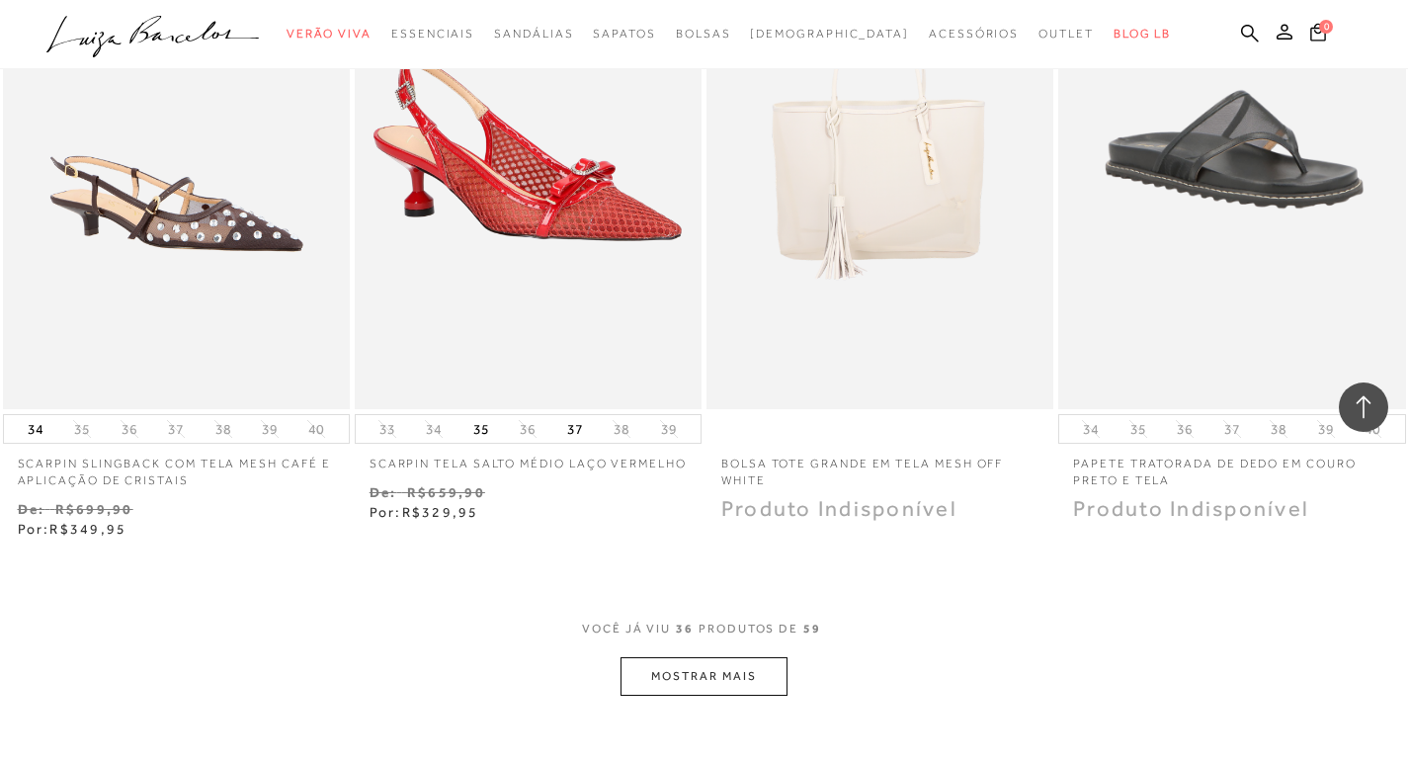
click at [702, 682] on button "MOSTRAR MAIS" at bounding box center [703, 676] width 166 height 39
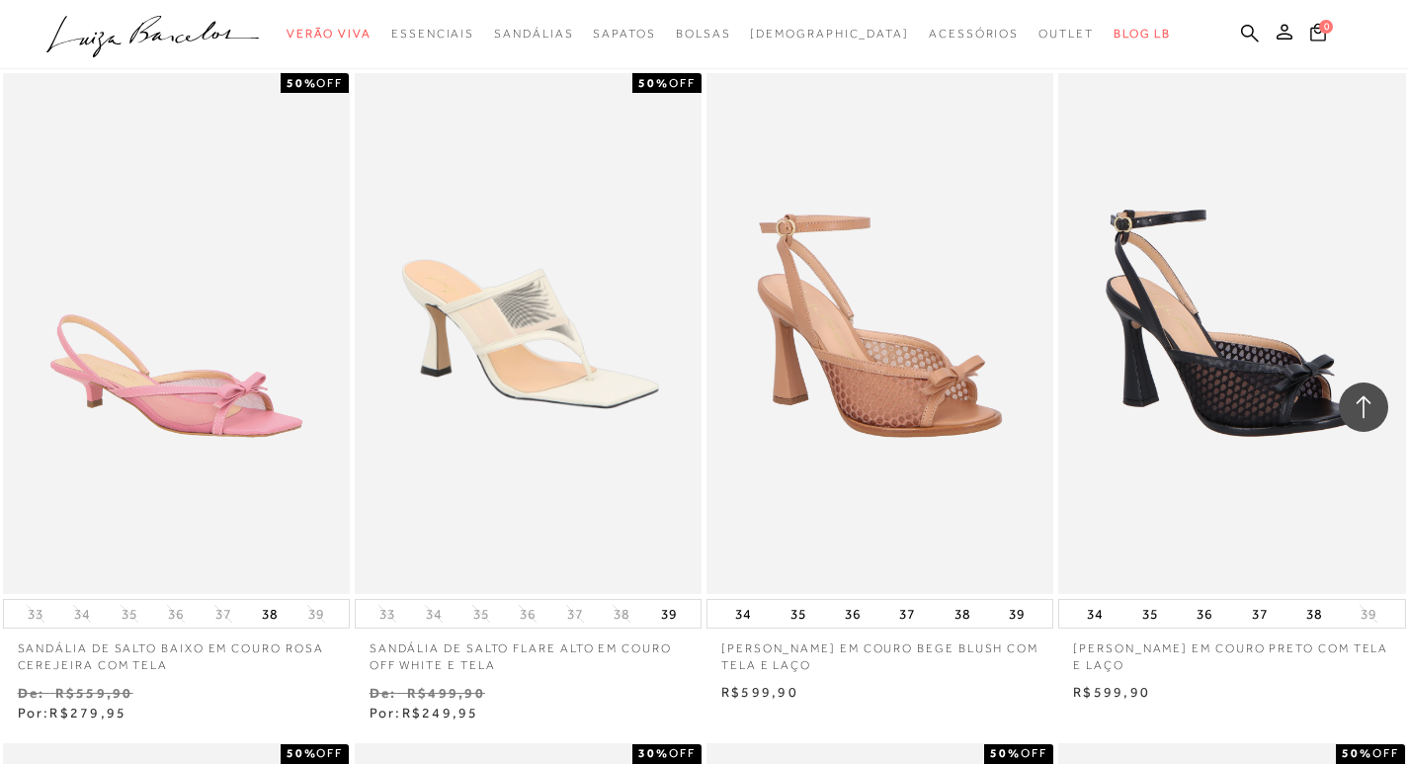
scroll to position [2766, 0]
